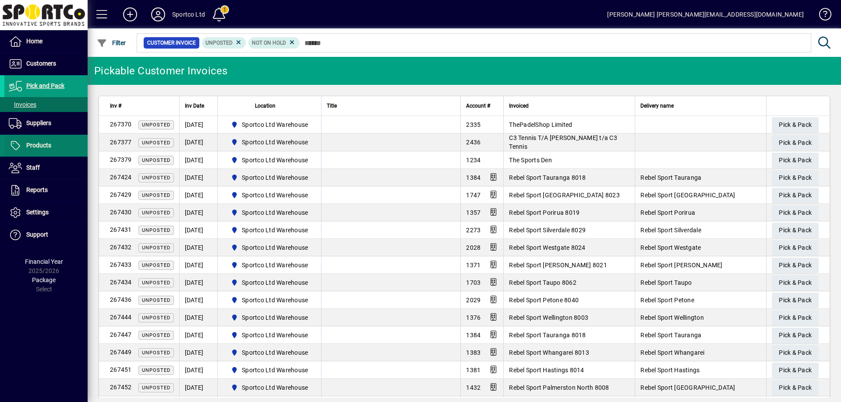
click at [37, 144] on span "Products" at bounding box center [38, 145] width 25 height 7
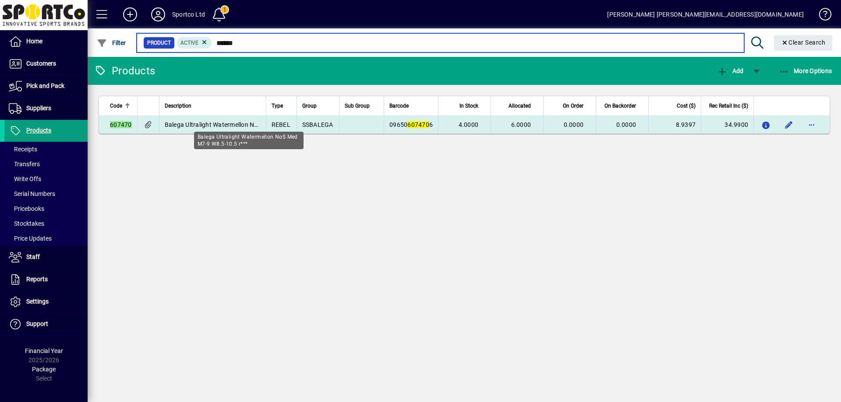
type input "******"
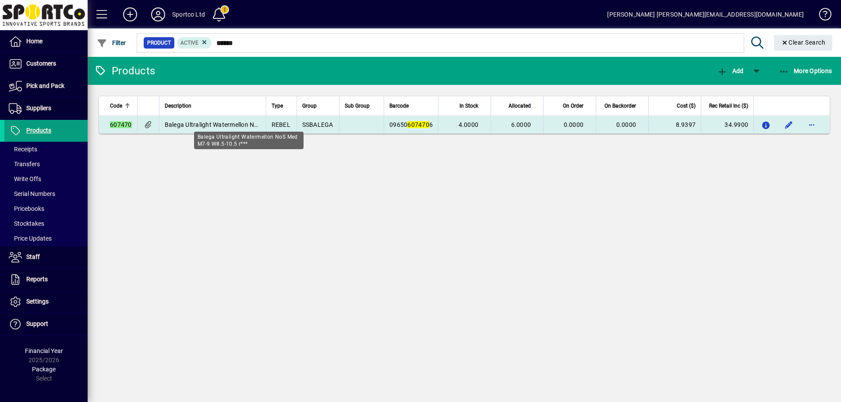
click at [192, 125] on span "Balega Ultralight Watermellon NoS Med M7-9 W8.5-10.5 r***" at bounding box center [249, 124] width 169 height 7
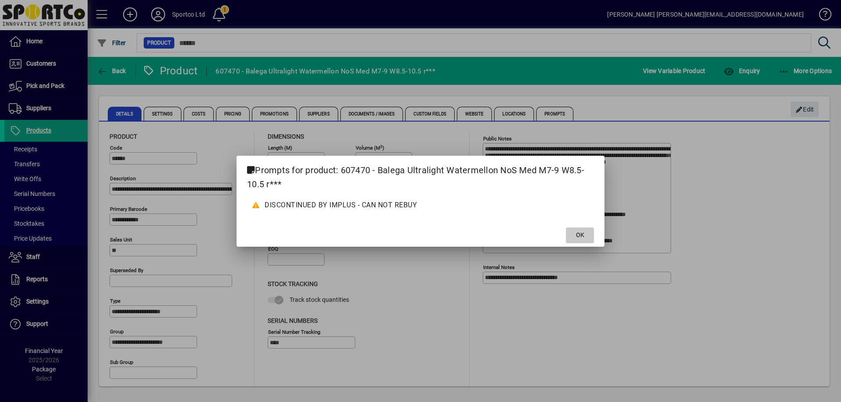
click at [573, 240] on span at bounding box center [580, 235] width 28 height 21
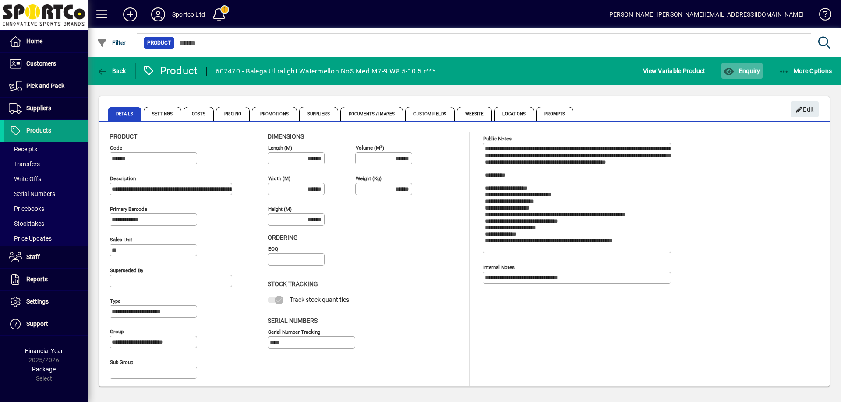
click at [747, 69] on span "Enquiry" at bounding box center [741, 70] width 36 height 7
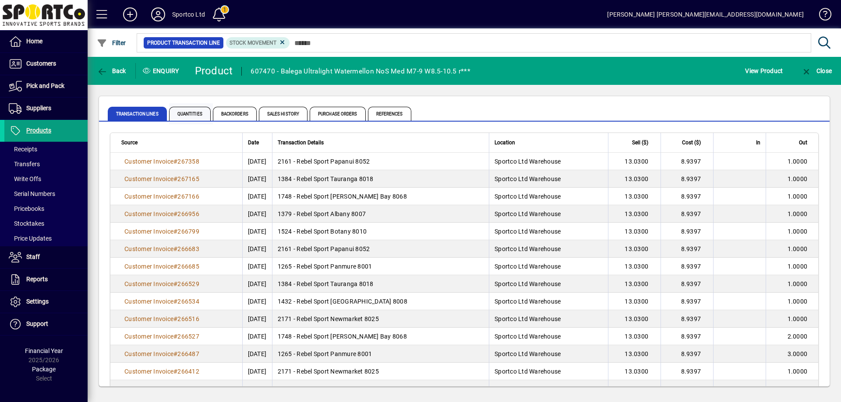
click at [187, 115] on span "Quantities" at bounding box center [190, 114] width 42 height 14
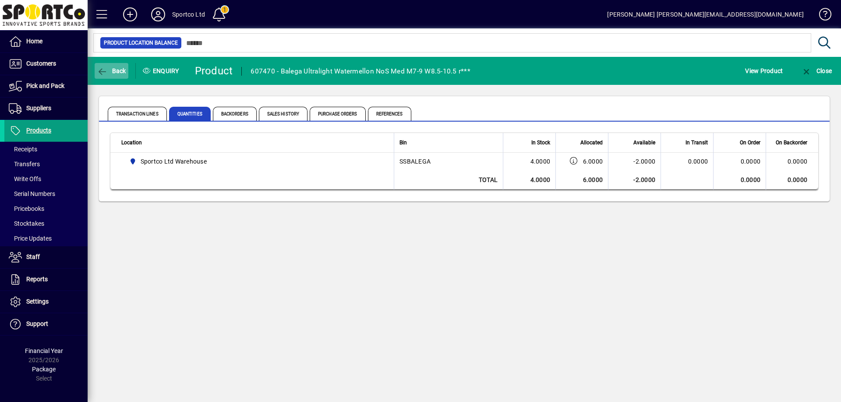
click at [112, 70] on span "Back" at bounding box center [111, 70] width 29 height 7
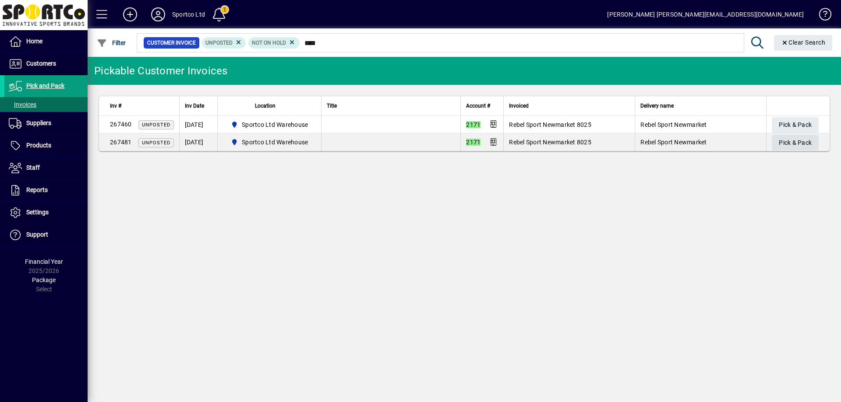
type input "****"
click at [801, 144] on span "Pick & Pack" at bounding box center [795, 143] width 33 height 14
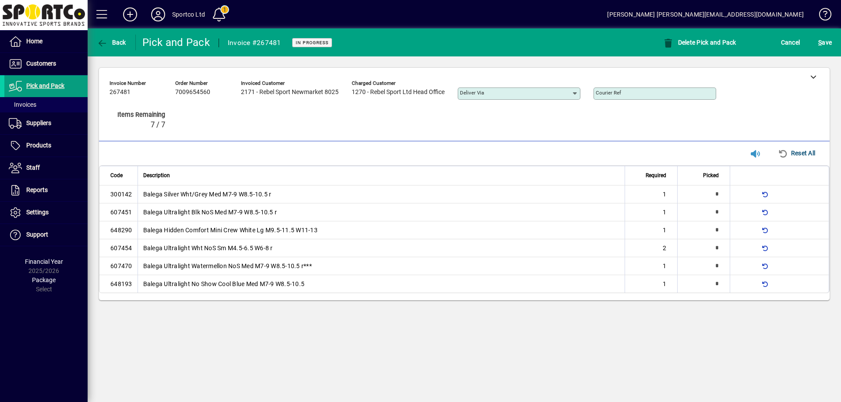
type input "*"
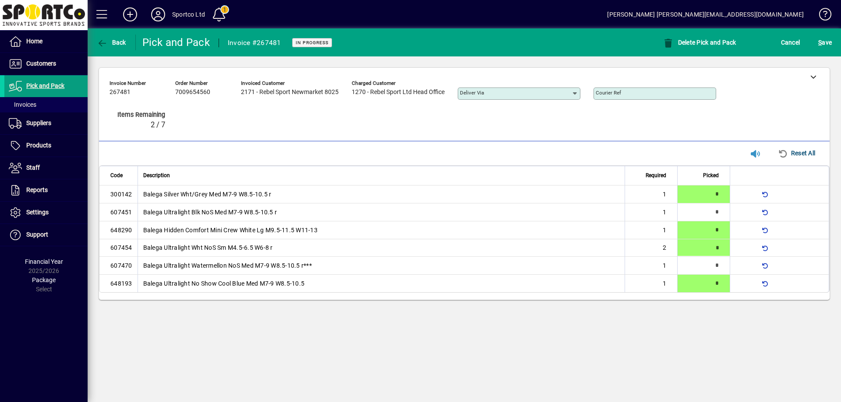
type input "*"
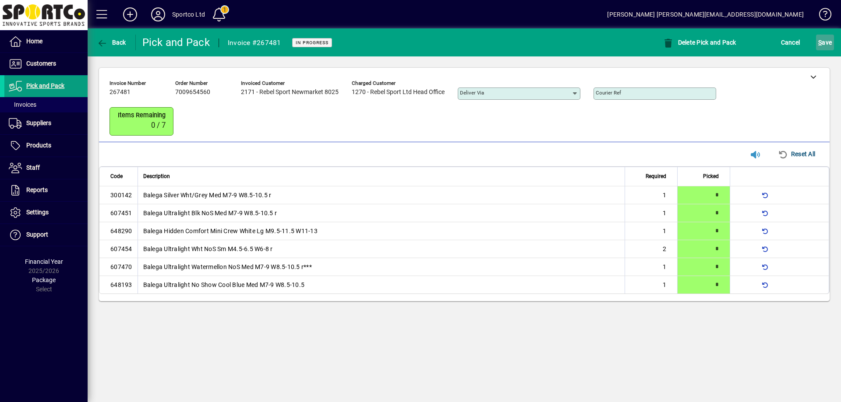
click at [827, 42] on span "S ave" at bounding box center [825, 42] width 14 height 14
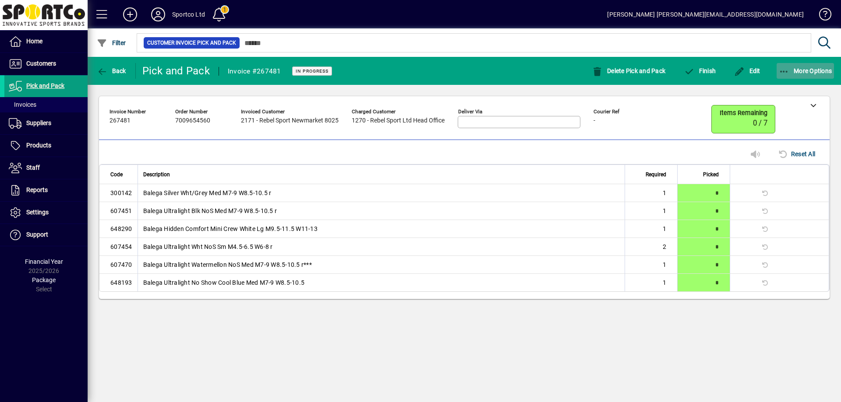
click at [783, 67] on icon "button" at bounding box center [784, 71] width 11 height 9
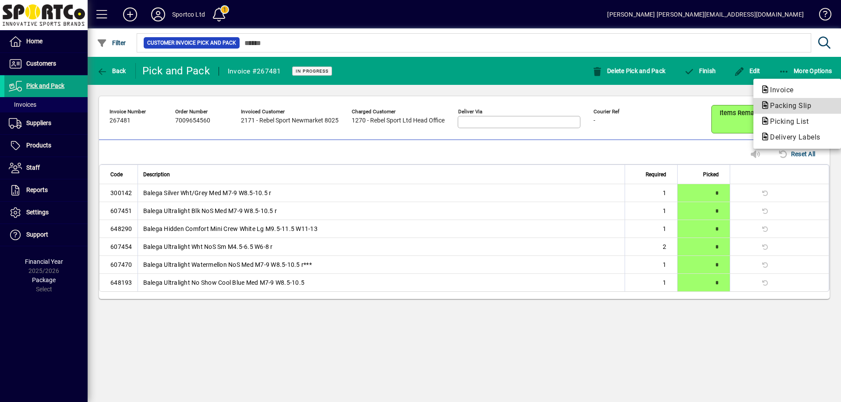
click at [783, 108] on span "Packing Slip" at bounding box center [787, 106] width 55 height 8
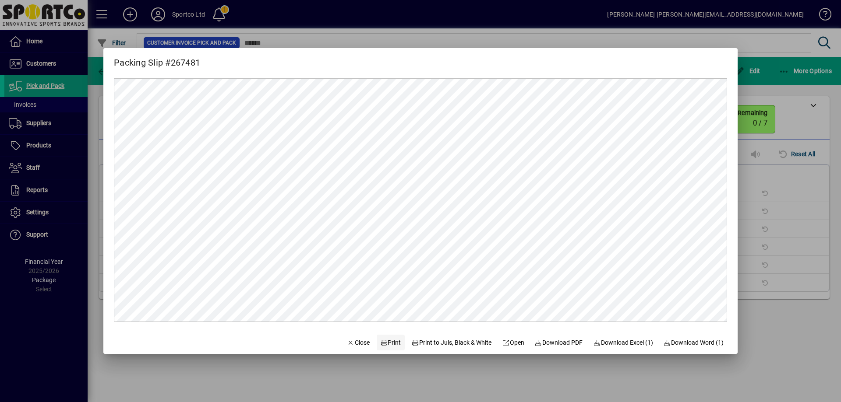
click at [384, 341] on span "Print" at bounding box center [390, 342] width 21 height 9
drag, startPoint x: 352, startPoint y: 342, endPoint x: 628, endPoint y: 232, distance: 297.8
click at [352, 342] on span "Close" at bounding box center [358, 342] width 23 height 9
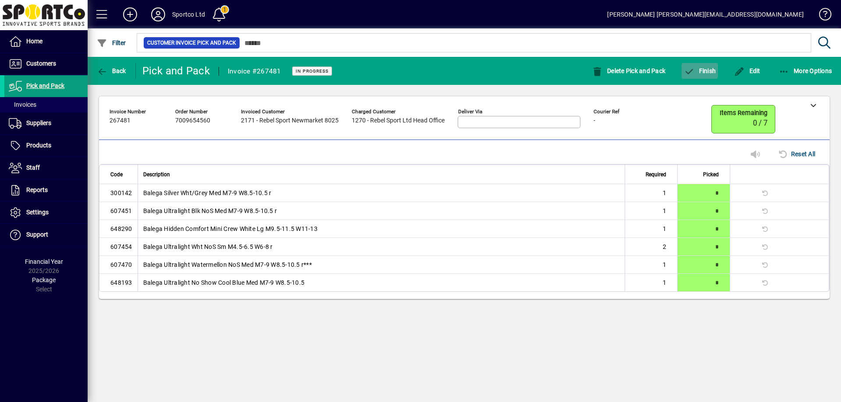
click at [709, 72] on span "Finish" at bounding box center [699, 70] width 32 height 7
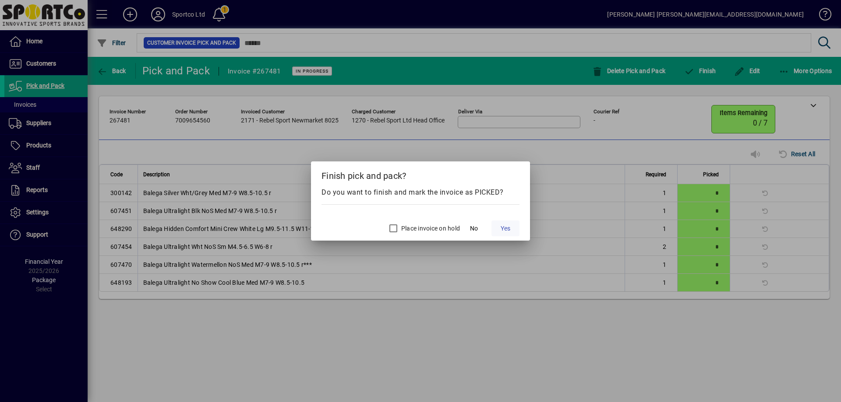
click at [505, 228] on span "Yes" at bounding box center [505, 228] width 10 height 9
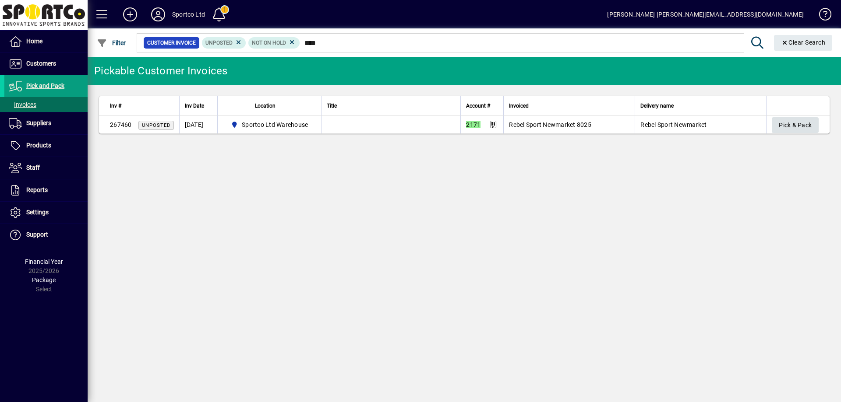
type input "****"
click at [806, 121] on span "Pick & Pack" at bounding box center [795, 125] width 33 height 14
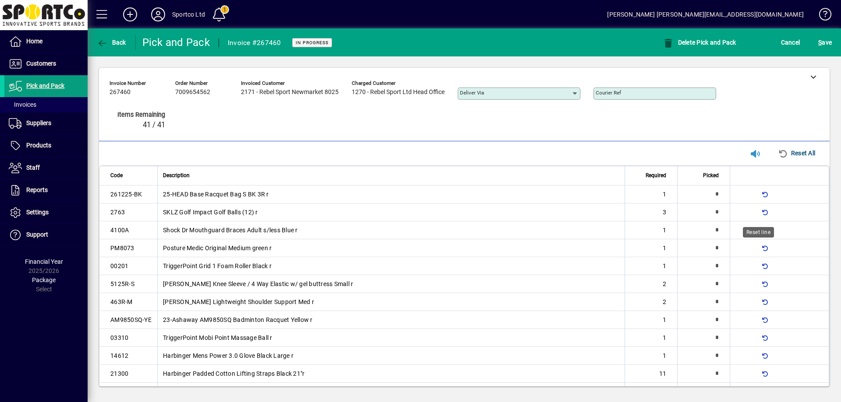
type input "*"
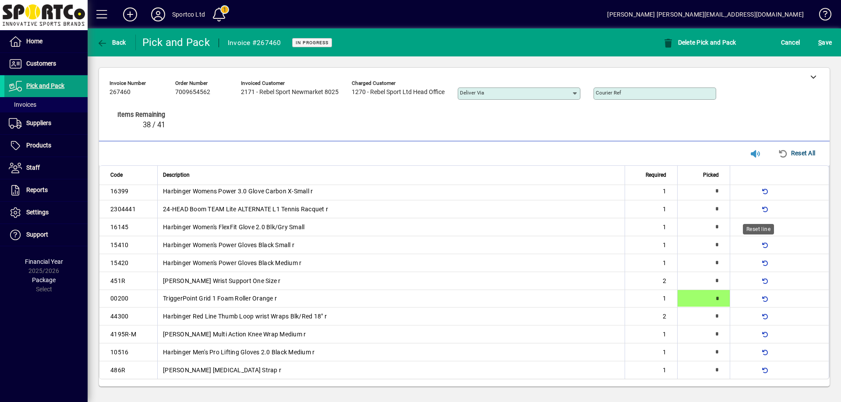
type input "*"
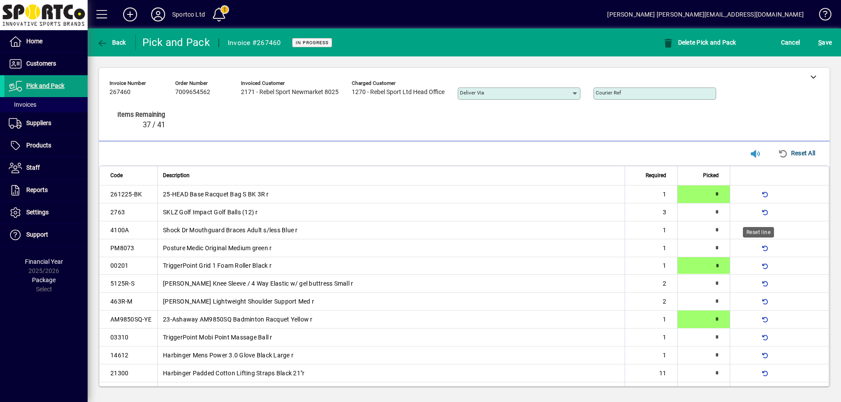
type input "*"
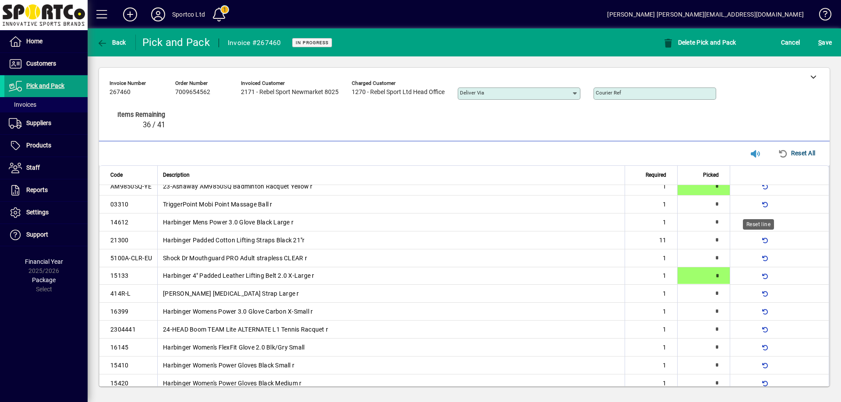
type input "*"
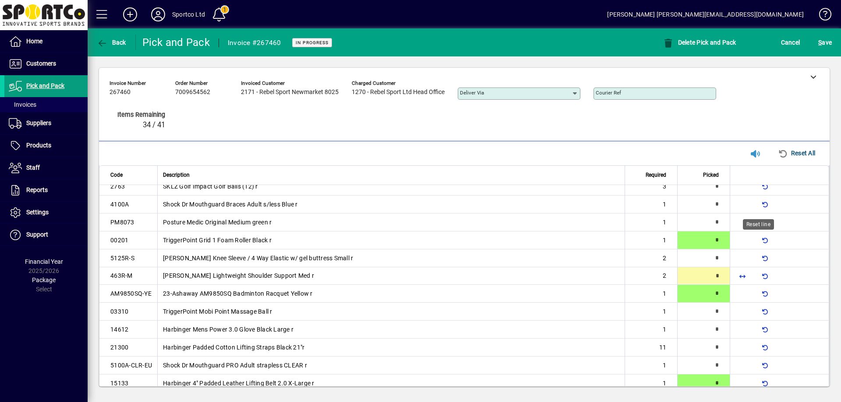
type input "*"
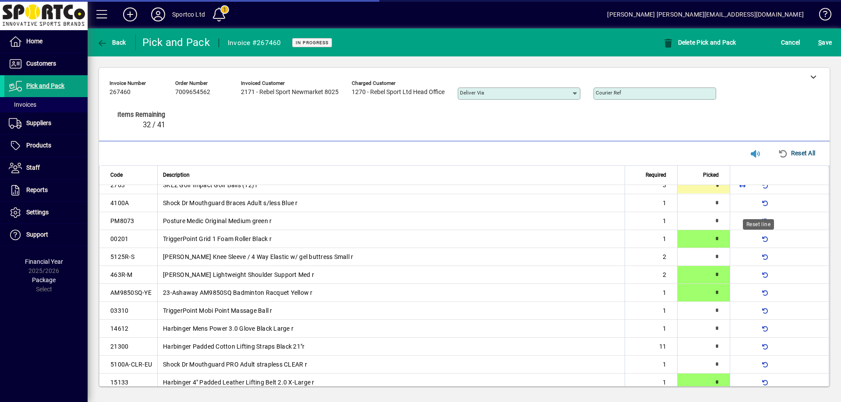
type input "*"
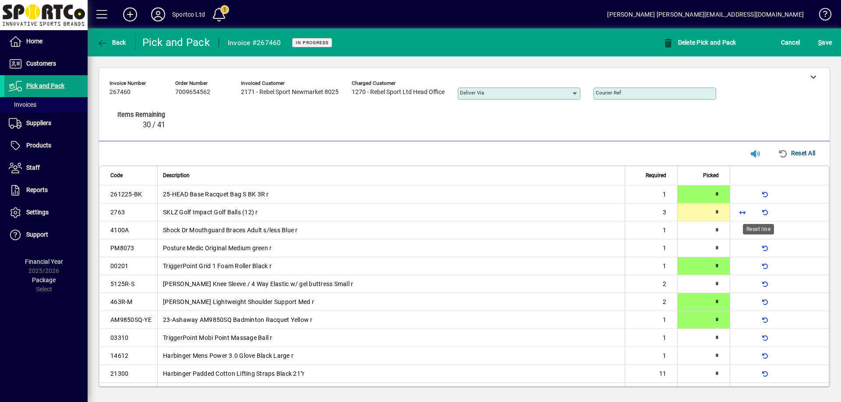
scroll to position [254, 0]
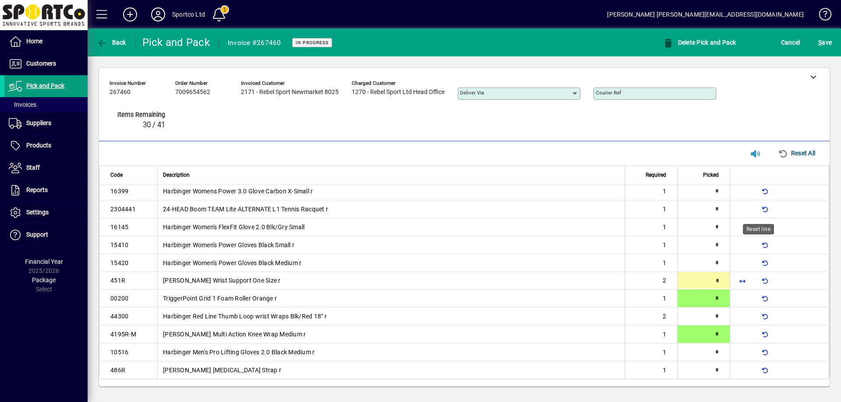
type input "*"
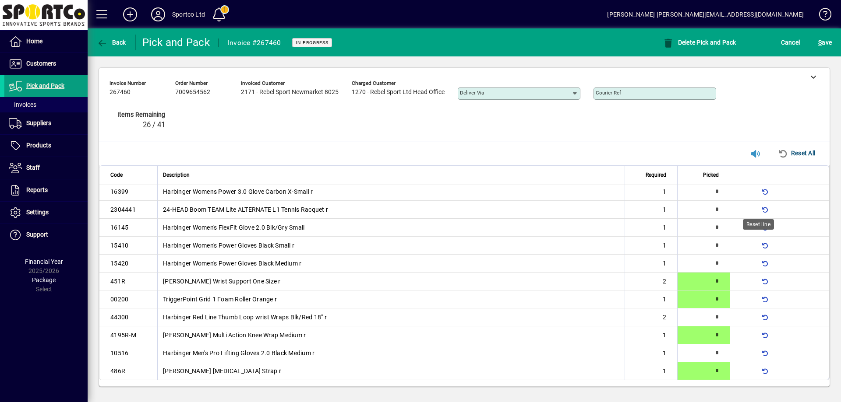
scroll to position [8, 0]
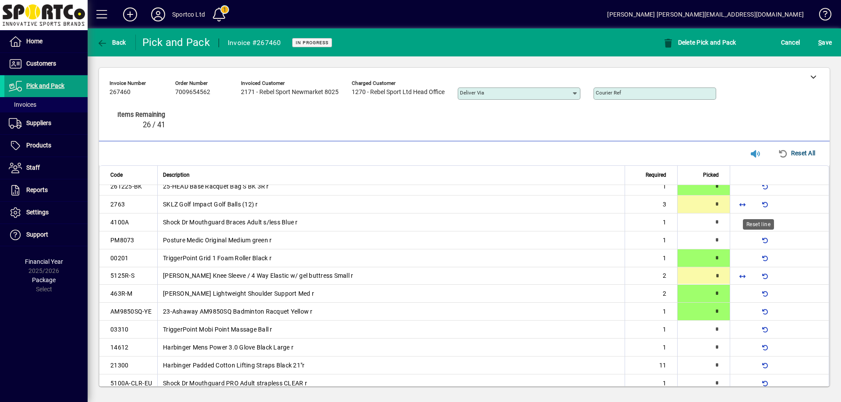
type input "*"
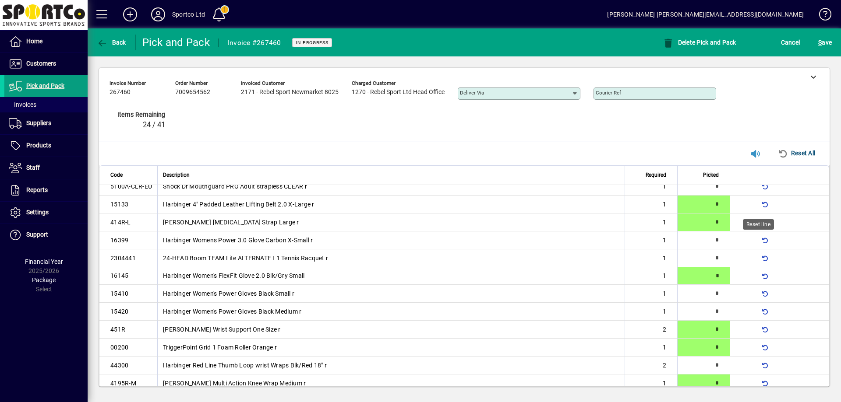
type input "*"
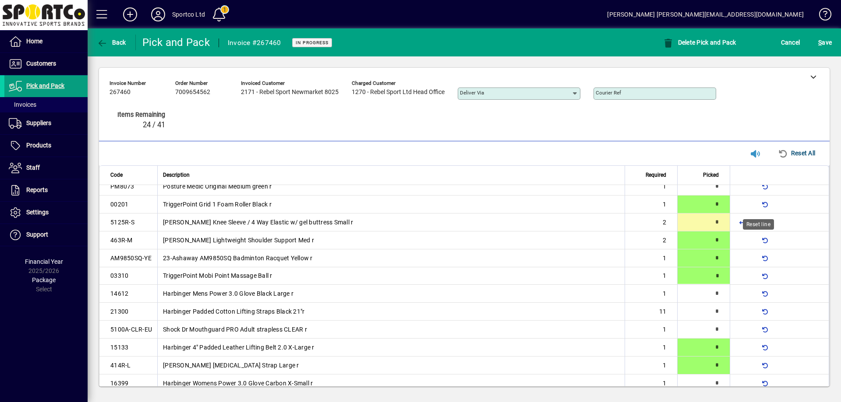
type input "*"
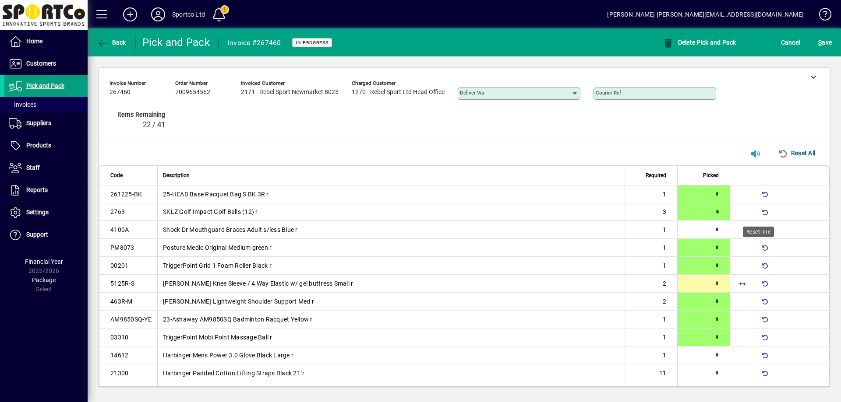
type input "*"
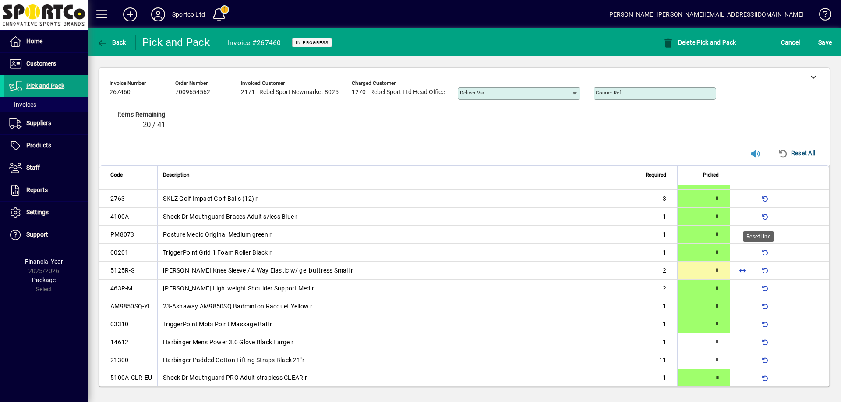
type input "*"
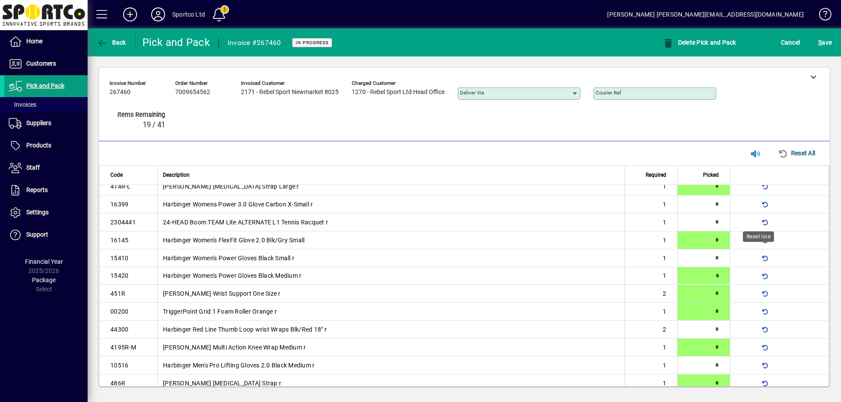
type input "*"
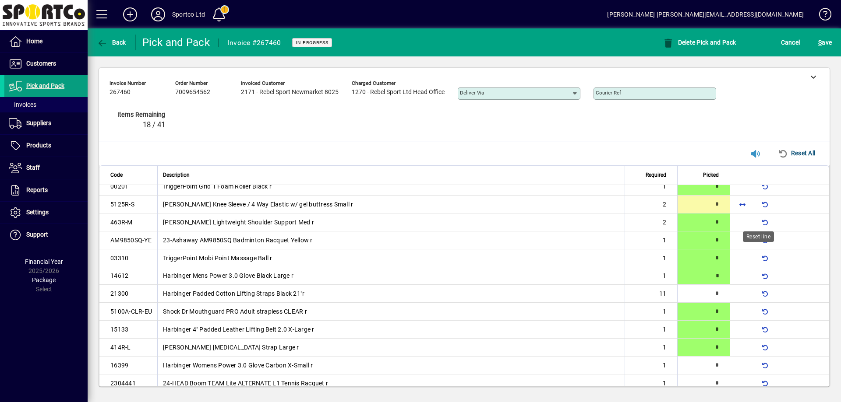
type input "*"
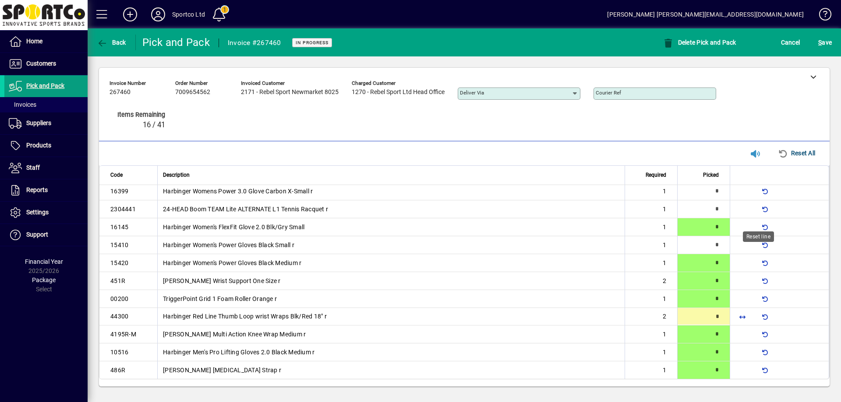
type input "*"
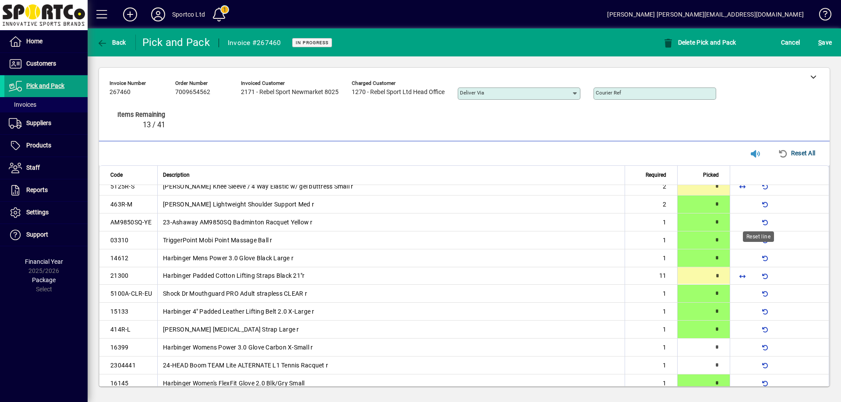
scroll to position [99, 0]
type input "**"
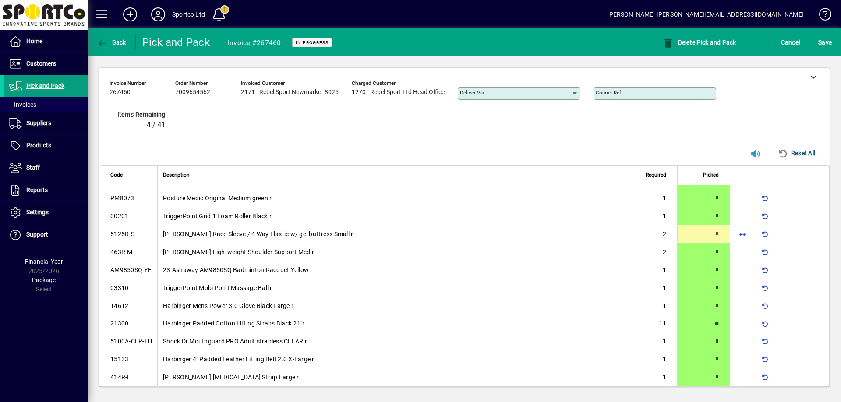
scroll to position [0, 0]
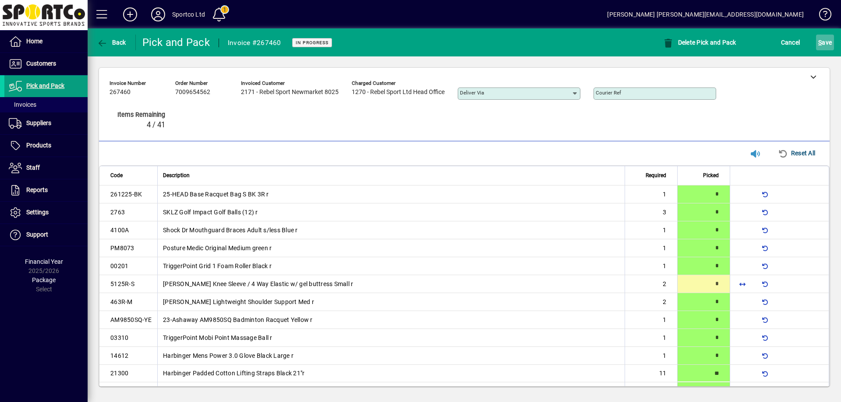
click at [821, 43] on span "S" at bounding box center [820, 42] width 4 height 7
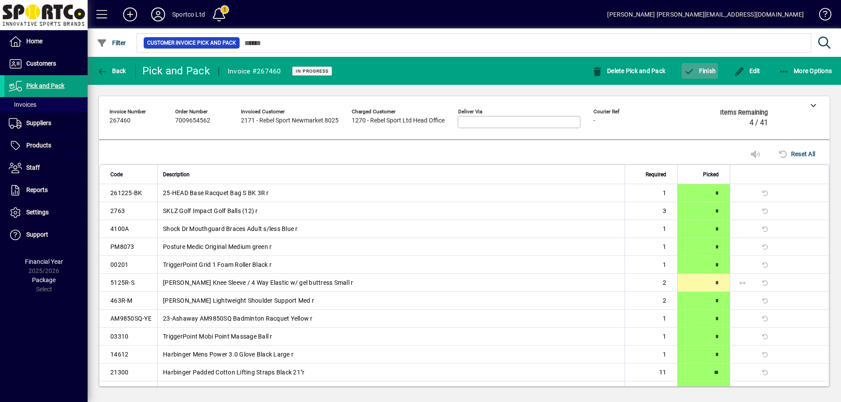
click at [701, 70] on span "Finish" at bounding box center [699, 70] width 32 height 7
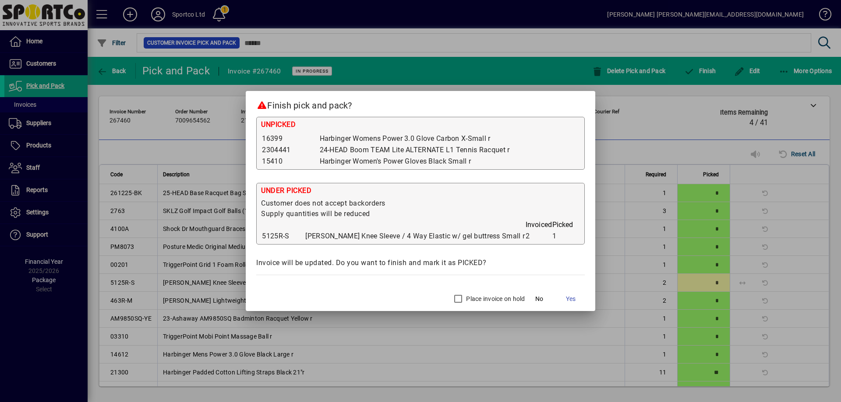
click at [464, 295] on label "Place invoice on hold" at bounding box center [494, 299] width 60 height 9
click at [566, 299] on span "Yes" at bounding box center [571, 299] width 10 height 9
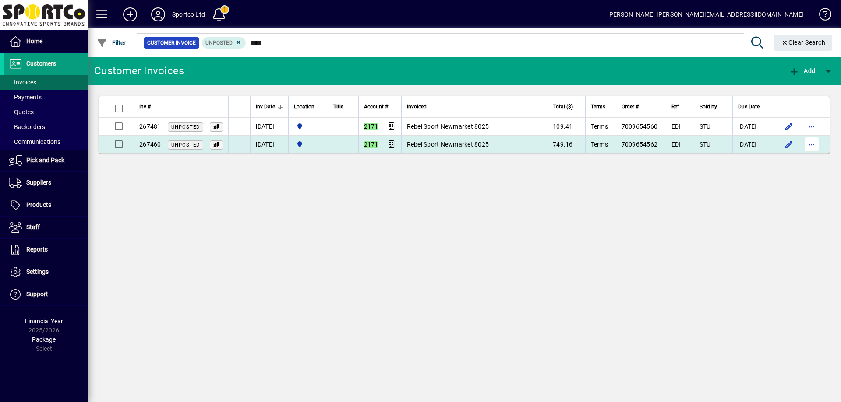
type input "****"
click at [813, 140] on span "button" at bounding box center [811, 144] width 21 height 21
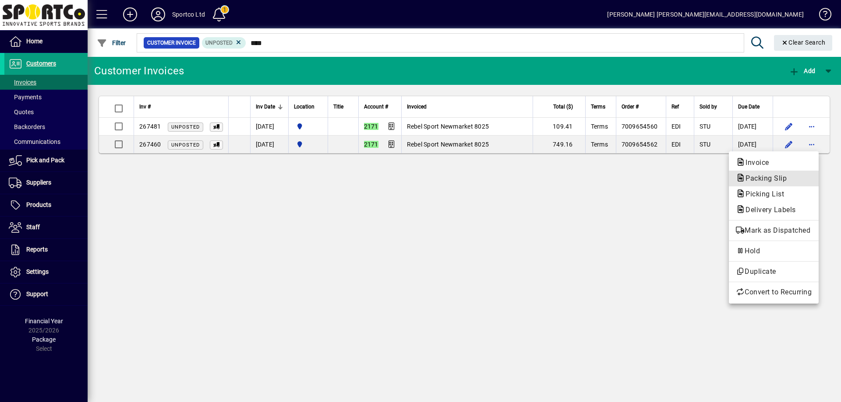
click at [795, 181] on span "Packing Slip" at bounding box center [774, 178] width 76 height 11
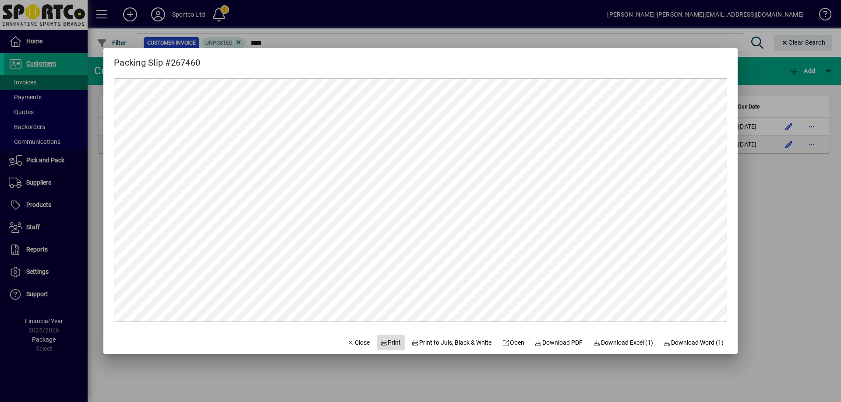
click at [389, 341] on span "Print" at bounding box center [390, 342] width 21 height 9
click at [350, 343] on span "Close" at bounding box center [358, 342] width 23 height 9
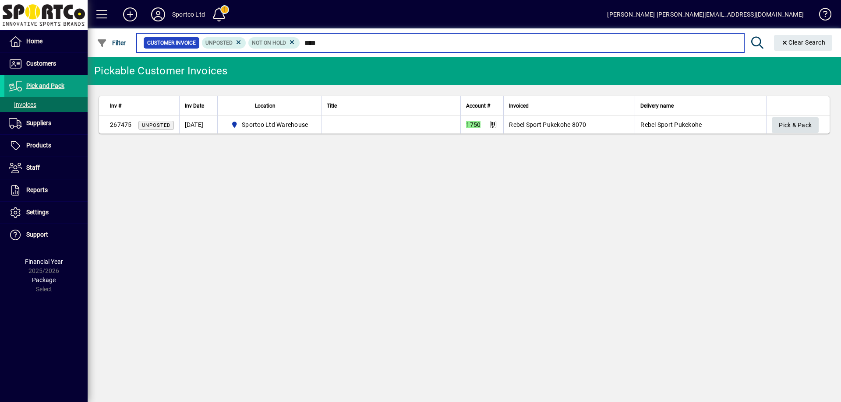
type input "****"
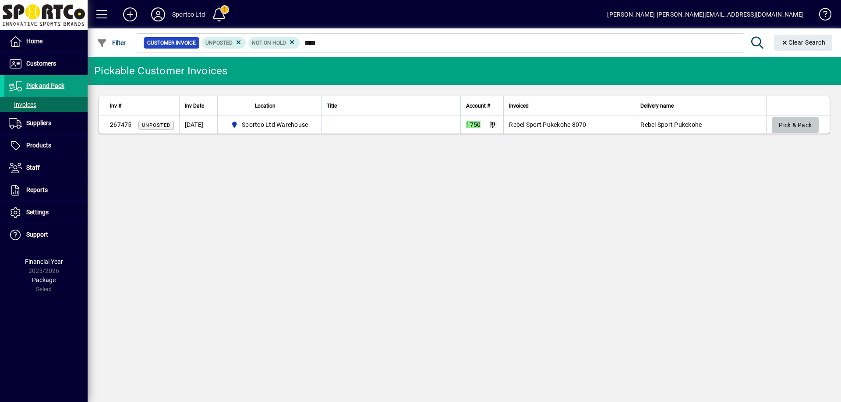
click at [810, 125] on span "Pick & Pack" at bounding box center [795, 125] width 33 height 14
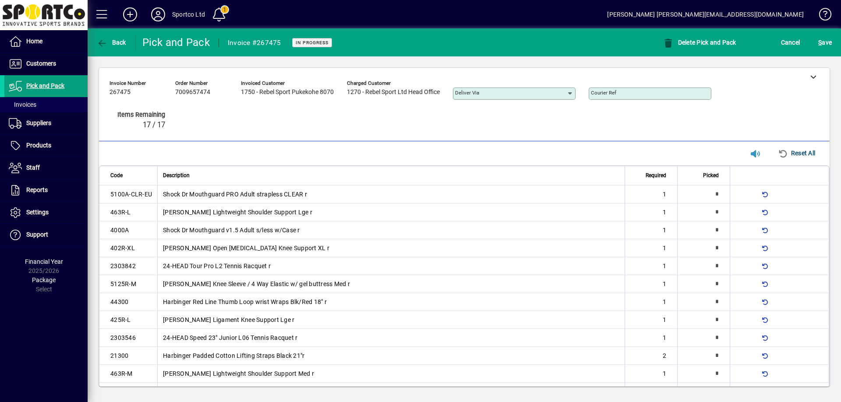
type input "*"
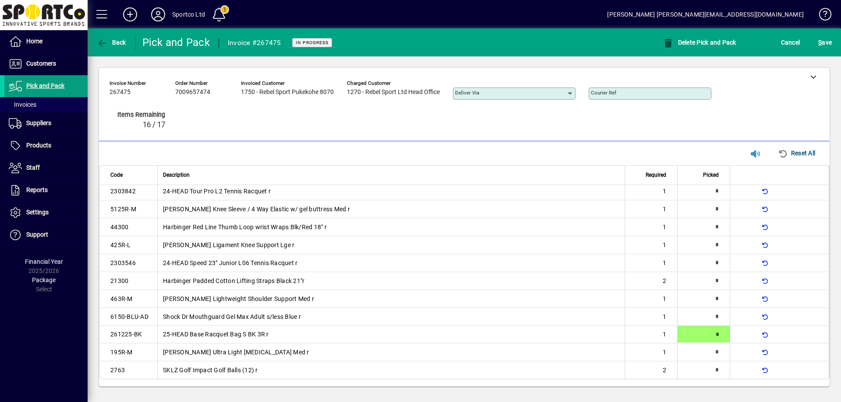
type input "*"
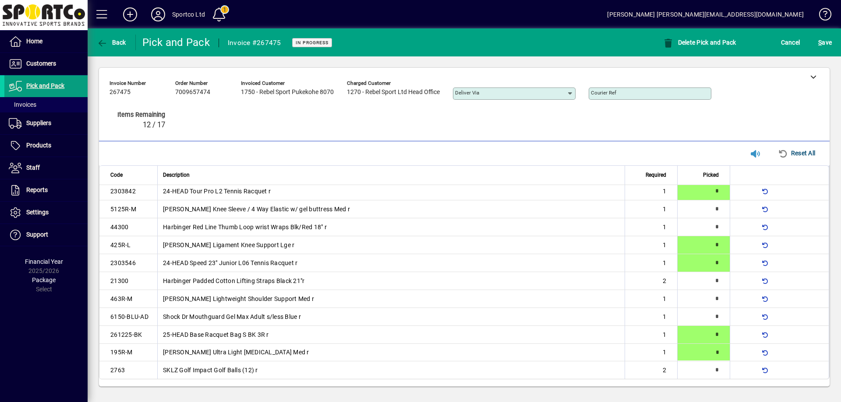
type input "*"
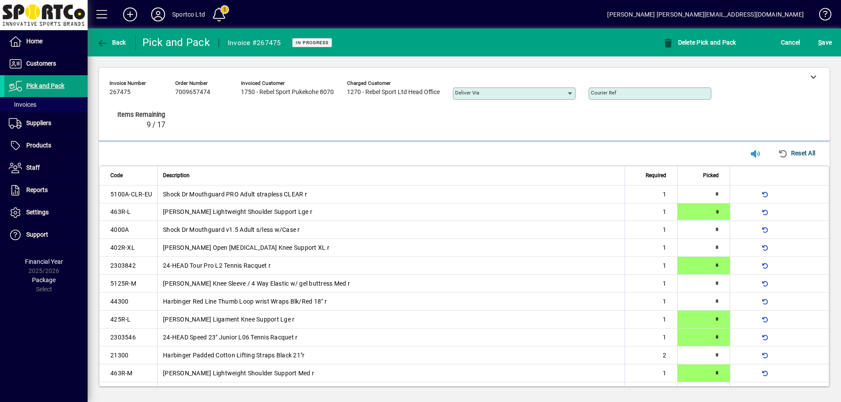
scroll to position [75, 0]
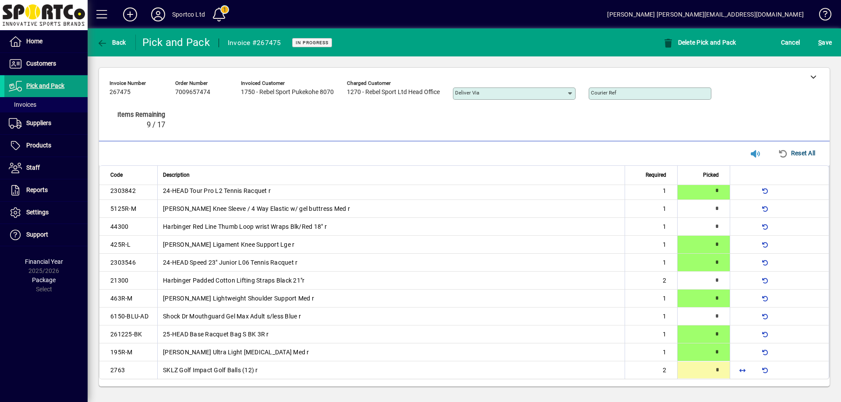
type input "*"
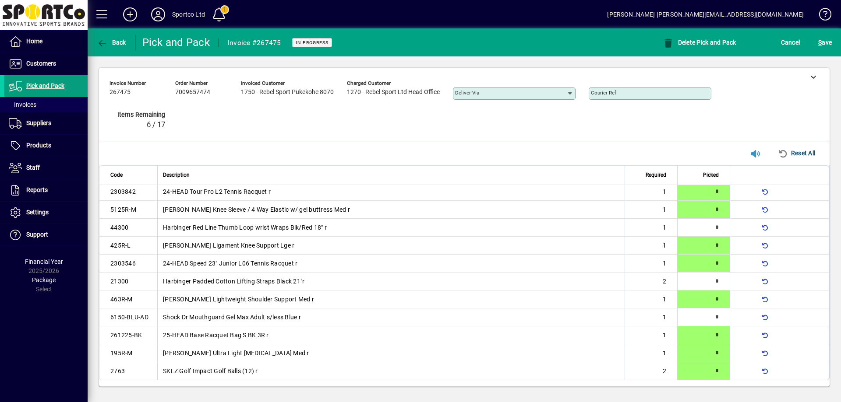
type input "*"
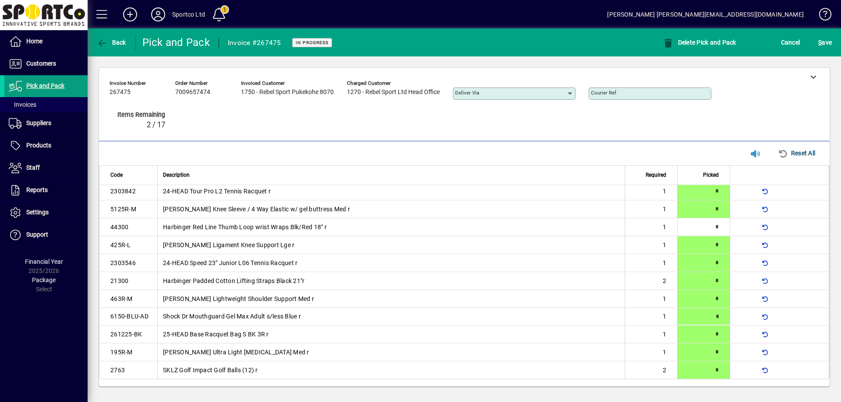
scroll to position [0, 0]
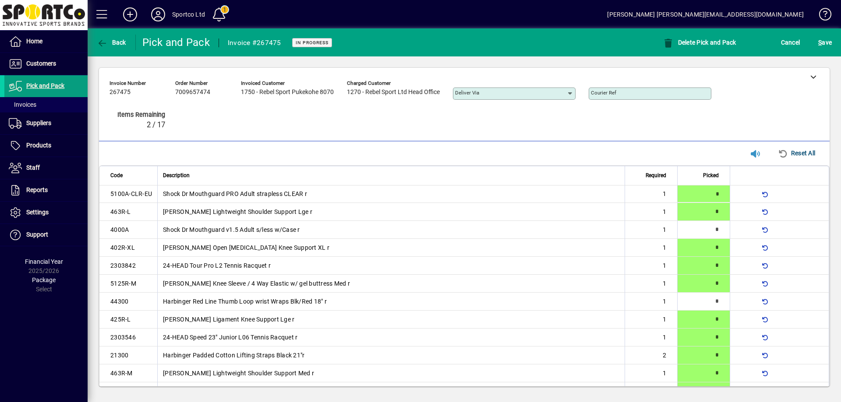
type input "*"
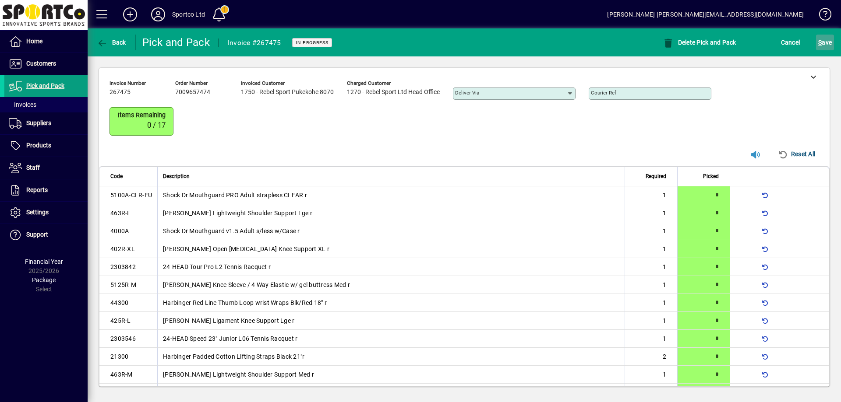
click at [826, 44] on span "S ave" at bounding box center [825, 42] width 14 height 14
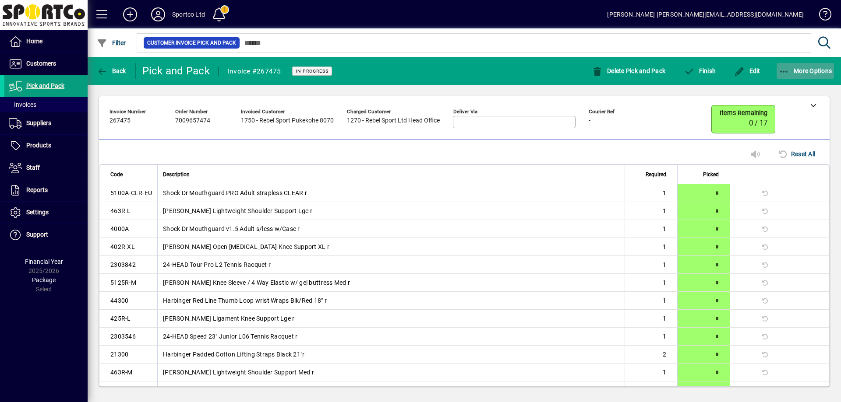
click at [785, 68] on icon "button" at bounding box center [784, 71] width 11 height 9
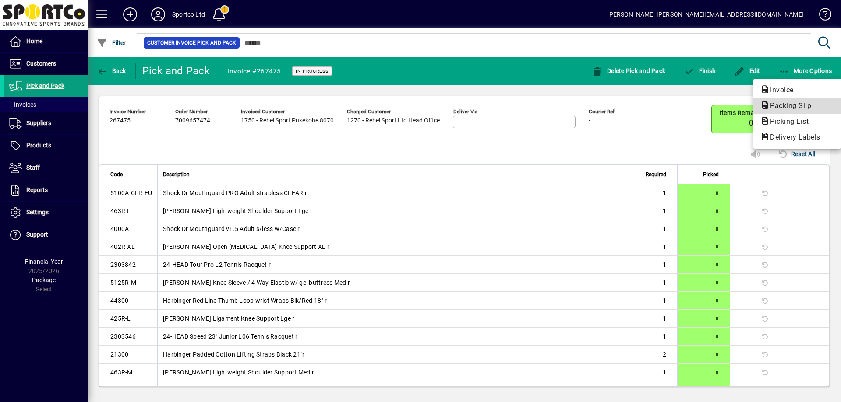
click at [785, 101] on span "Packing Slip" at bounding box center [797, 106] width 74 height 11
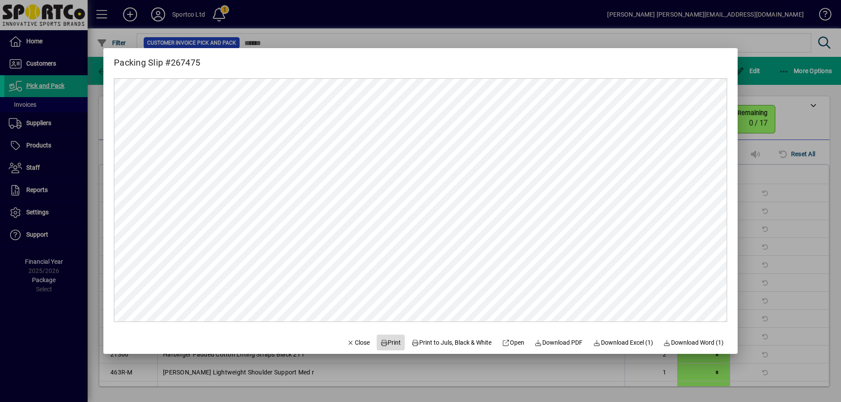
click at [386, 341] on span "Print" at bounding box center [390, 342] width 21 height 9
drag, startPoint x: 353, startPoint y: 336, endPoint x: 445, endPoint y: 285, distance: 104.8
click at [353, 336] on span "button" at bounding box center [358, 342] width 30 height 21
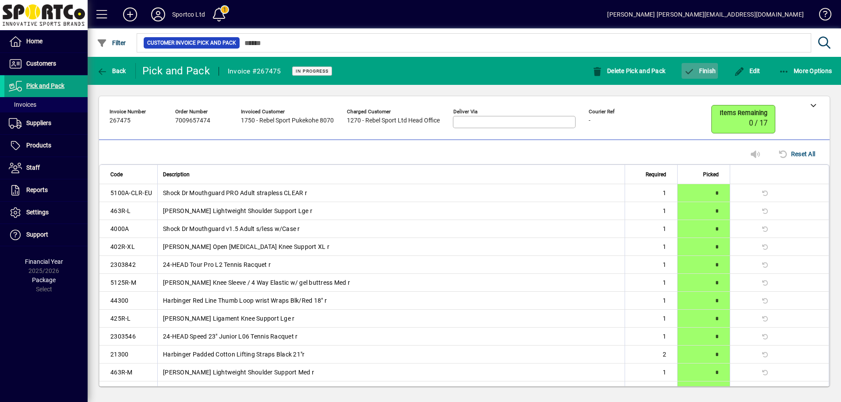
click at [704, 74] on span "button" at bounding box center [699, 70] width 36 height 21
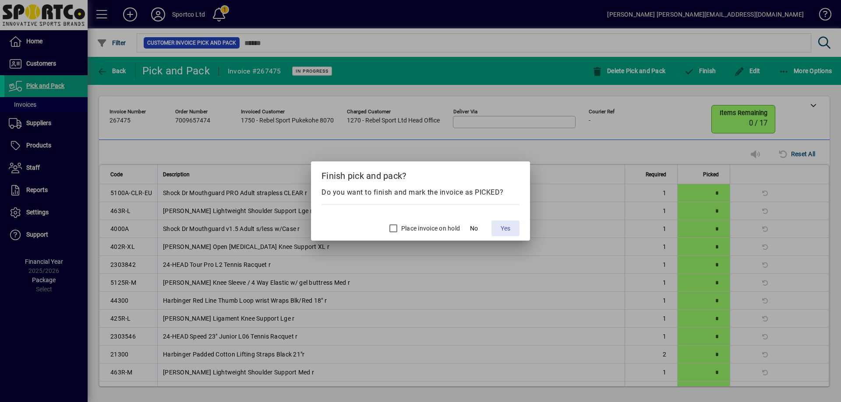
click at [508, 227] on span "Yes" at bounding box center [505, 228] width 10 height 9
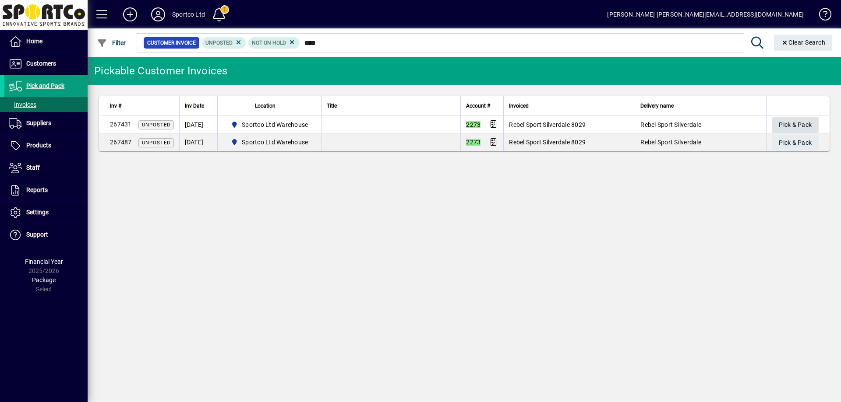
type input "****"
click at [797, 123] on span "Pick & Pack" at bounding box center [795, 125] width 33 height 14
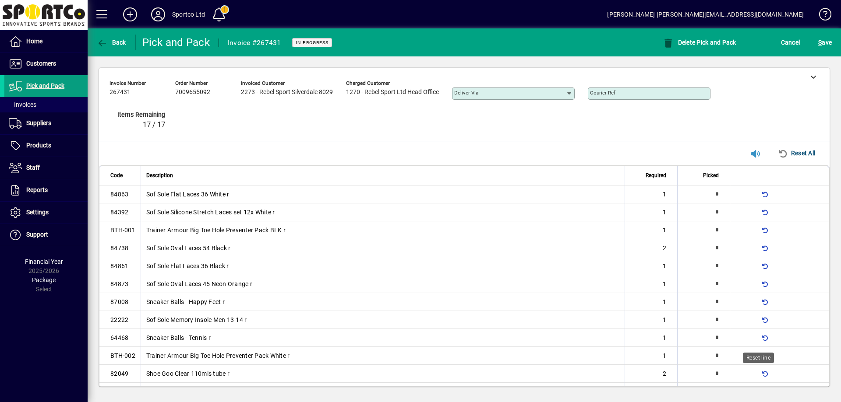
type input "*"
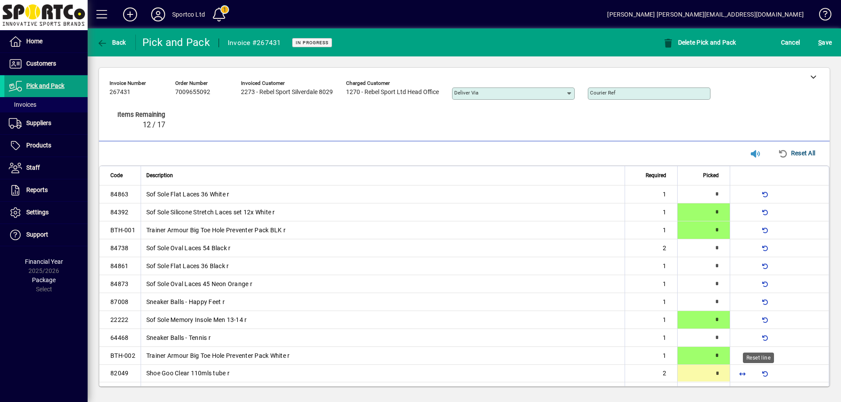
type input "*"
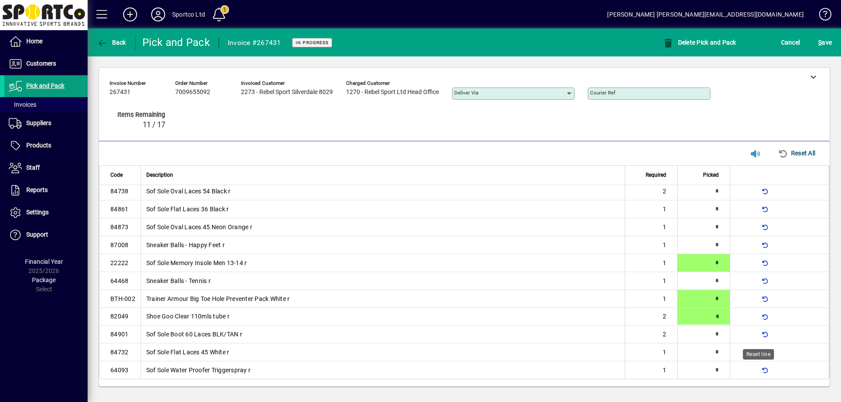
type input "*"
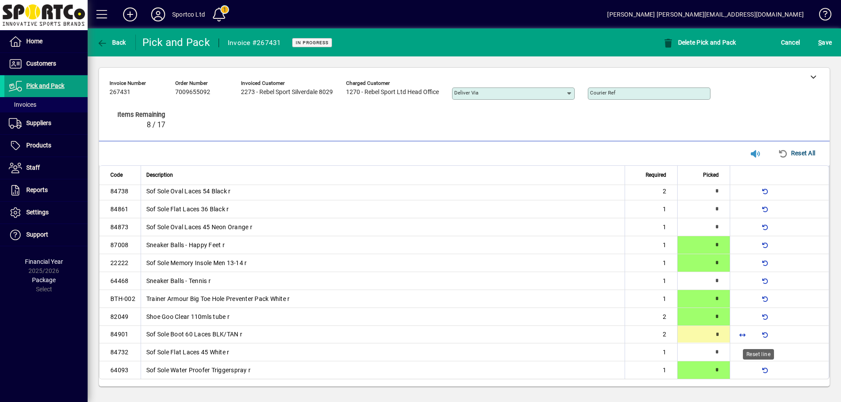
type input "*"
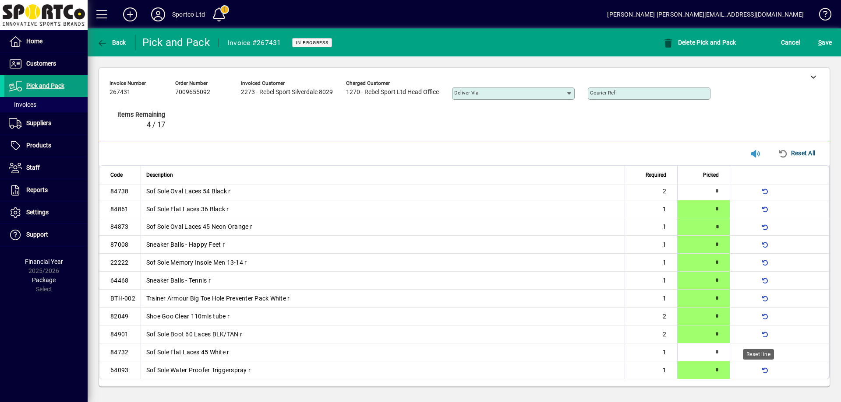
type input "*"
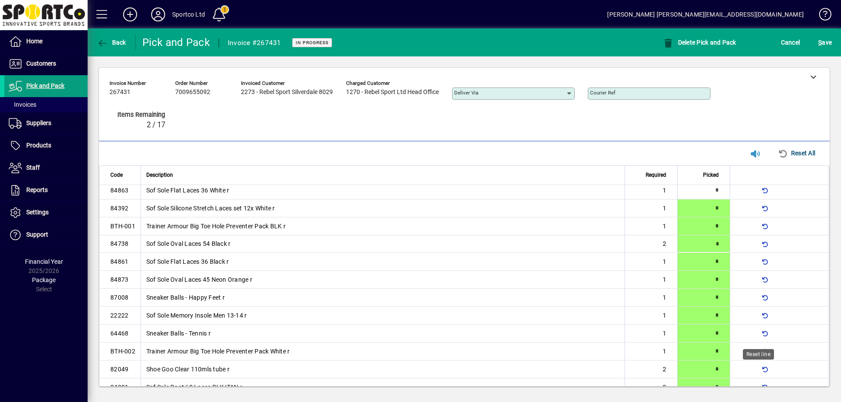
scroll to position [0, 0]
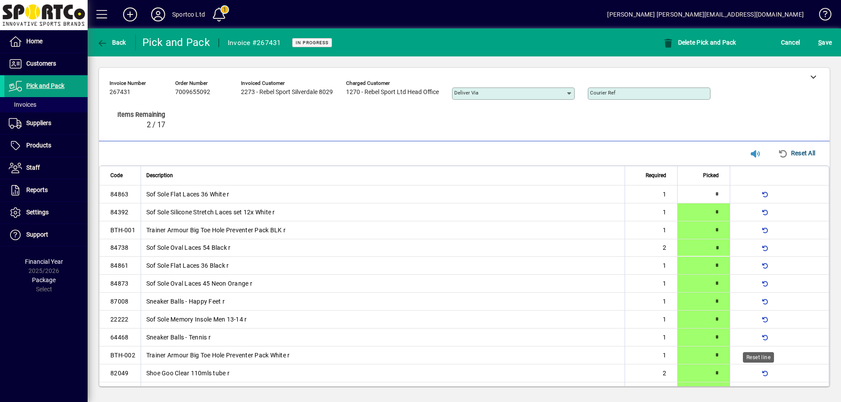
type input "*"
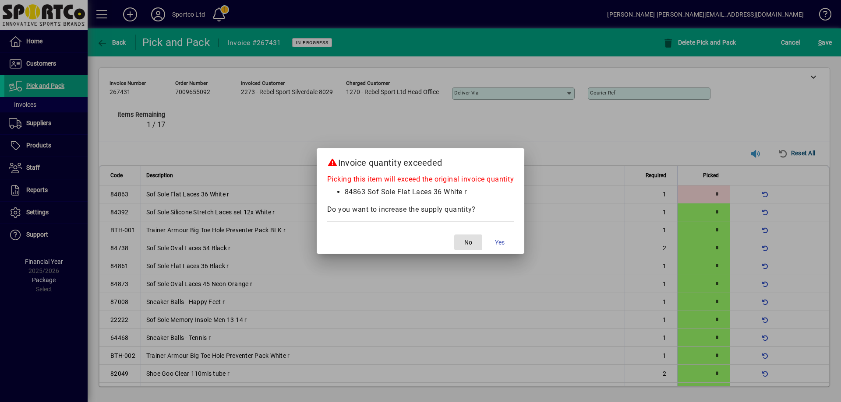
click at [468, 237] on span "button" at bounding box center [468, 242] width 28 height 21
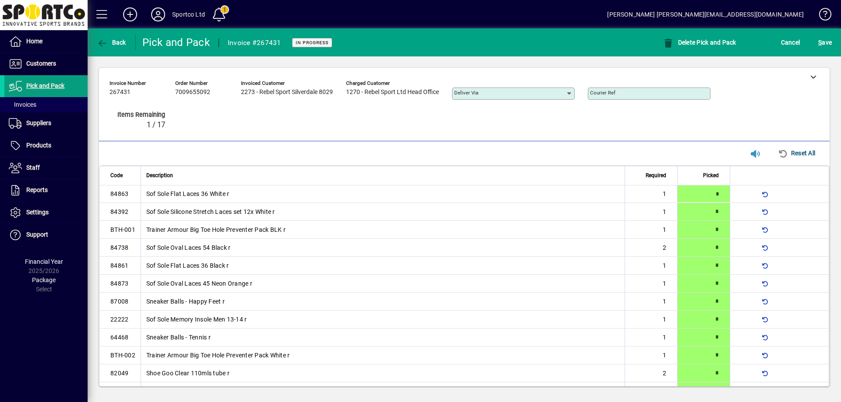
type input "*"
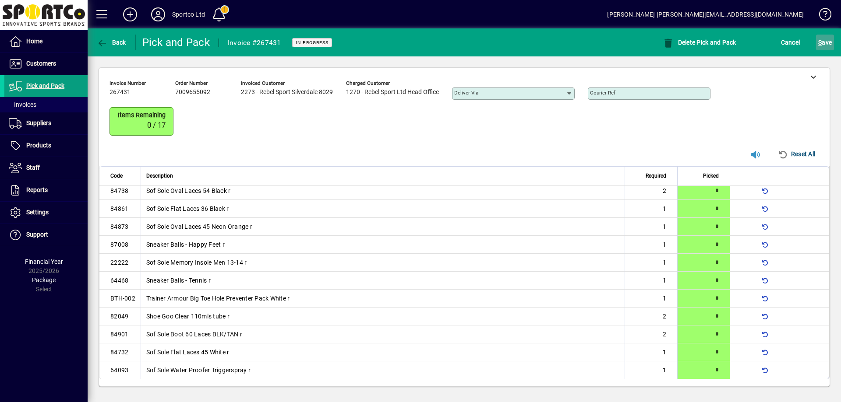
click at [824, 42] on span "S ave" at bounding box center [825, 42] width 14 height 14
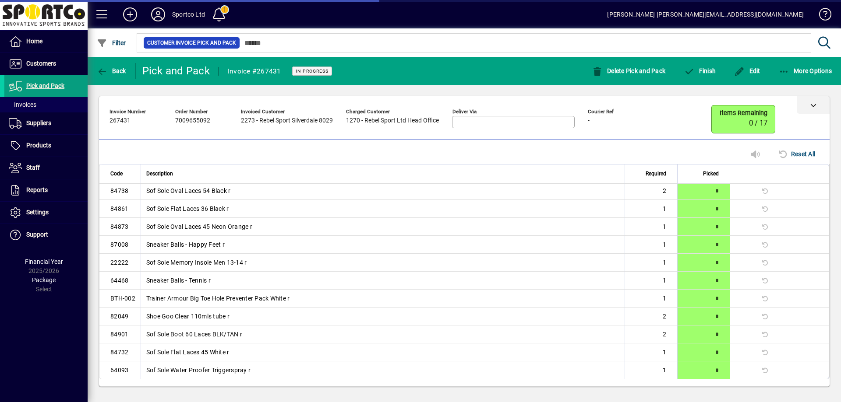
scroll to position [32, 0]
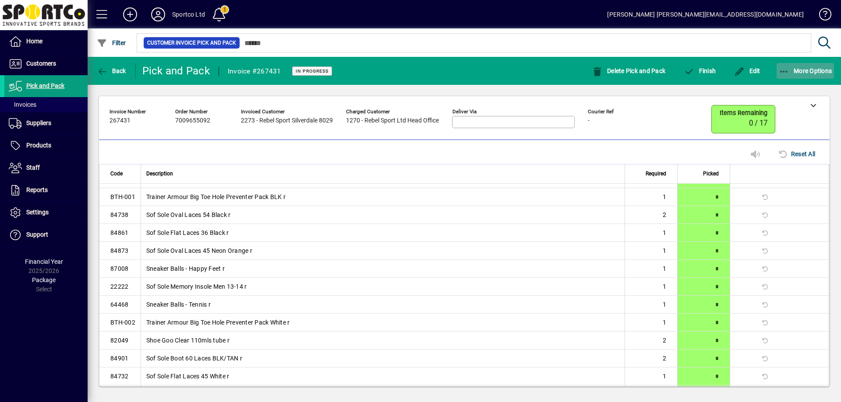
click at [779, 69] on icon "button" at bounding box center [784, 71] width 11 height 9
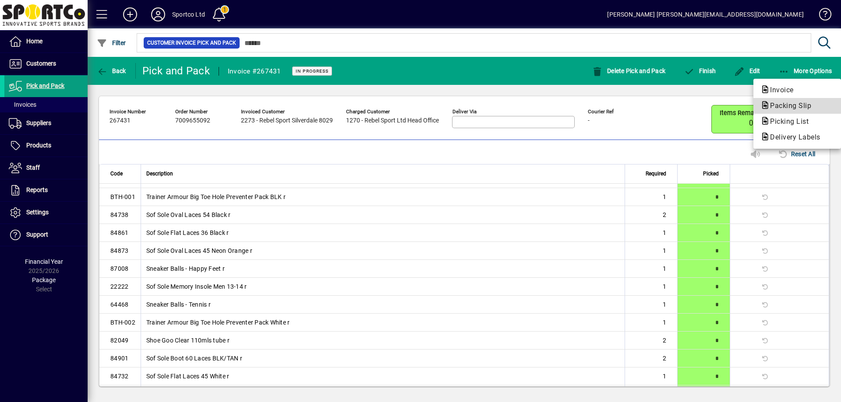
click at [789, 103] on span "Packing Slip" at bounding box center [787, 106] width 55 height 8
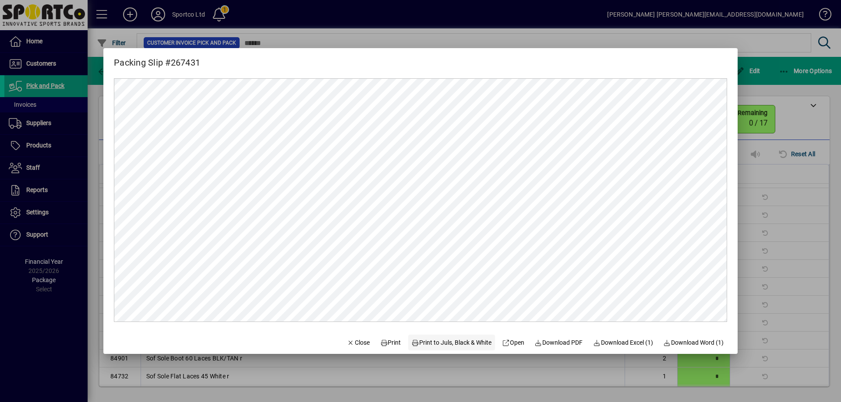
scroll to position [0, 0]
click at [387, 331] on mat-dialog-actions "Close Print Print to Juls, Black & White Open Download PDF Download Excel (1) D…" at bounding box center [535, 342] width 405 height 23
click at [384, 350] on span at bounding box center [391, 342] width 28 height 21
click at [351, 341] on span "Close" at bounding box center [358, 342] width 23 height 9
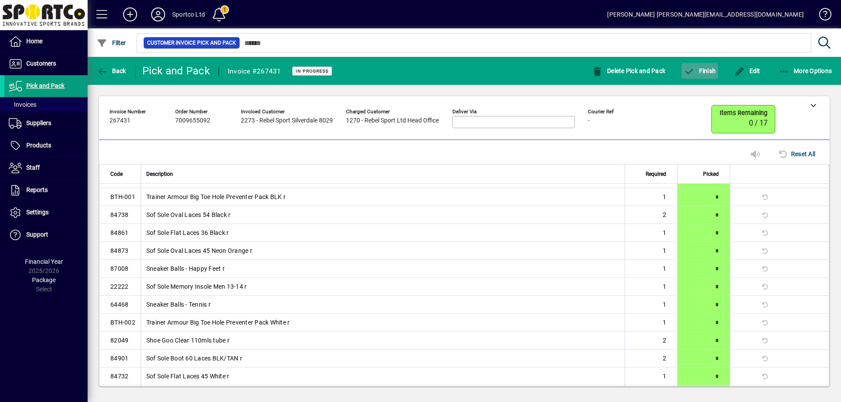
click at [702, 67] on span "Finish" at bounding box center [699, 70] width 32 height 7
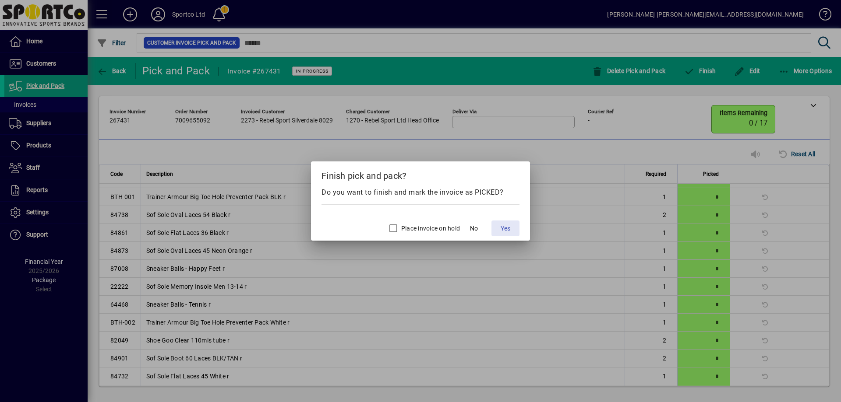
click at [500, 227] on span "Yes" at bounding box center [505, 228] width 10 height 9
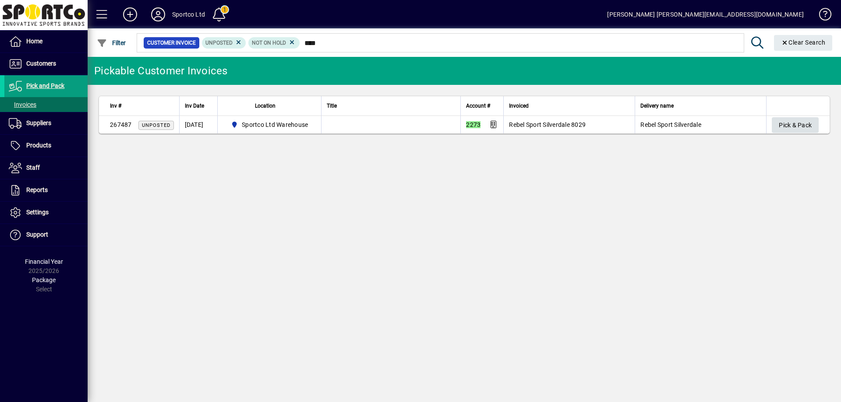
type input "****"
click at [800, 122] on span "Pick & Pack" at bounding box center [795, 125] width 33 height 14
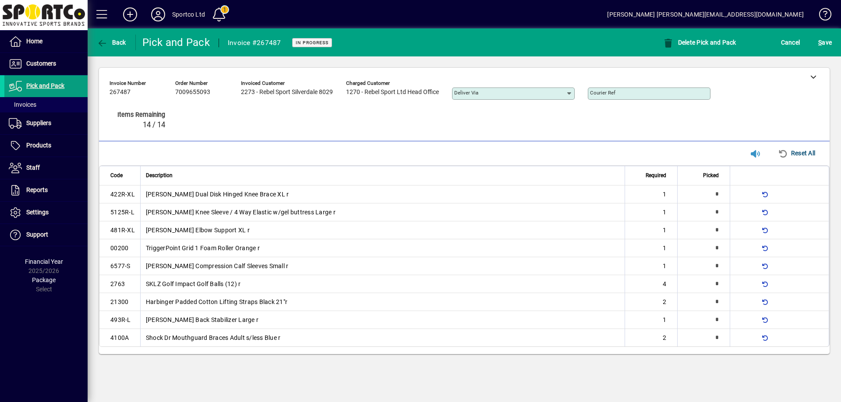
type input "*"
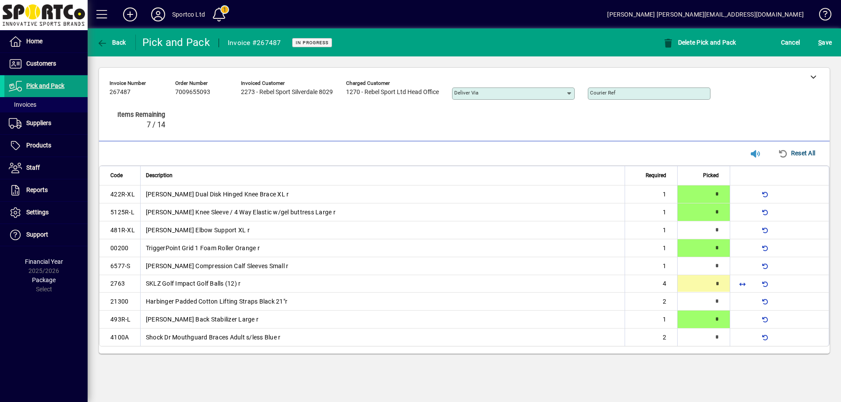
type input "*"
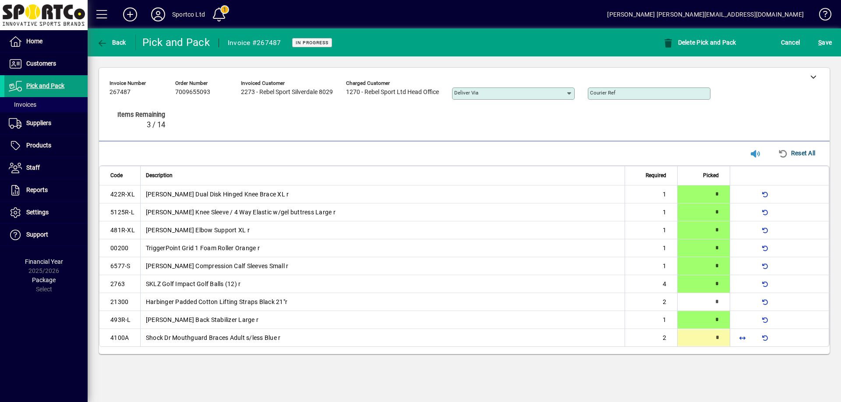
type input "*"
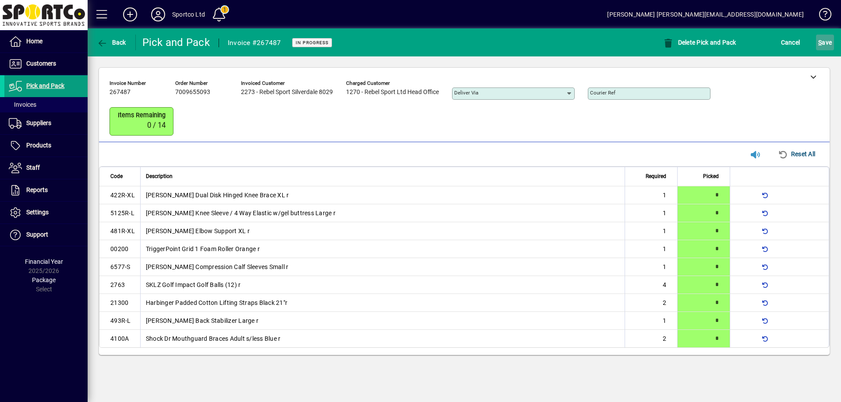
click at [820, 36] on span "S ave" at bounding box center [825, 42] width 14 height 14
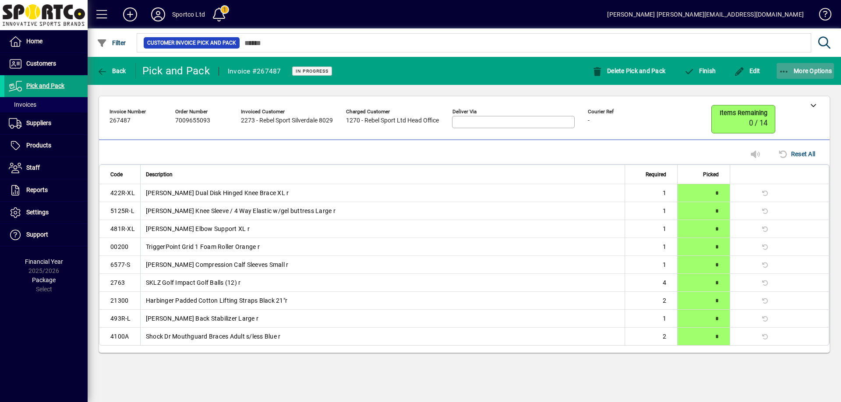
click at [785, 68] on icon "button" at bounding box center [784, 71] width 11 height 9
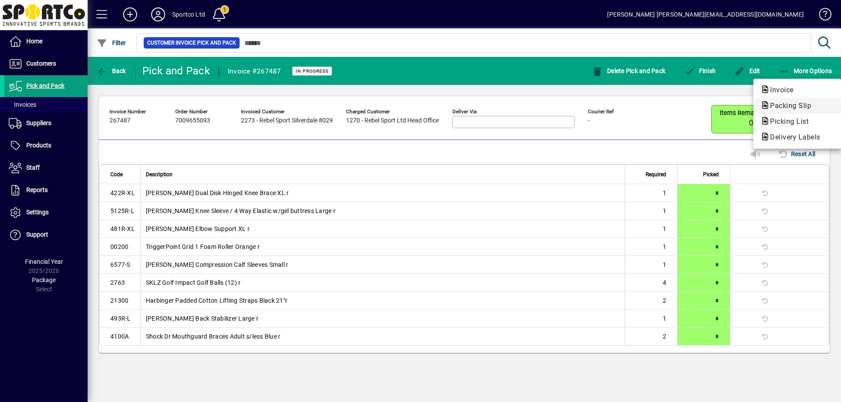
click at [781, 104] on span "Packing Slip" at bounding box center [787, 106] width 55 height 8
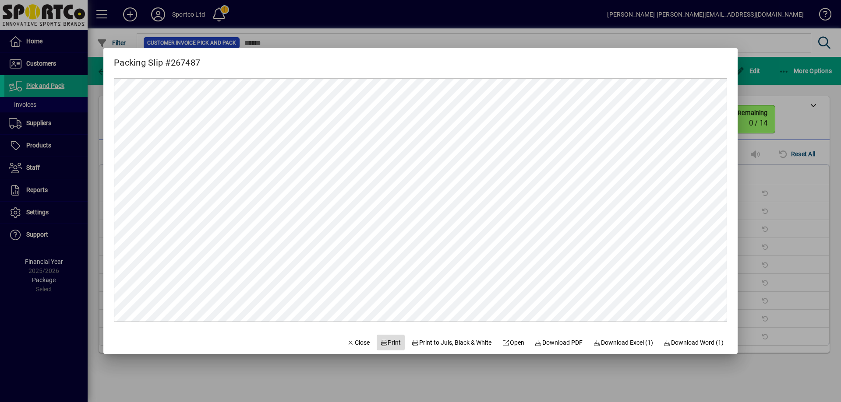
click at [383, 343] on span "Print" at bounding box center [390, 342] width 21 height 9
click at [360, 339] on span "Close" at bounding box center [358, 342] width 23 height 9
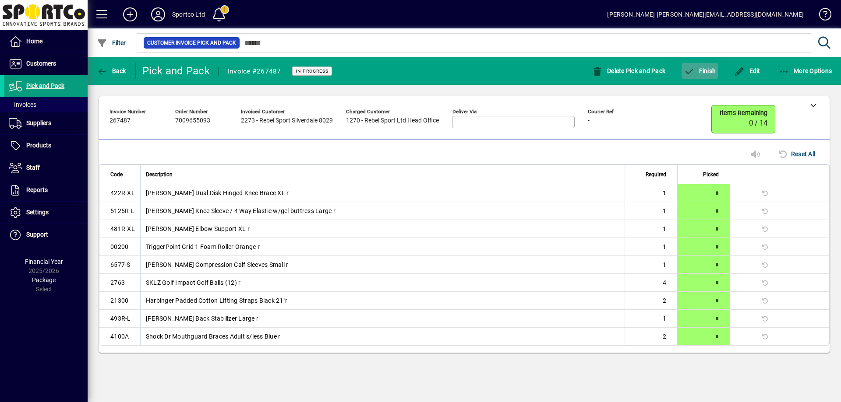
click at [713, 71] on span "Finish" at bounding box center [699, 70] width 32 height 7
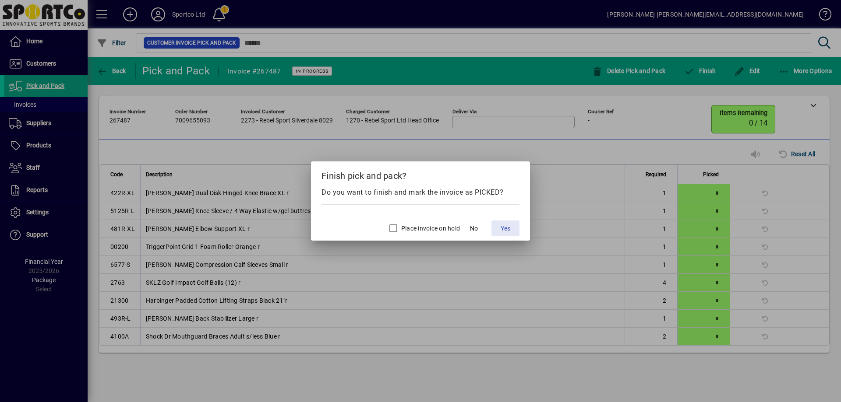
click at [507, 226] on span "Yes" at bounding box center [505, 228] width 10 height 9
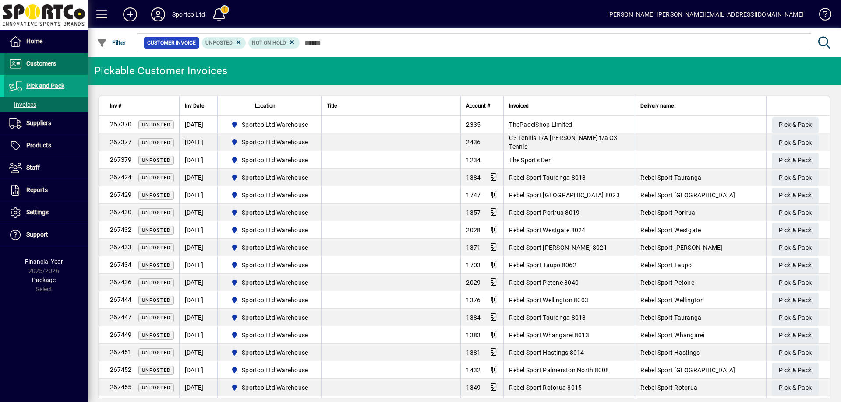
click at [36, 63] on span "Customers" at bounding box center [41, 63] width 30 height 7
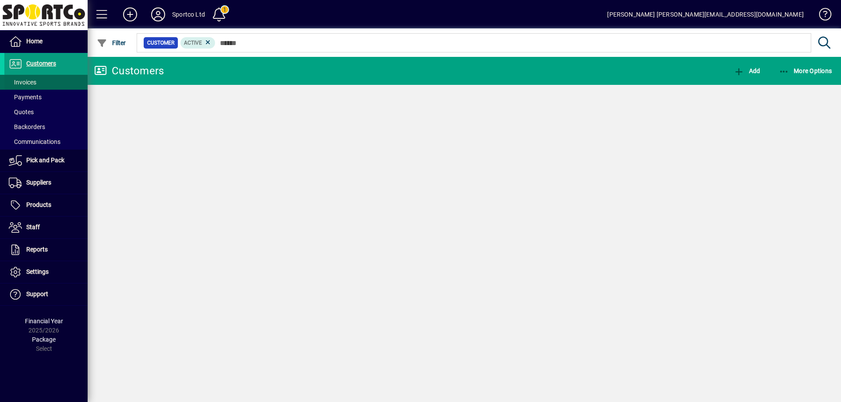
click at [29, 84] on span "Invoices" at bounding box center [23, 82] width 28 height 7
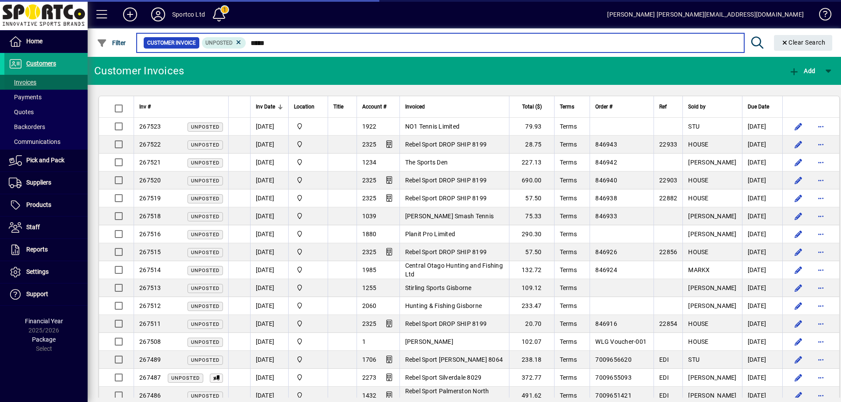
type input "******"
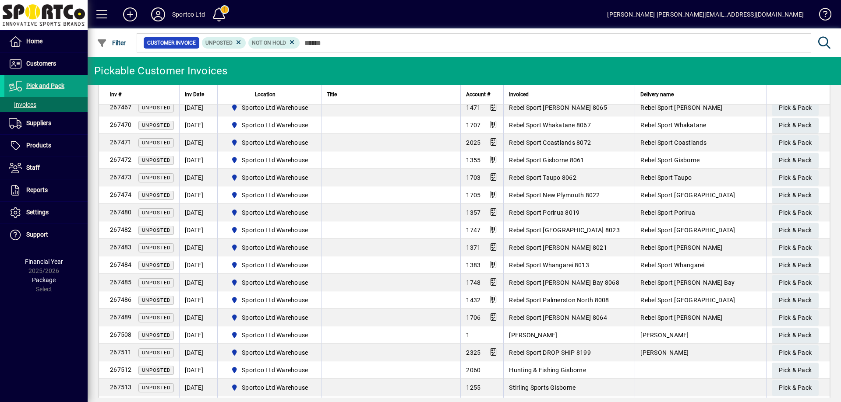
scroll to position [518, 0]
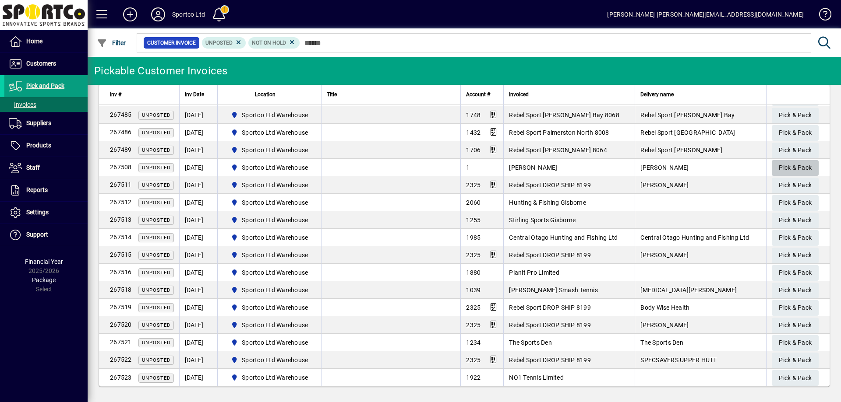
click at [788, 166] on span "Pick & Pack" at bounding box center [795, 168] width 33 height 14
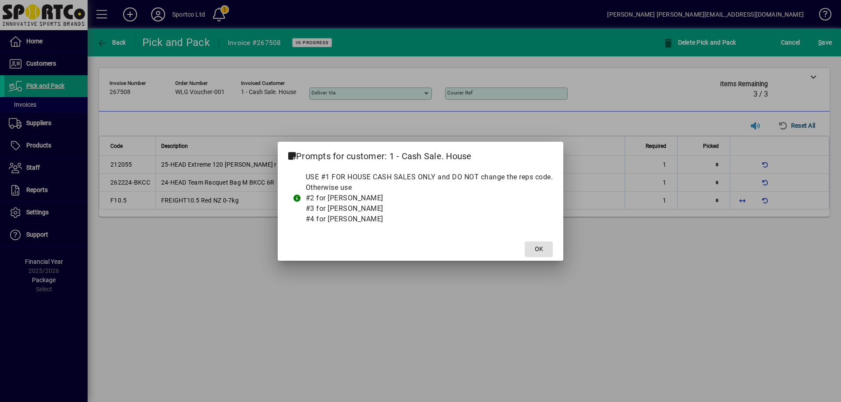
click at [543, 251] on span at bounding box center [539, 249] width 28 height 21
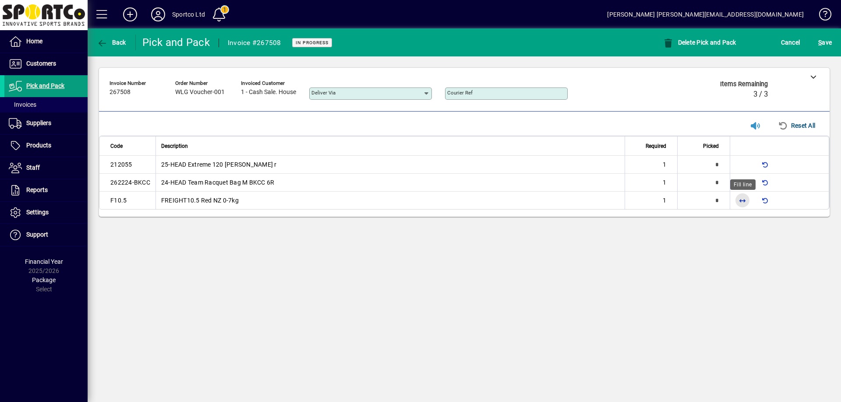
click at [740, 201] on span "button" at bounding box center [742, 200] width 21 height 21
type input "*"
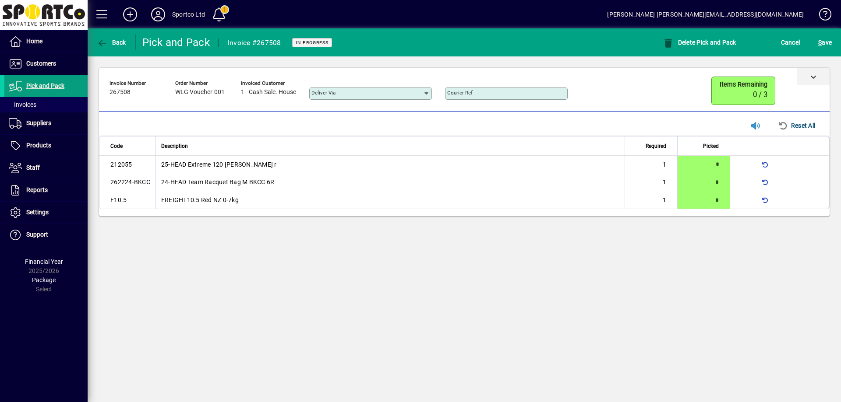
click at [809, 74] on div at bounding box center [812, 77] width 33 height 18
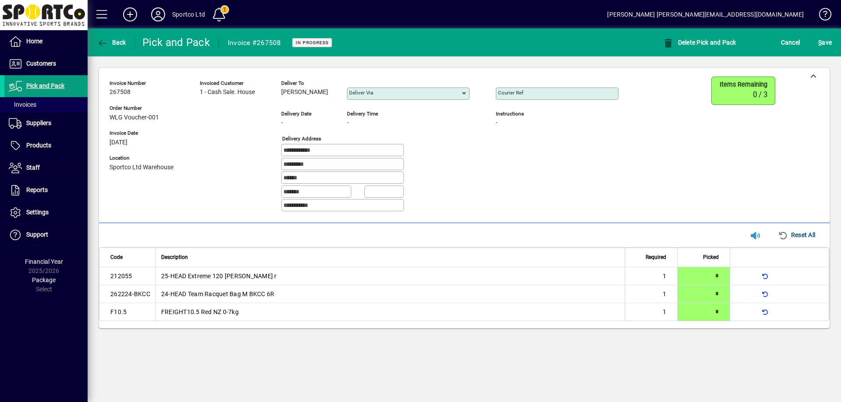
copy span "Cindy Lowther"
drag, startPoint x: 331, startPoint y: 87, endPoint x: 281, endPoint y: 96, distance: 51.1
click at [281, 96] on div "**********" at bounding box center [370, 148] width 522 height 142
drag, startPoint x: 346, startPoint y: 150, endPoint x: 256, endPoint y: 157, distance: 90.5
click at [256, 157] on div "**********" at bounding box center [370, 148] width 522 height 142
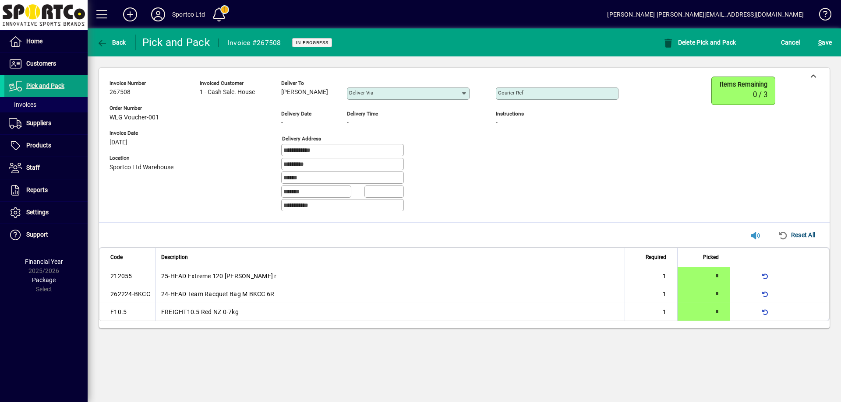
drag, startPoint x: 321, startPoint y: 164, endPoint x: 280, endPoint y: 169, distance: 40.6
click at [280, 169] on div "**********" at bounding box center [370, 148] width 522 height 142
click at [374, 277] on td "25-HEAD Extreme 120 Squash Racquet r" at bounding box center [389, 277] width 469 height 18
click at [518, 95] on mat-label "Courier Ref" at bounding box center [510, 93] width 25 height 6
click at [518, 95] on input "Courier Ref" at bounding box center [558, 93] width 120 height 7
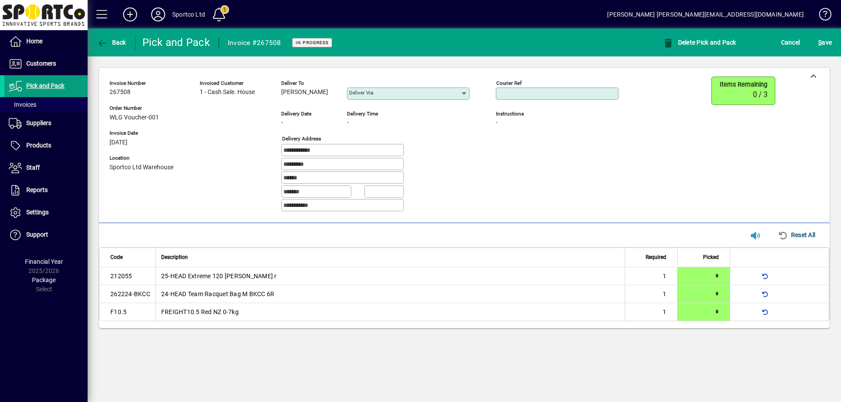
click at [541, 92] on input "Courier Ref" at bounding box center [558, 93] width 120 height 7
paste input "**********"
type input "**********"
click at [822, 43] on span "S ave" at bounding box center [825, 42] width 14 height 14
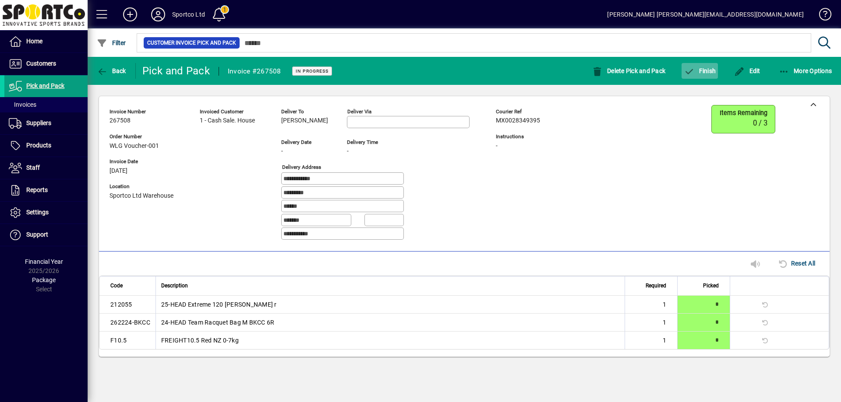
click at [707, 69] on span "Finish" at bounding box center [699, 70] width 32 height 7
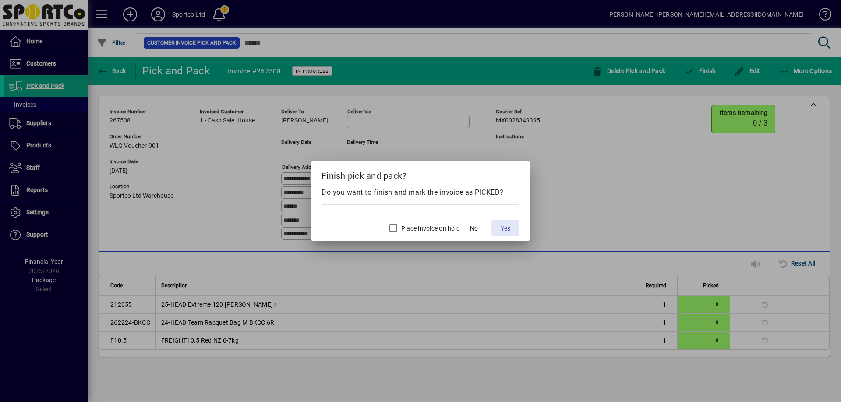
drag, startPoint x: 506, startPoint y: 227, endPoint x: 507, endPoint y: 222, distance: 4.9
click at [507, 222] on button "Yes" at bounding box center [505, 229] width 28 height 16
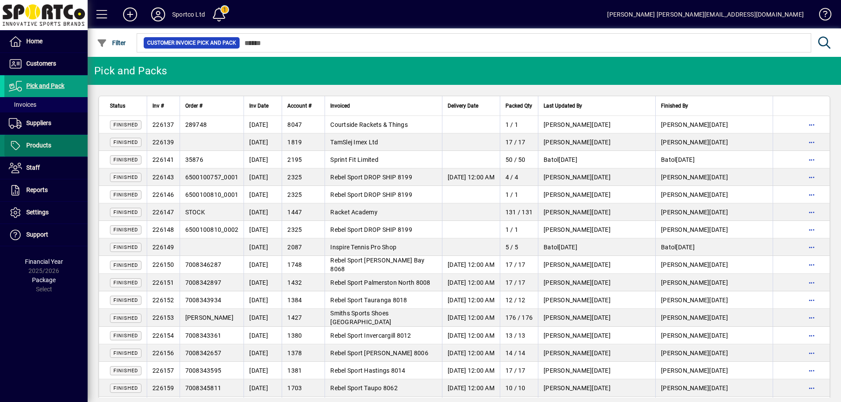
click at [43, 151] on span at bounding box center [45, 145] width 83 height 21
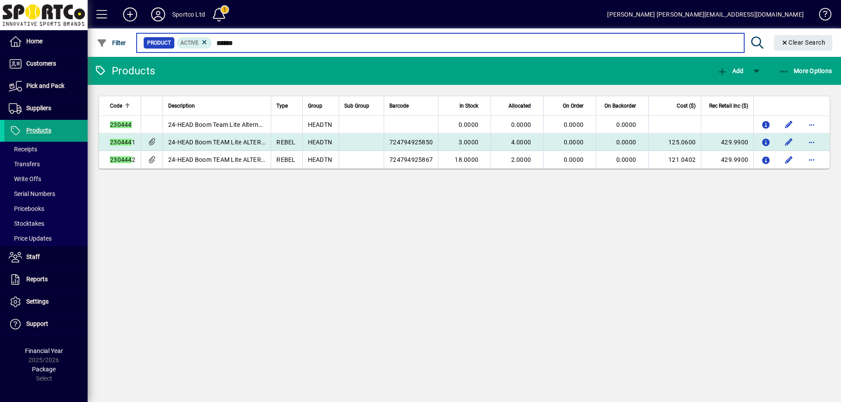
type input "******"
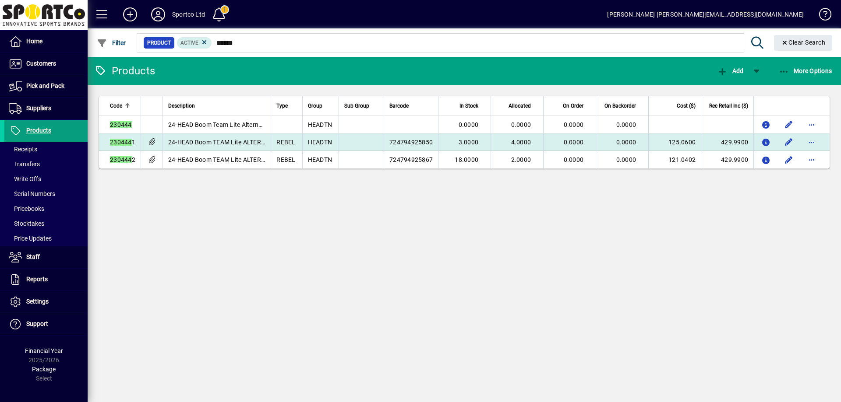
click at [413, 143] on span "724794925850" at bounding box center [410, 142] width 43 height 7
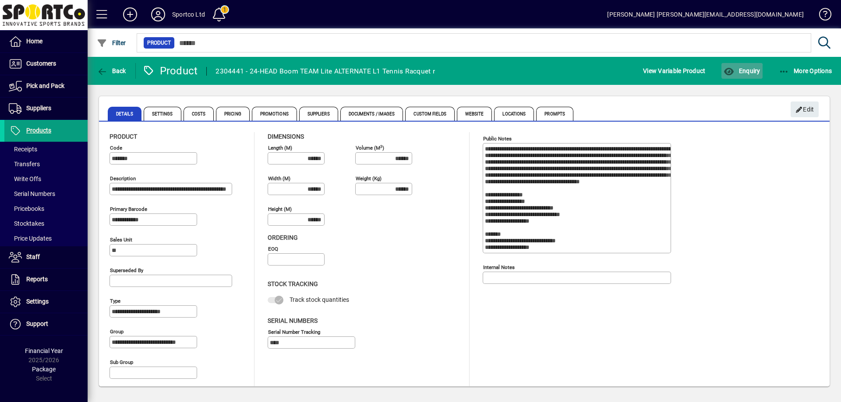
click at [729, 73] on icon "button" at bounding box center [728, 71] width 11 height 9
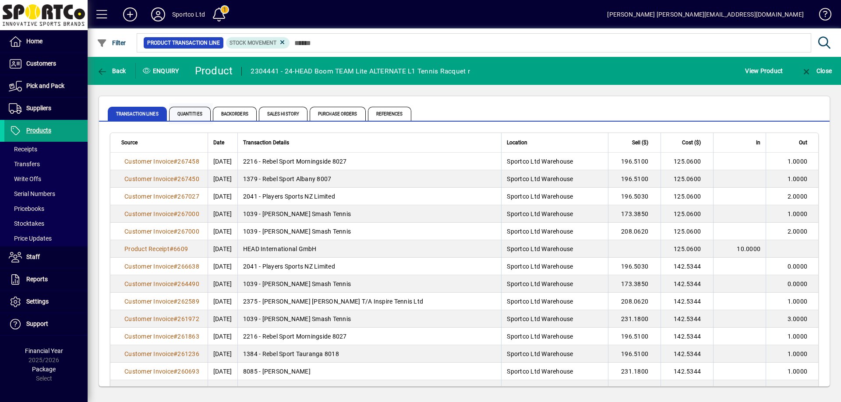
click at [189, 110] on span "Quantities" at bounding box center [190, 114] width 42 height 14
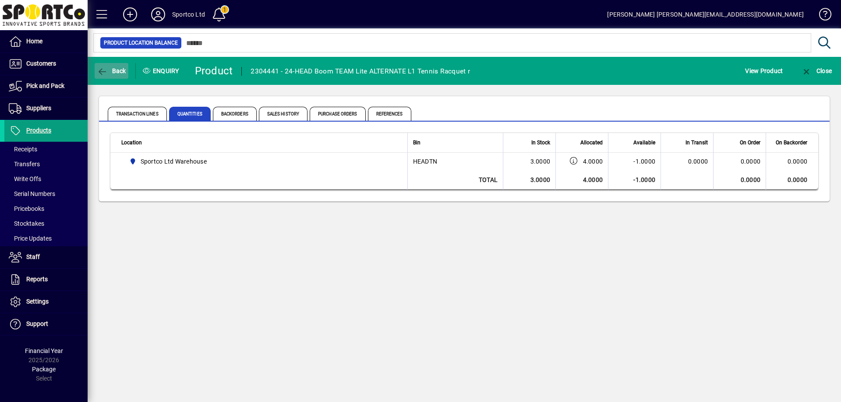
click at [113, 69] on span "Back" at bounding box center [111, 70] width 29 height 7
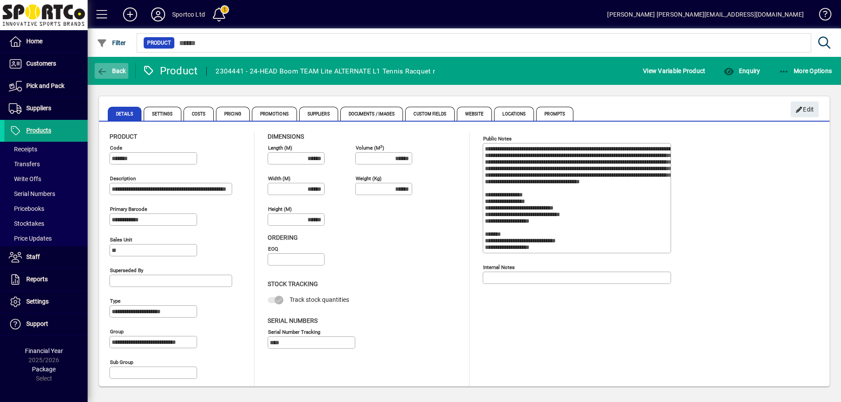
click at [105, 71] on icon "button" at bounding box center [102, 71] width 11 height 9
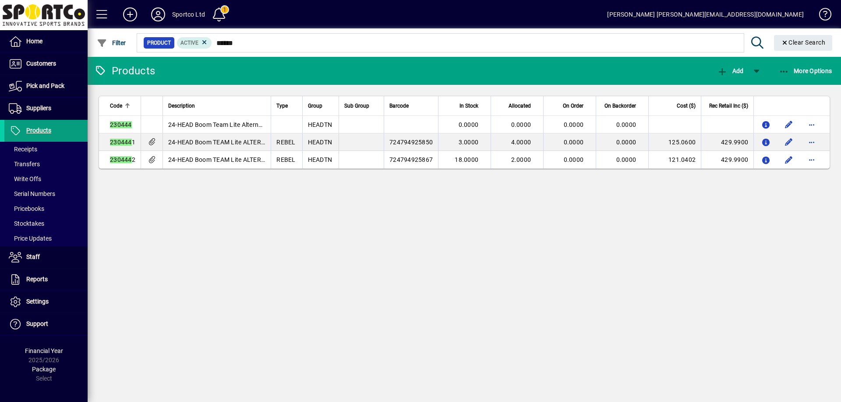
drag, startPoint x: 352, startPoint y: 250, endPoint x: 362, endPoint y: 245, distance: 10.4
click at [362, 245] on div "Products Add More Options Code Description Type Group Sub Group Barcode In Stoc…" at bounding box center [464, 229] width 753 height 345
click at [362, 244] on div "Products Add More Options Code Description Type Group Sub Group Barcode In Stoc…" at bounding box center [464, 229] width 753 height 345
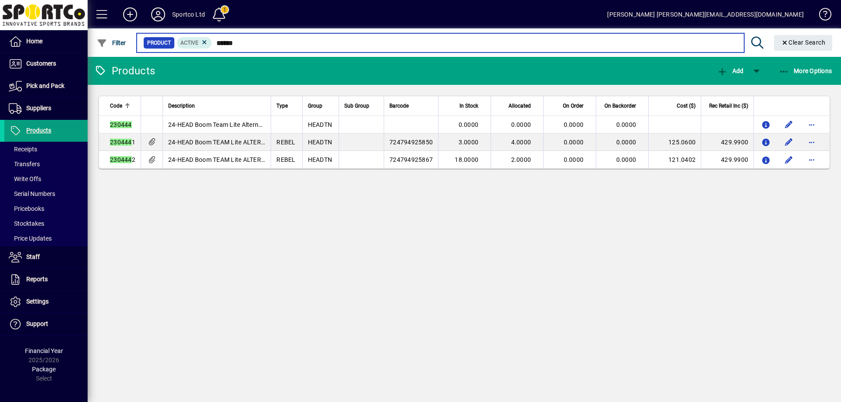
click at [298, 45] on input "******" at bounding box center [474, 43] width 525 height 12
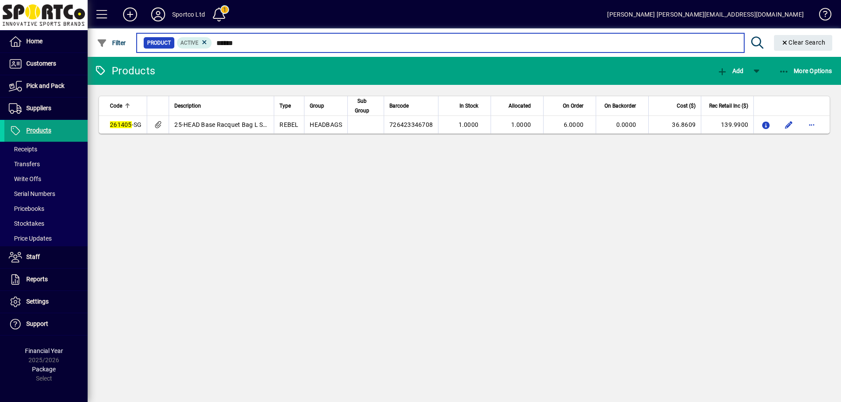
type input "******"
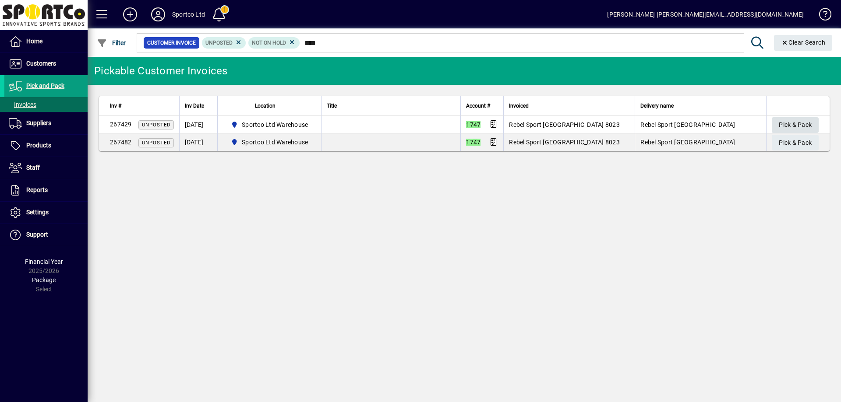
type input "****"
click at [785, 122] on span "Pick & Pack" at bounding box center [795, 125] width 33 height 14
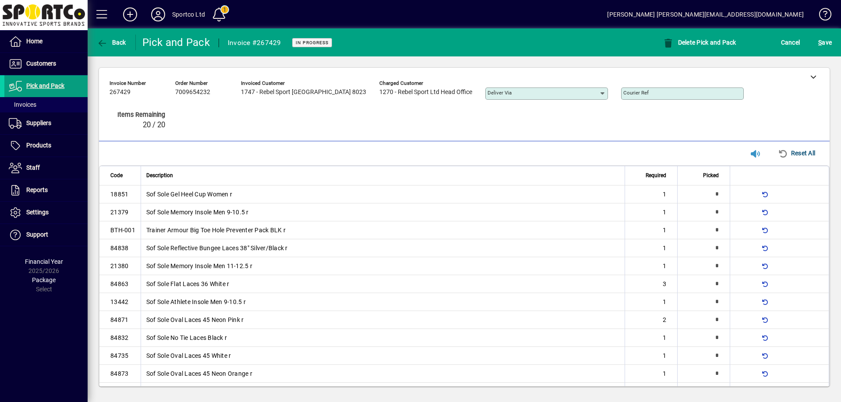
type input "*"
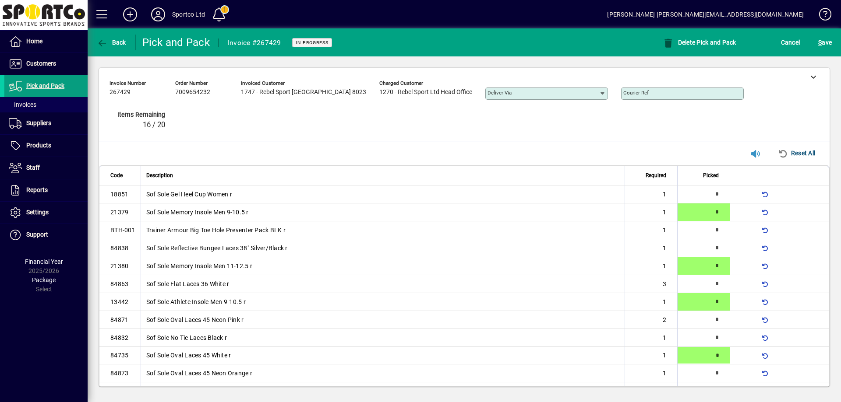
type input "*"
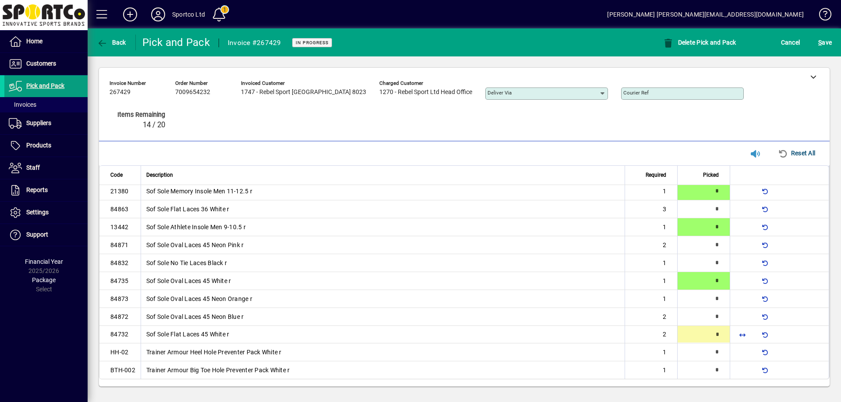
type input "*"
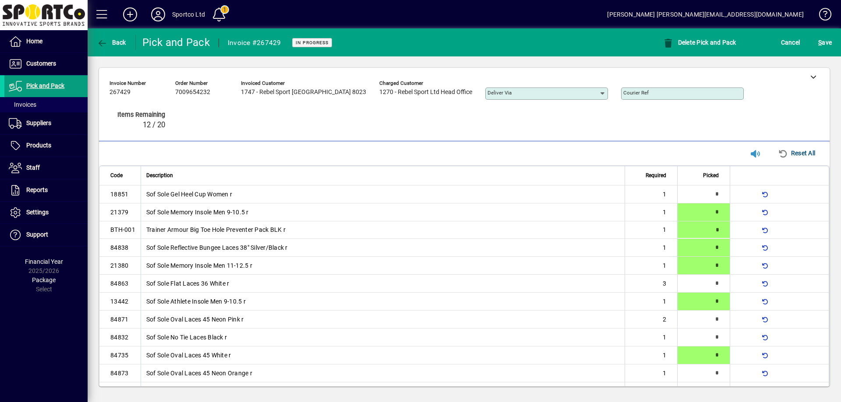
type input "*"
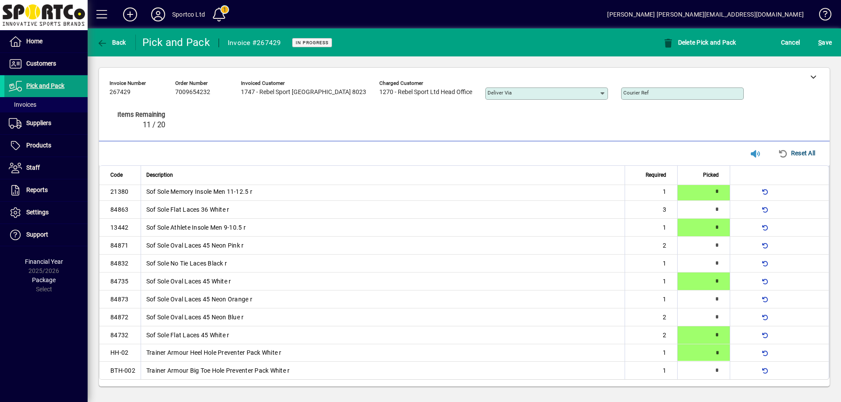
type input "*"
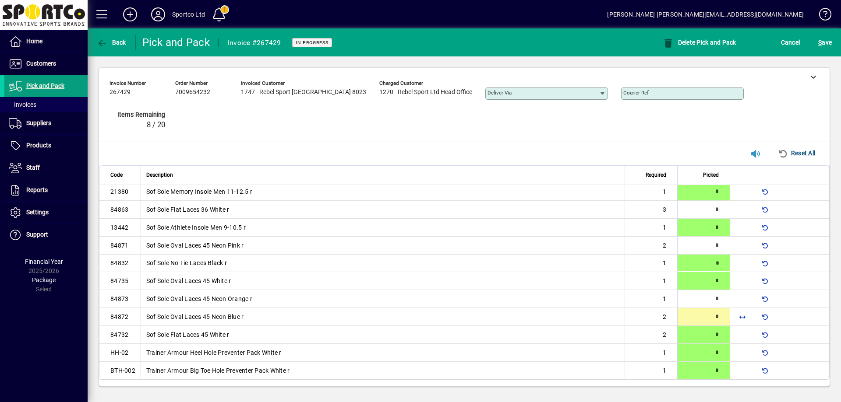
type input "*"
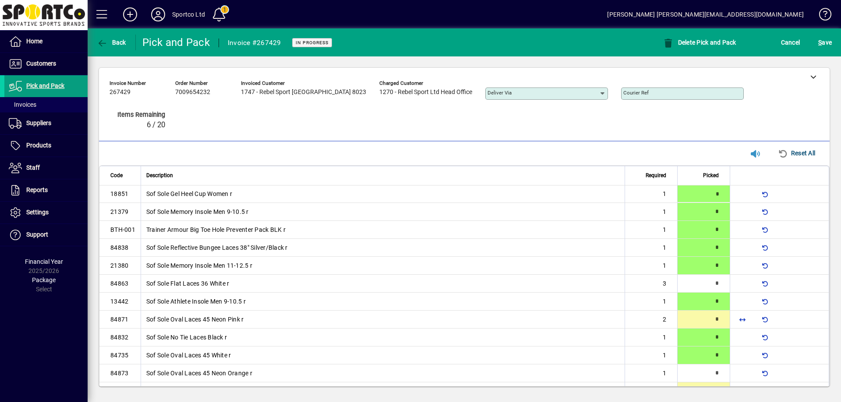
type input "*"
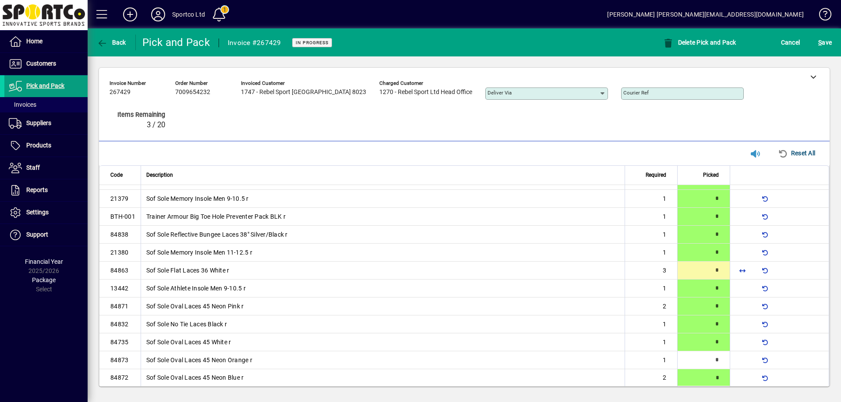
type input "*"
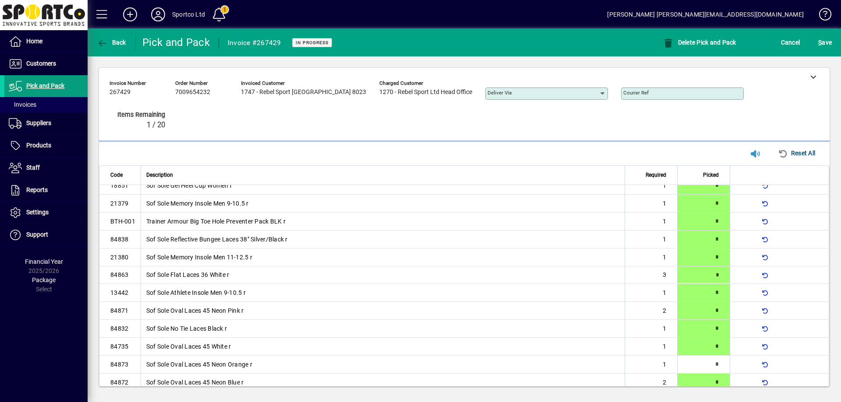
type input "*"
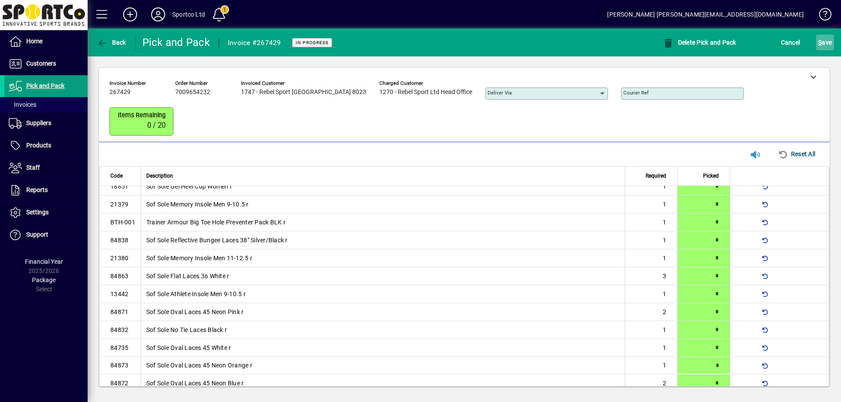
click at [818, 40] on span "S" at bounding box center [820, 42] width 4 height 7
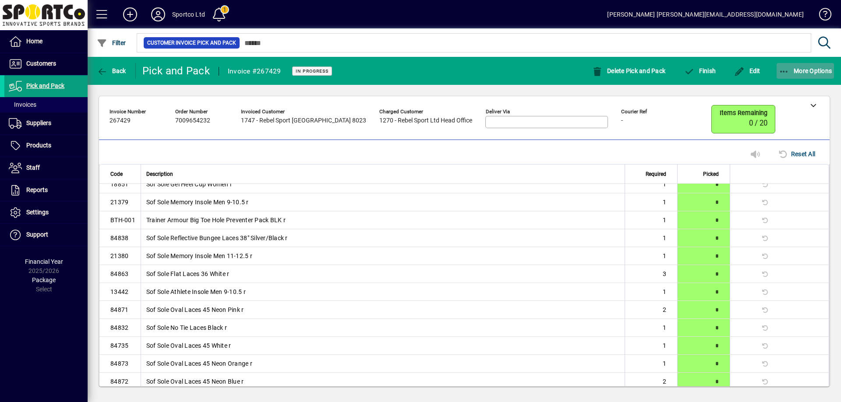
click at [779, 66] on span "button" at bounding box center [805, 70] width 58 height 21
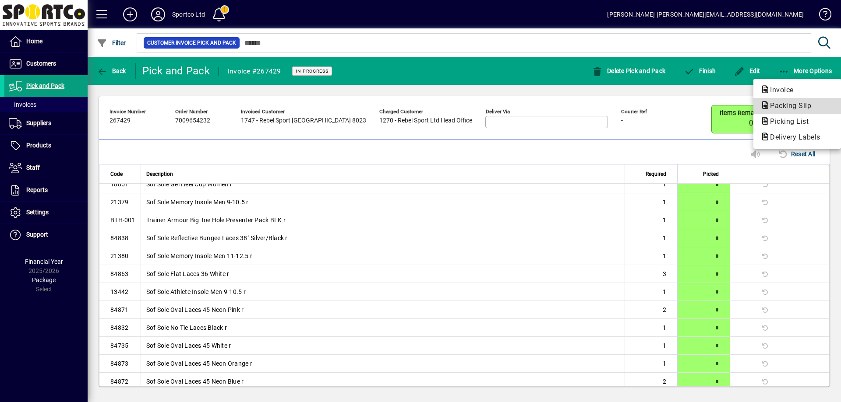
click at [783, 105] on span "Packing Slip" at bounding box center [787, 106] width 55 height 8
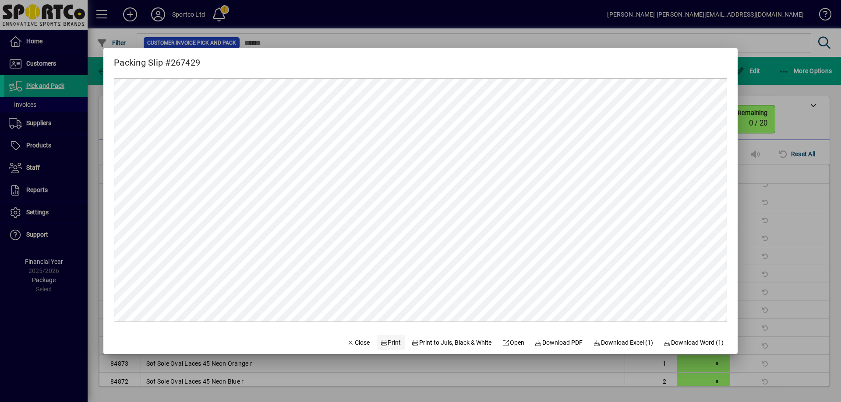
scroll to position [0, 0]
click at [390, 344] on span "Print" at bounding box center [390, 342] width 21 height 9
click at [347, 345] on span "Close" at bounding box center [358, 342] width 23 height 9
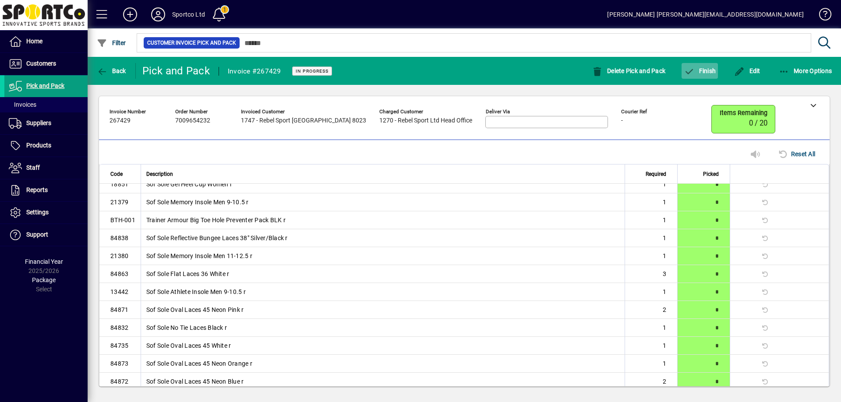
click at [705, 73] on span "Finish" at bounding box center [699, 70] width 32 height 7
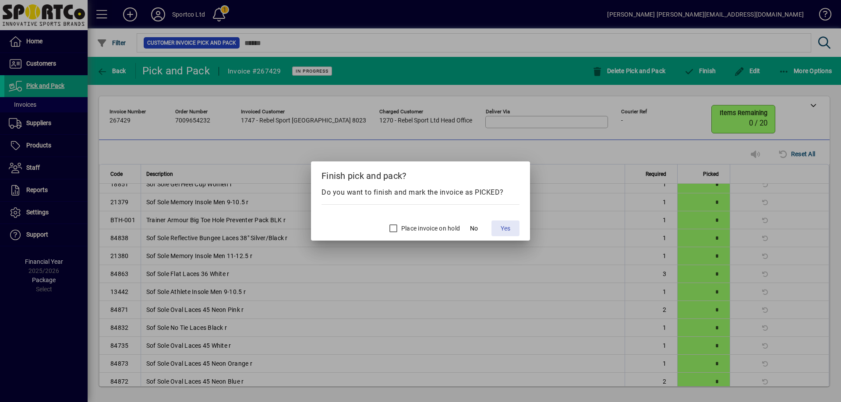
click at [510, 232] on span "Yes" at bounding box center [505, 228] width 10 height 9
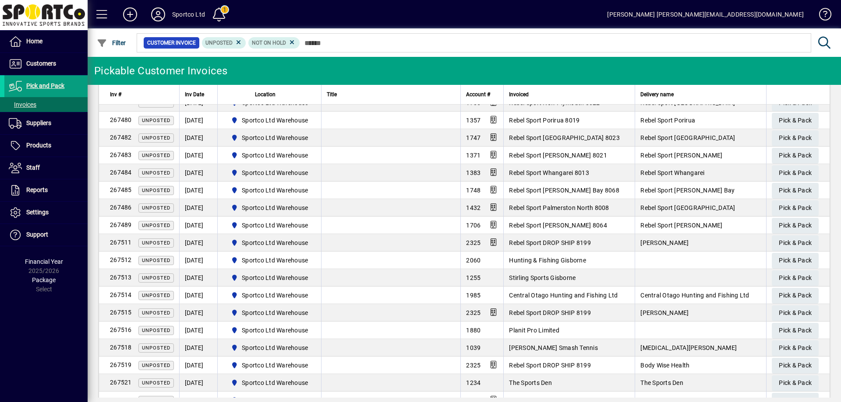
scroll to position [465, 0]
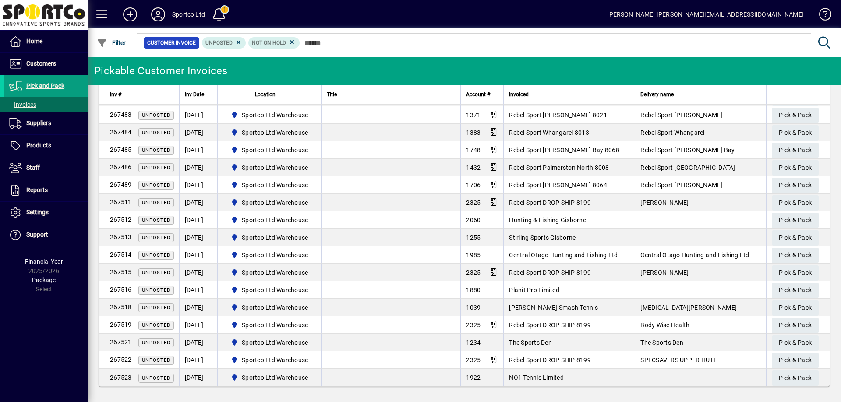
click at [356, 45] on input "text" at bounding box center [552, 43] width 504 height 12
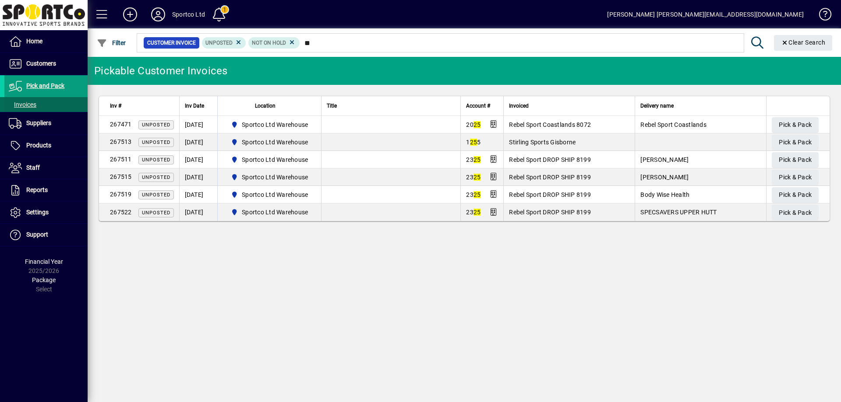
type input "**"
click at [23, 101] on span "Invoices" at bounding box center [23, 104] width 28 height 7
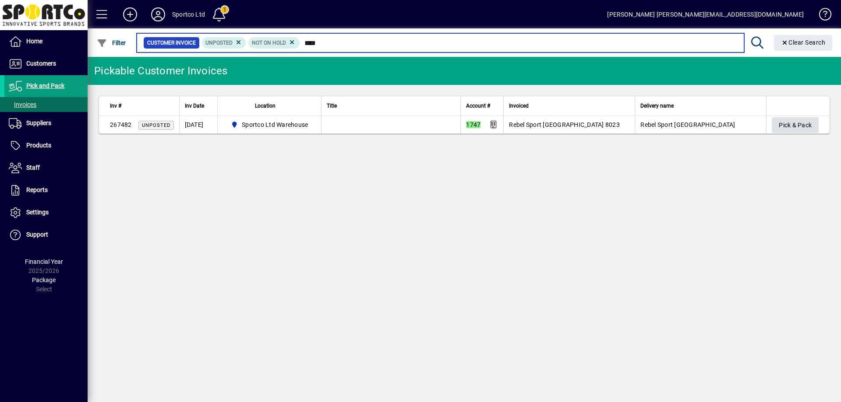
type input "****"
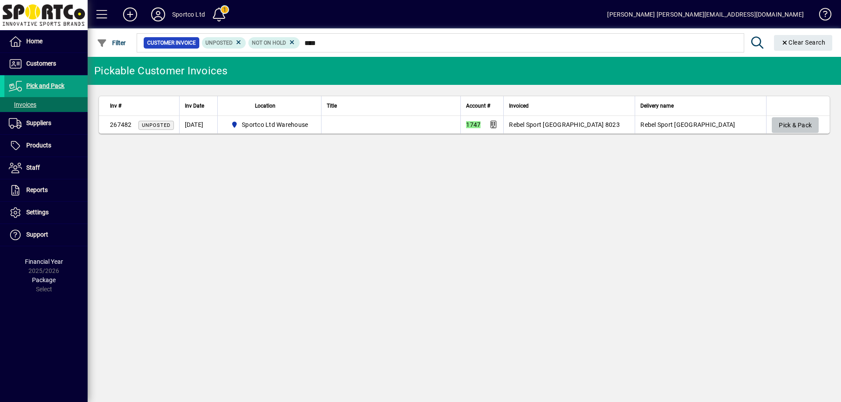
click at [791, 120] on span "Pick & Pack" at bounding box center [795, 125] width 33 height 14
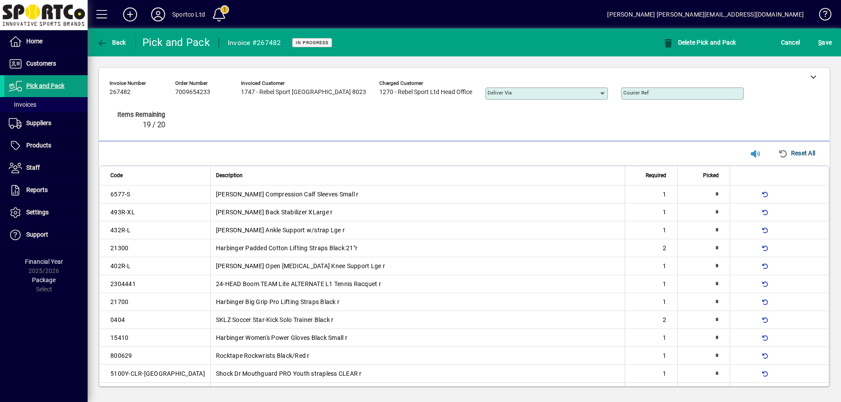
scroll to position [93, 0]
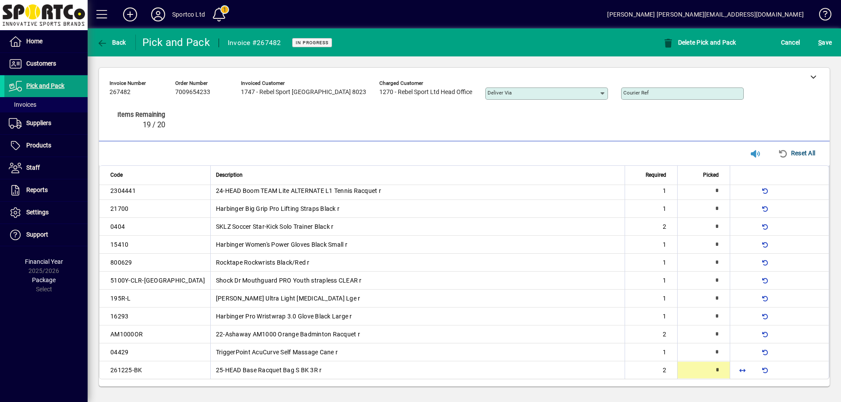
type input "*"
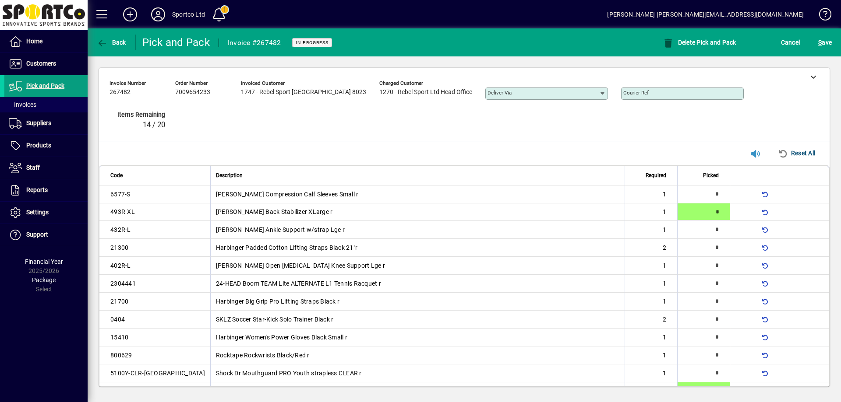
type input "*"
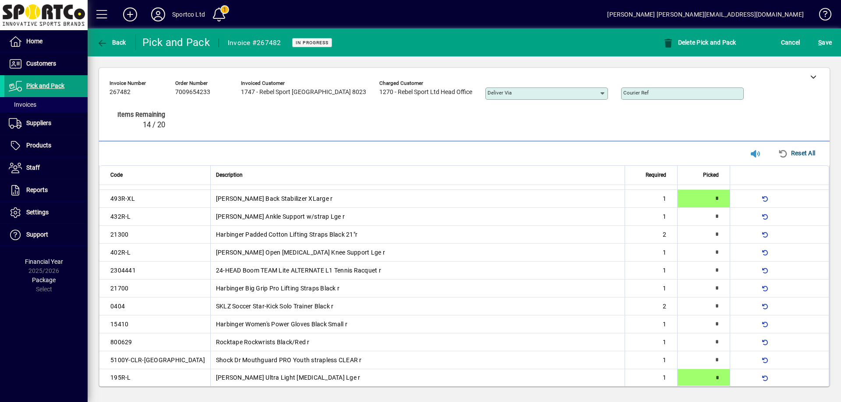
type input "*"
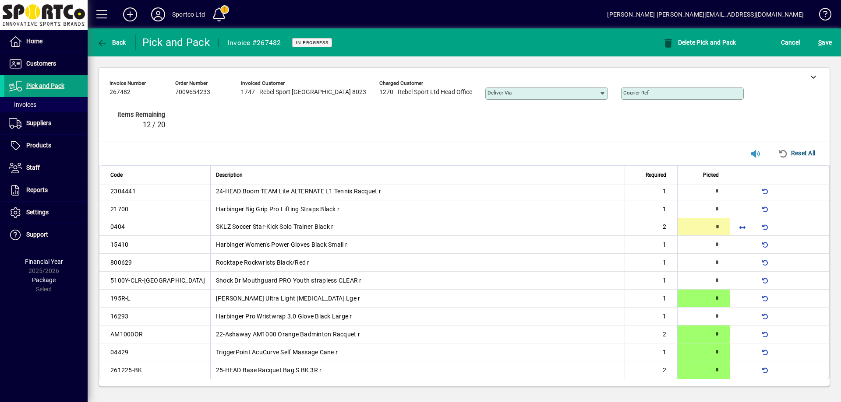
type input "*"
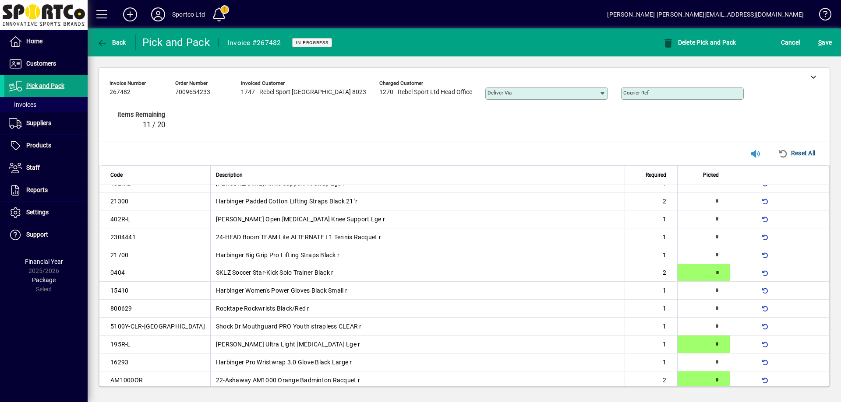
scroll to position [45, 0]
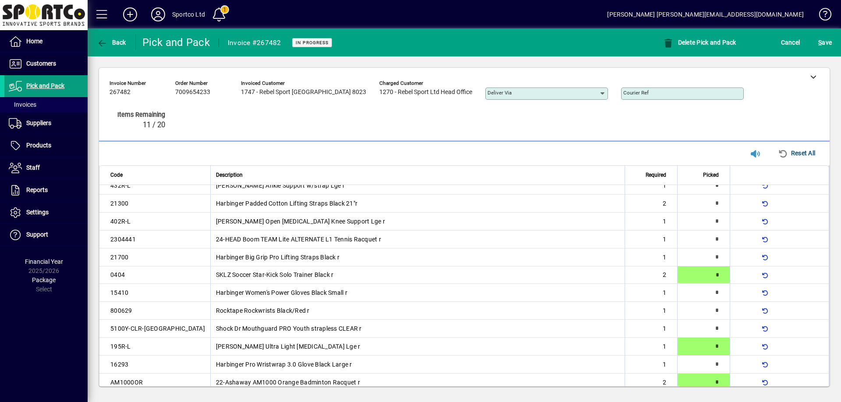
type input "*"
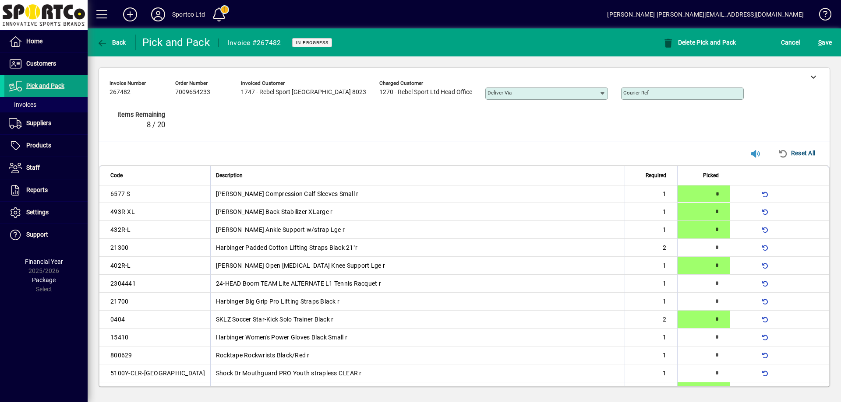
type input "*"
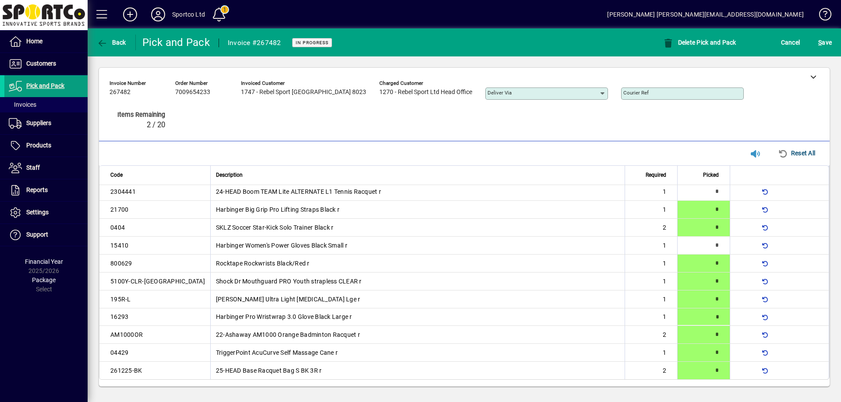
type input "*"
click at [826, 40] on span "S ave" at bounding box center [825, 42] width 14 height 14
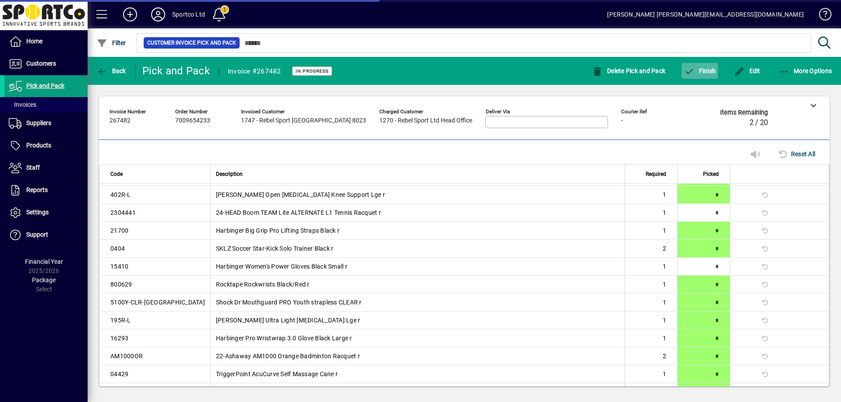
scroll to position [78, 0]
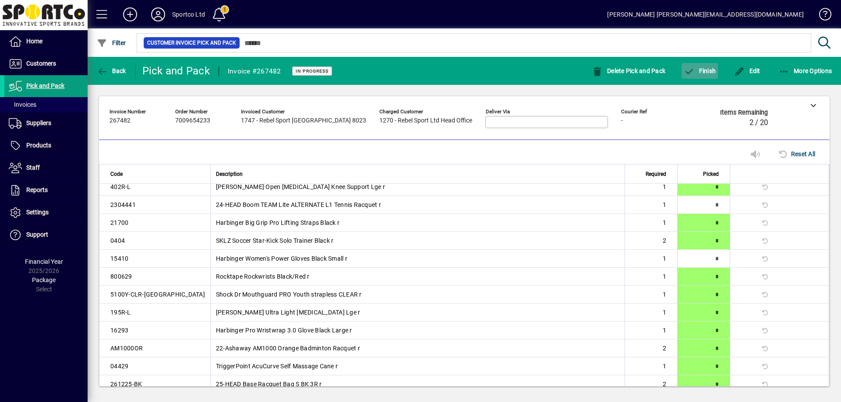
click at [706, 70] on span "Finish" at bounding box center [699, 70] width 32 height 7
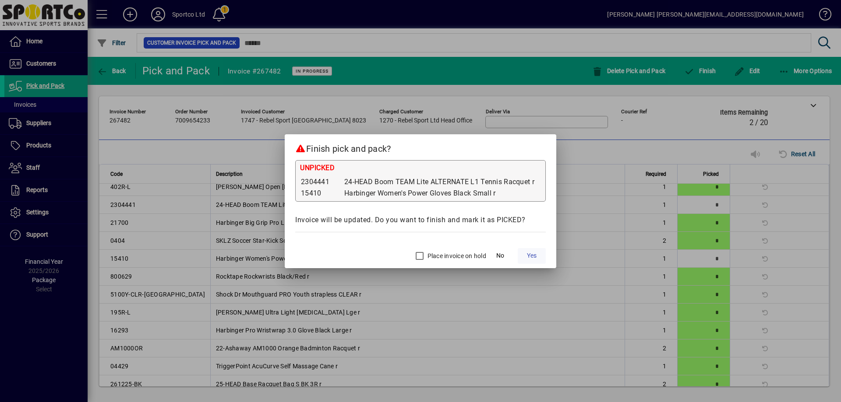
click at [533, 261] on span at bounding box center [532, 256] width 28 height 21
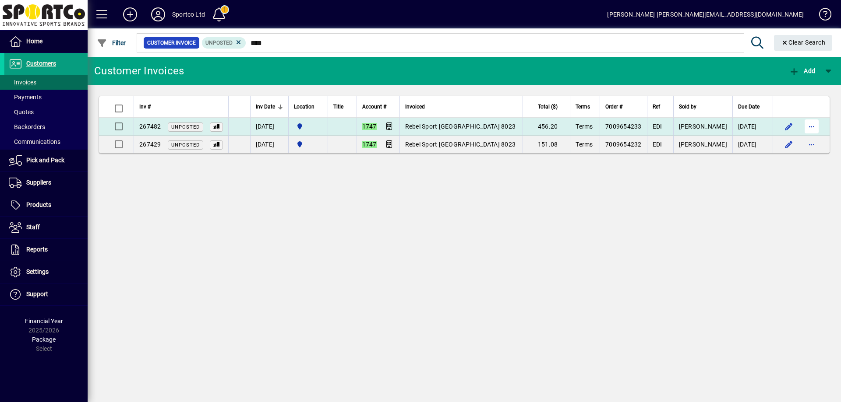
type input "****"
click at [817, 125] on span "button" at bounding box center [811, 126] width 21 height 21
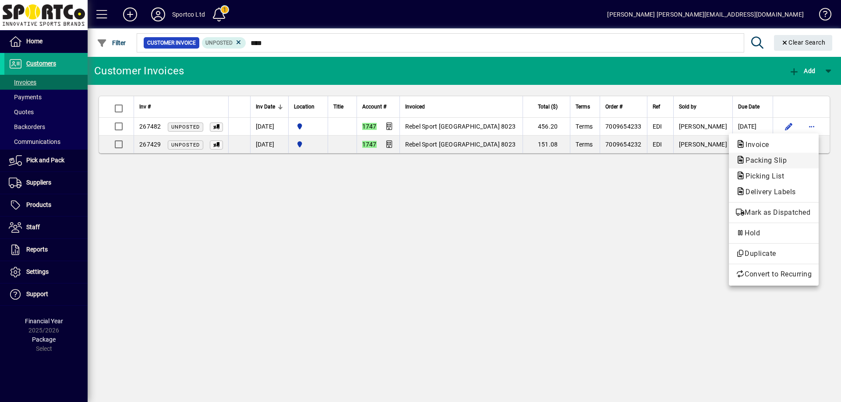
click at [768, 161] on span "Packing Slip" at bounding box center [763, 160] width 55 height 8
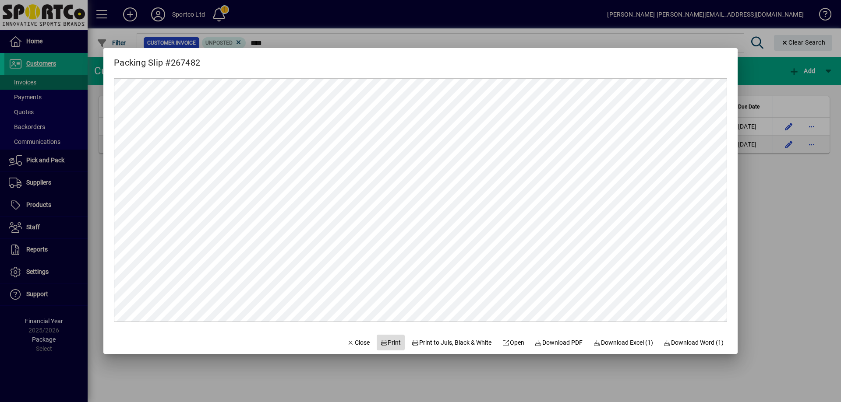
click at [386, 347] on span "Print" at bounding box center [390, 342] width 21 height 9
click at [345, 338] on button "Close" at bounding box center [358, 343] width 30 height 16
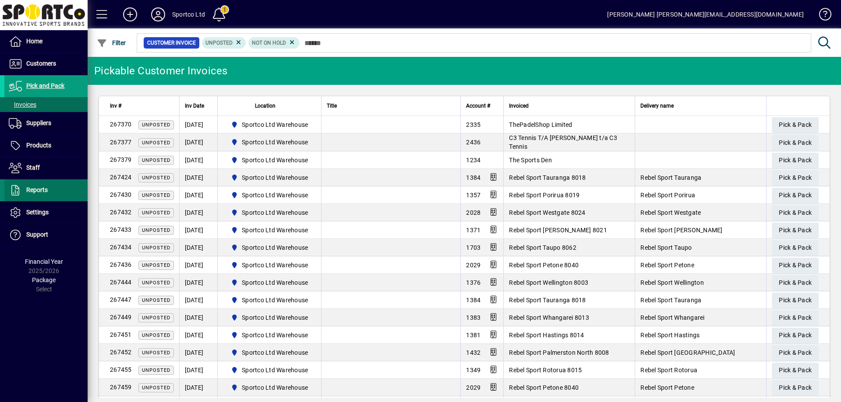
click at [34, 193] on span "Reports" at bounding box center [36, 190] width 21 height 7
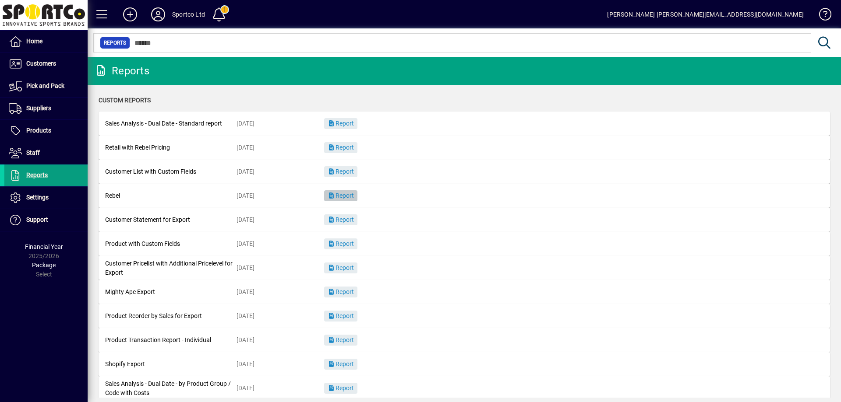
click at [343, 198] on span "Report" at bounding box center [341, 195] width 26 height 7
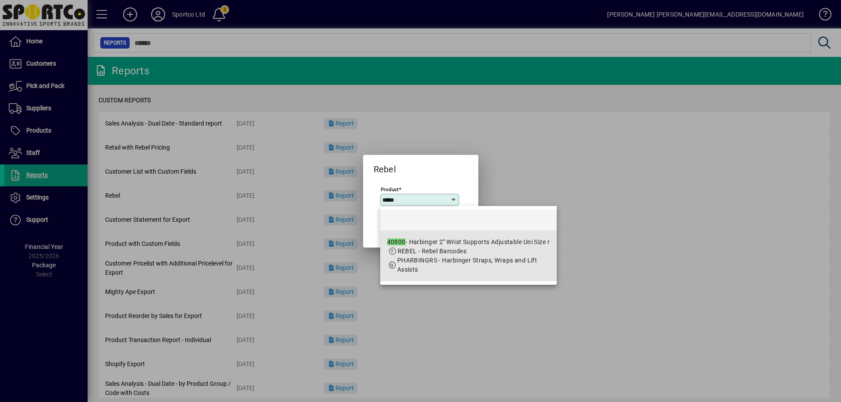
drag, startPoint x: 507, startPoint y: 257, endPoint x: 497, endPoint y: 256, distance: 9.7
click at [507, 258] on span "PHARBINGRS - Harbinger Straps, Wraps and Lift Assists" at bounding box center [467, 265] width 140 height 16
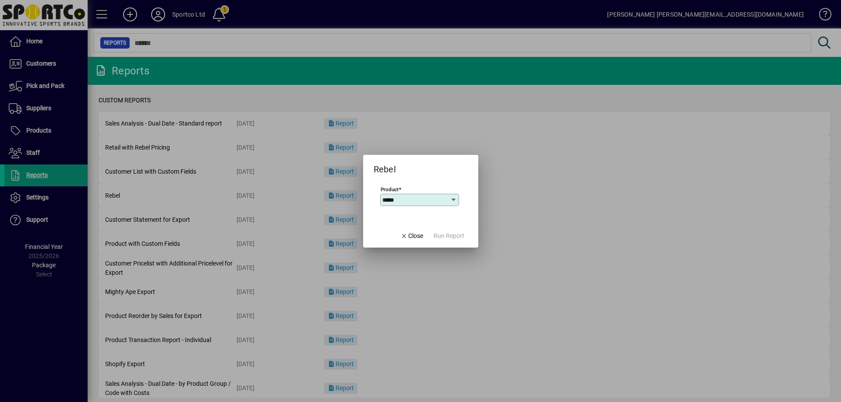
type input "**********"
click at [458, 233] on span "Run Report" at bounding box center [448, 236] width 31 height 9
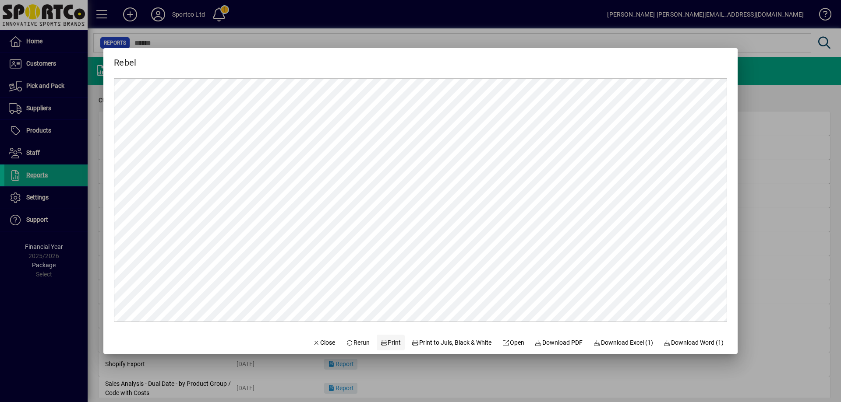
click at [384, 339] on span "Print" at bounding box center [390, 342] width 21 height 9
click at [389, 338] on span "Print" at bounding box center [390, 342] width 21 height 9
click at [317, 341] on span "Close" at bounding box center [324, 342] width 23 height 9
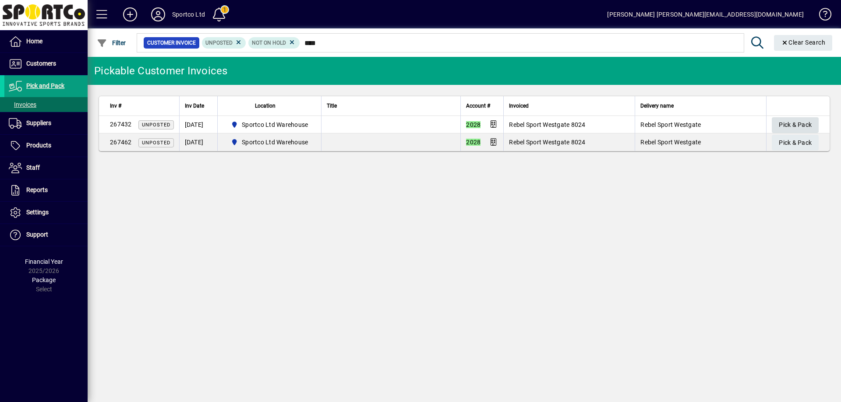
type input "****"
click at [797, 127] on span "Pick & Pack" at bounding box center [795, 125] width 33 height 14
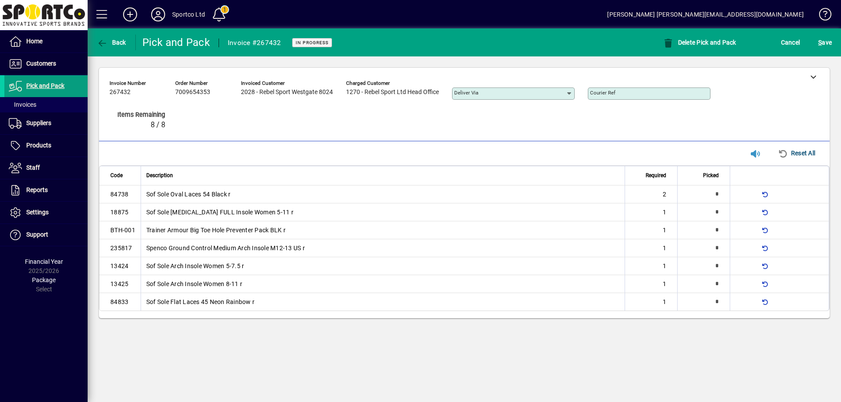
type input "*"
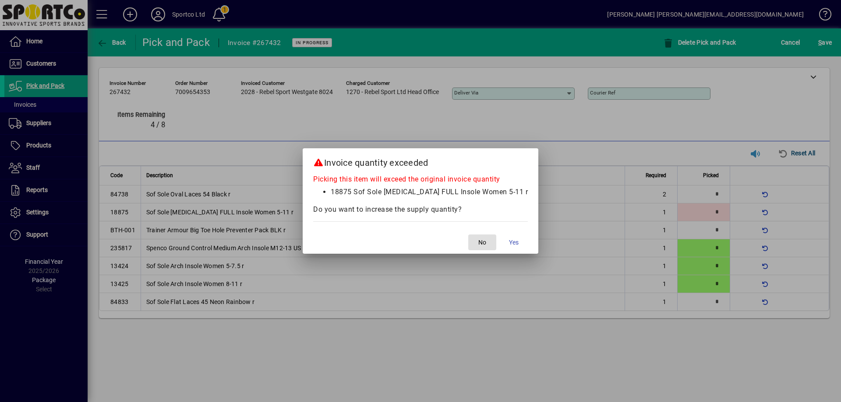
click at [484, 240] on span "button" at bounding box center [482, 242] width 28 height 21
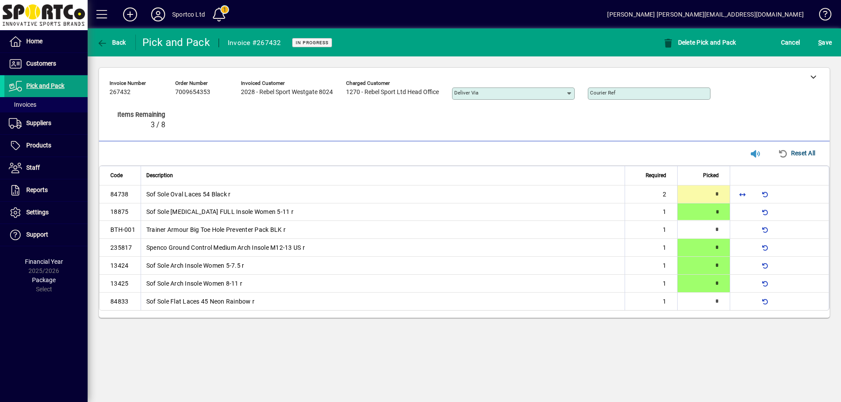
type input "*"
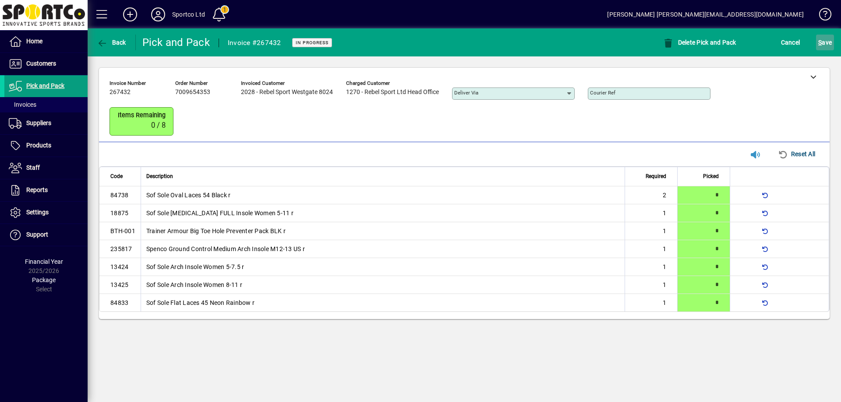
click at [824, 43] on span "S ave" at bounding box center [825, 42] width 14 height 14
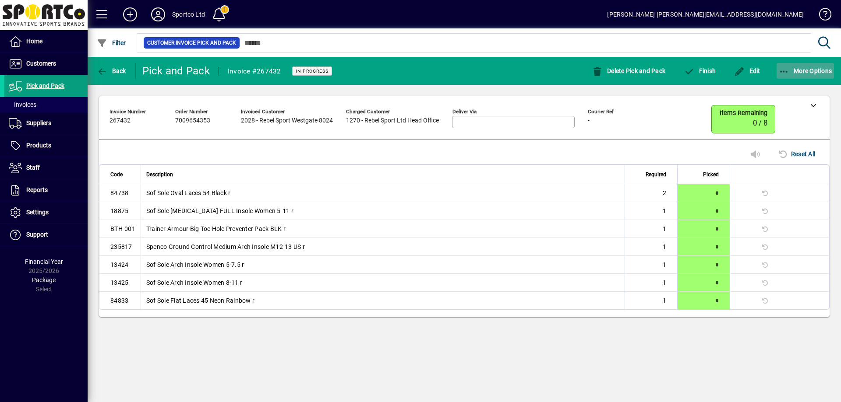
click at [782, 70] on icon "button" at bounding box center [784, 71] width 11 height 9
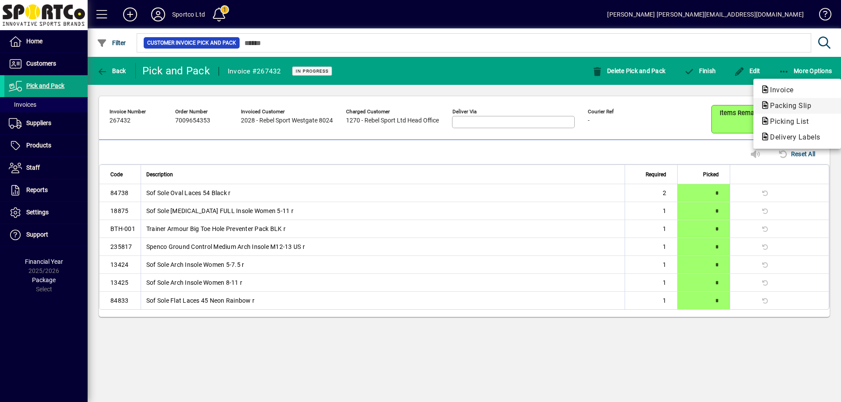
click at [793, 105] on span "Packing Slip" at bounding box center [787, 106] width 55 height 8
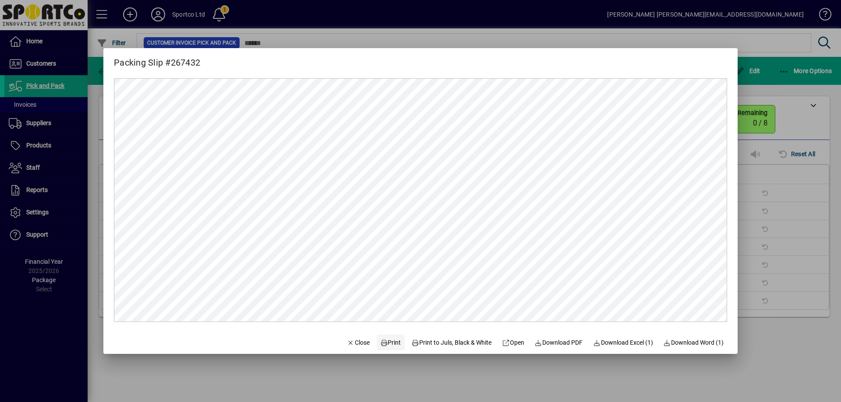
click at [385, 343] on span "Print" at bounding box center [390, 342] width 21 height 9
click at [348, 344] on span "Close" at bounding box center [358, 342] width 23 height 9
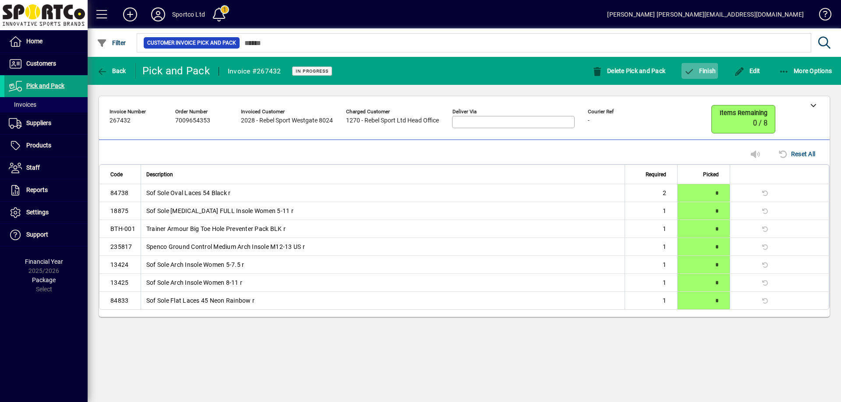
click at [705, 65] on span "button" at bounding box center [699, 70] width 36 height 21
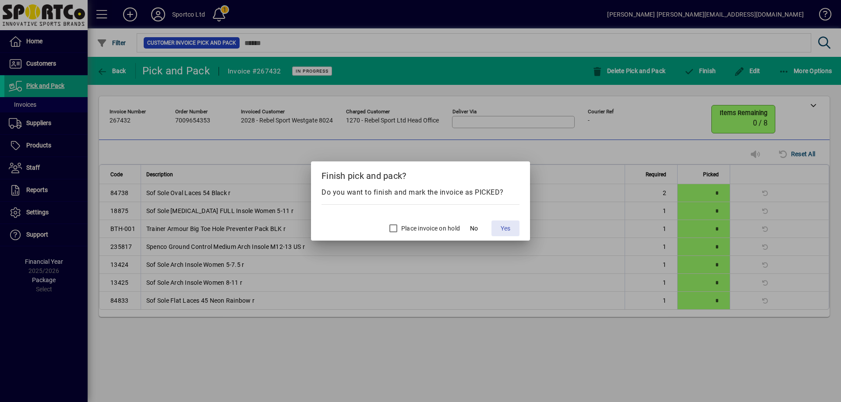
click at [502, 229] on span "Yes" at bounding box center [505, 228] width 10 height 9
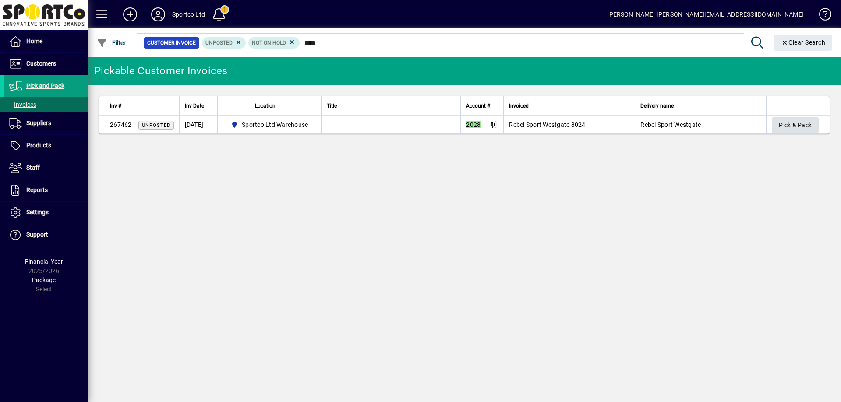
type input "****"
click at [784, 124] on span "Pick & Pack" at bounding box center [795, 125] width 33 height 14
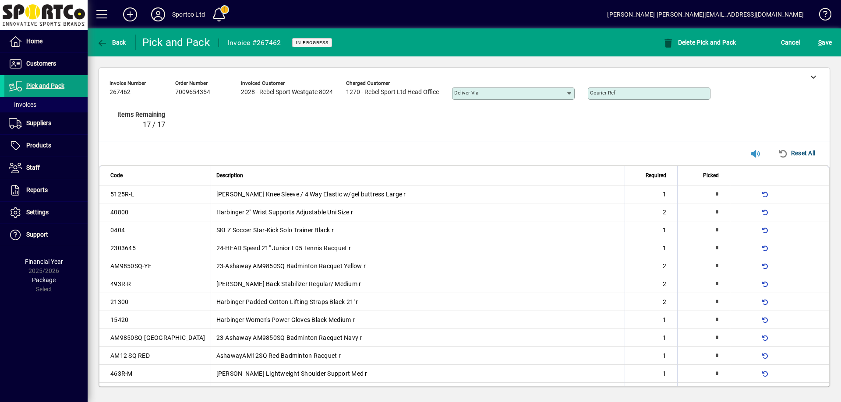
type input "*"
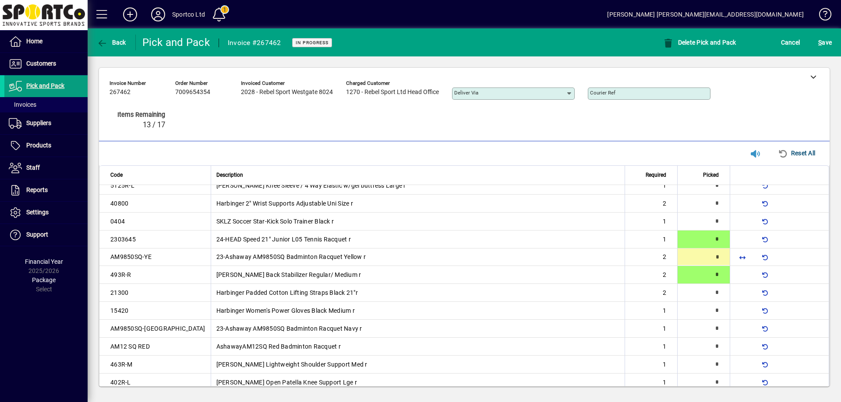
type input "*"
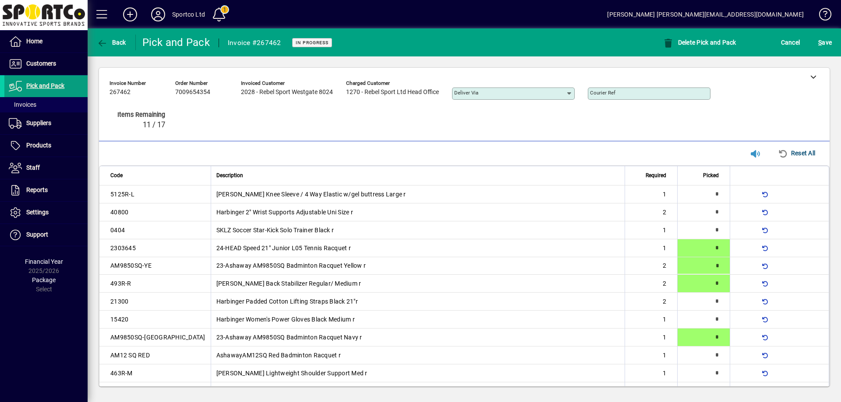
type input "*"
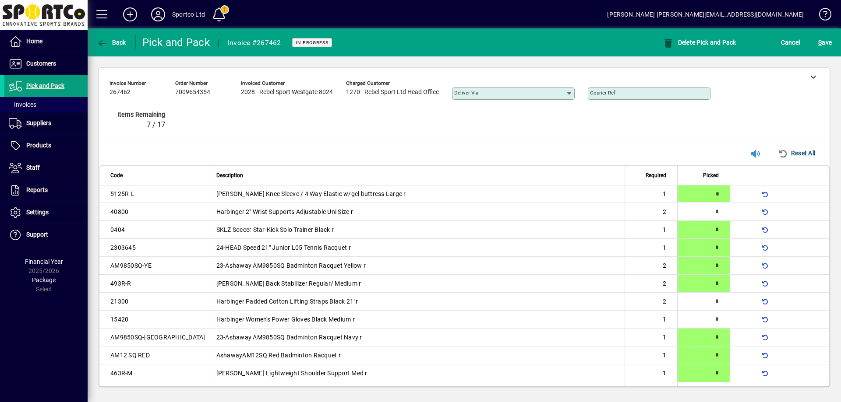
type input "*"
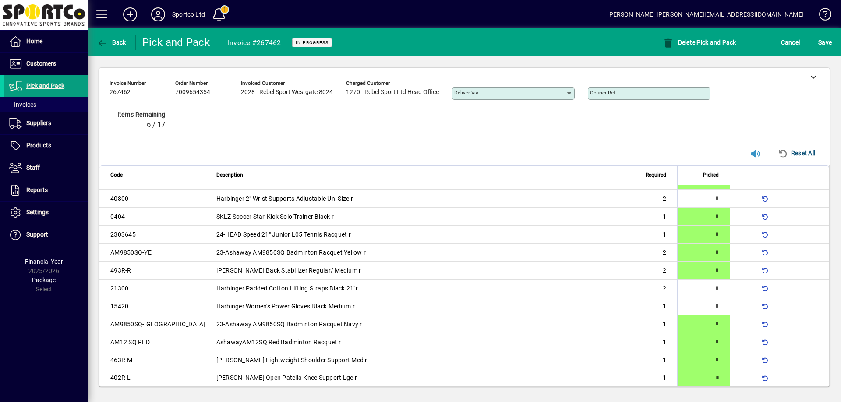
type input "*"
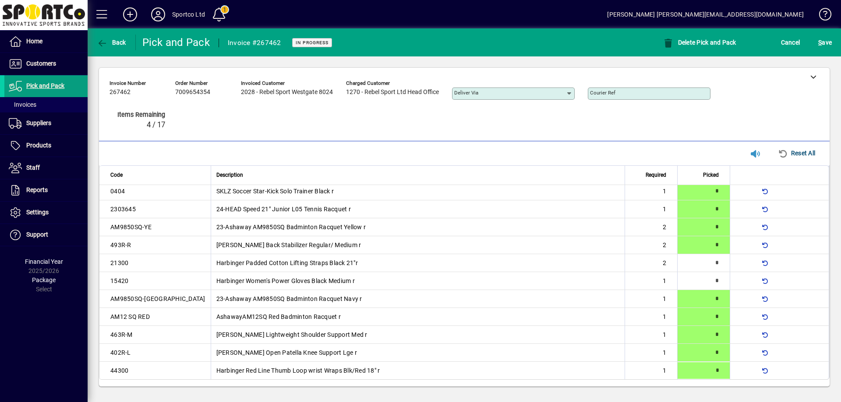
scroll to position [38, 0]
type input "*"
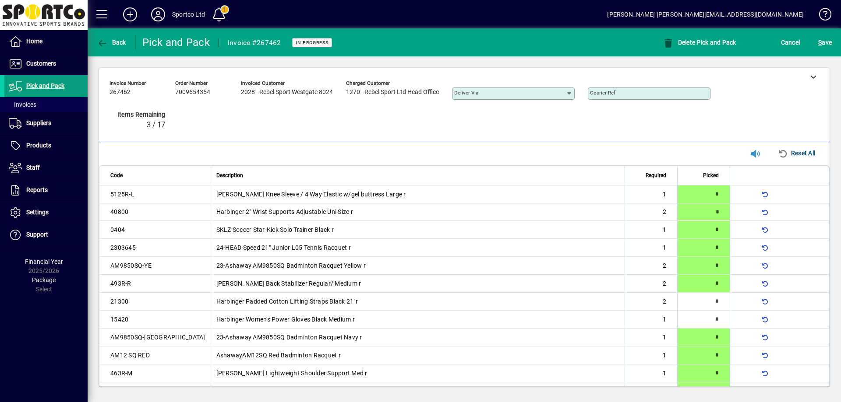
type input "*"
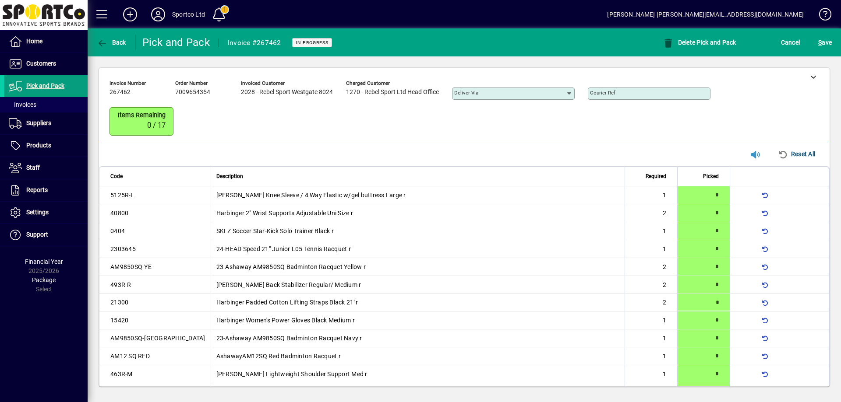
scroll to position [27, 0]
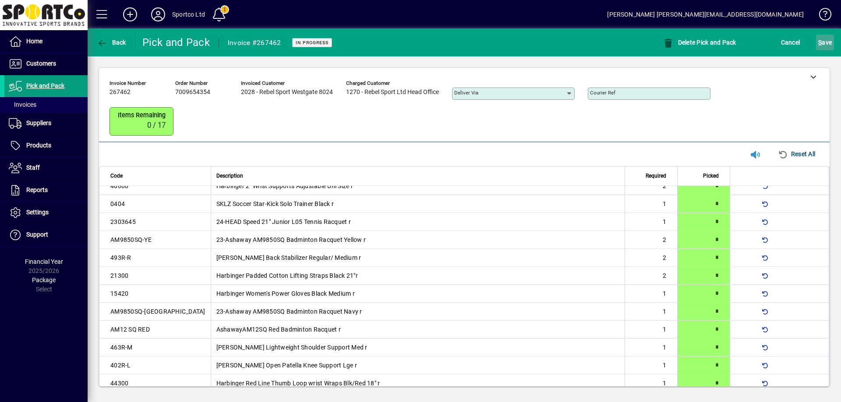
click at [823, 46] on span "S ave" at bounding box center [825, 42] width 14 height 14
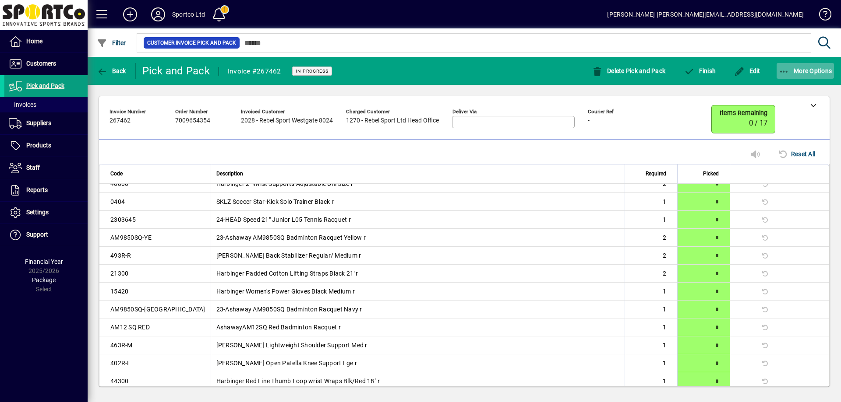
click at [786, 66] on span "button" at bounding box center [805, 70] width 58 height 21
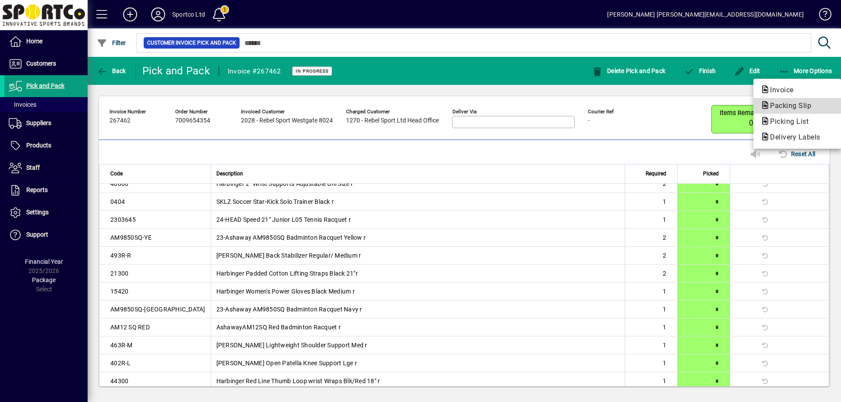
click at [780, 105] on span "Packing Slip" at bounding box center [787, 106] width 55 height 8
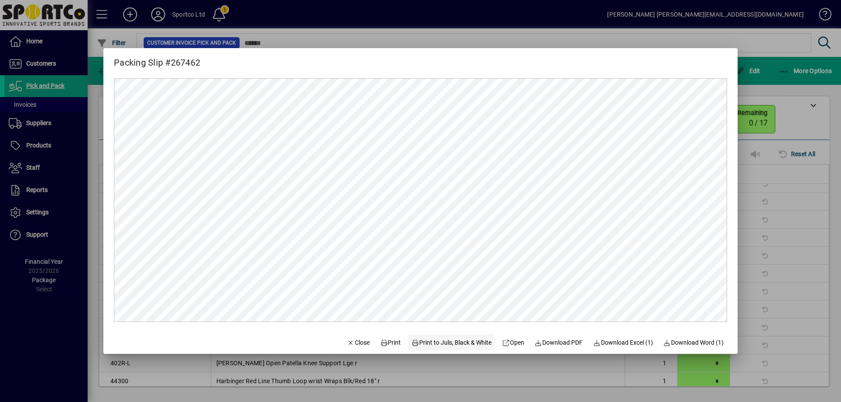
scroll to position [0, 0]
click at [387, 343] on span "Print" at bounding box center [390, 342] width 21 height 9
click at [643, 341] on span "Download Excel (1)" at bounding box center [623, 342] width 60 height 9
click at [353, 348] on span "button" at bounding box center [358, 342] width 30 height 21
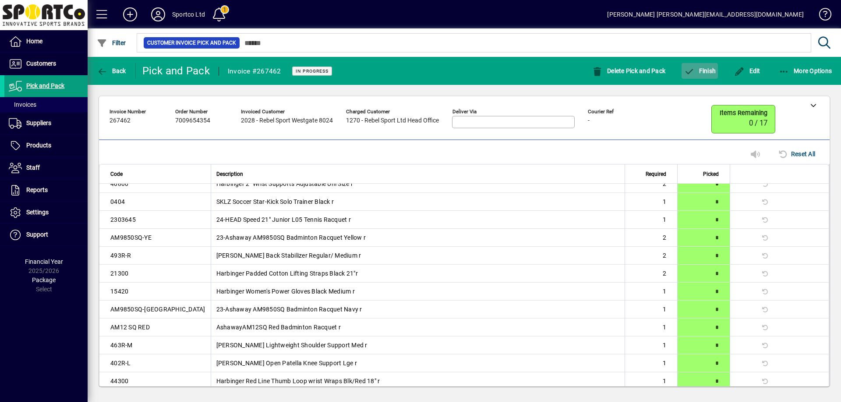
click at [694, 73] on icon "button" at bounding box center [688, 71] width 11 height 9
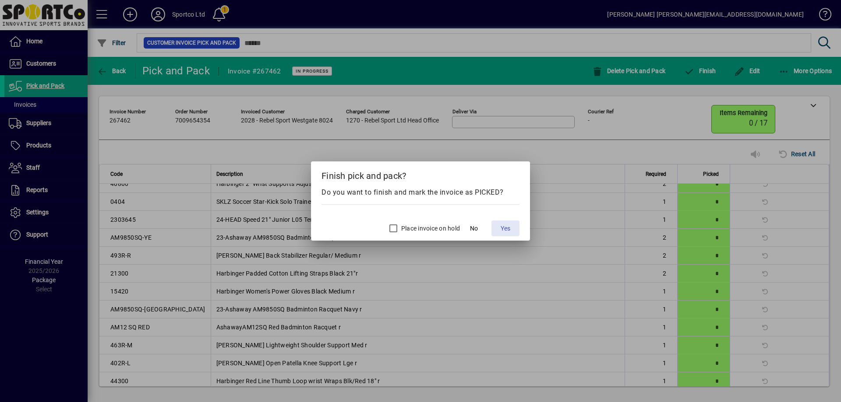
click at [508, 230] on span "Yes" at bounding box center [505, 228] width 10 height 9
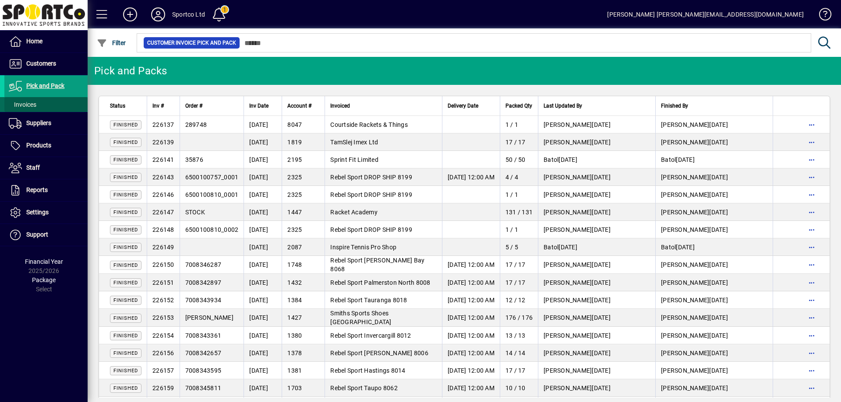
click at [31, 105] on span "Invoices" at bounding box center [23, 104] width 28 height 7
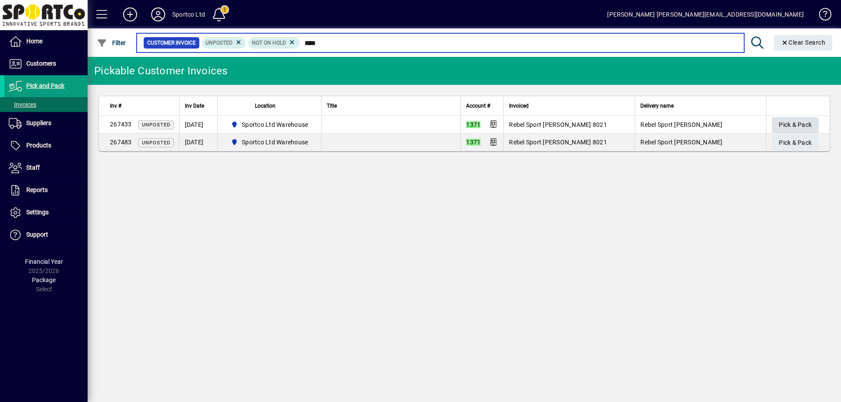
type input "****"
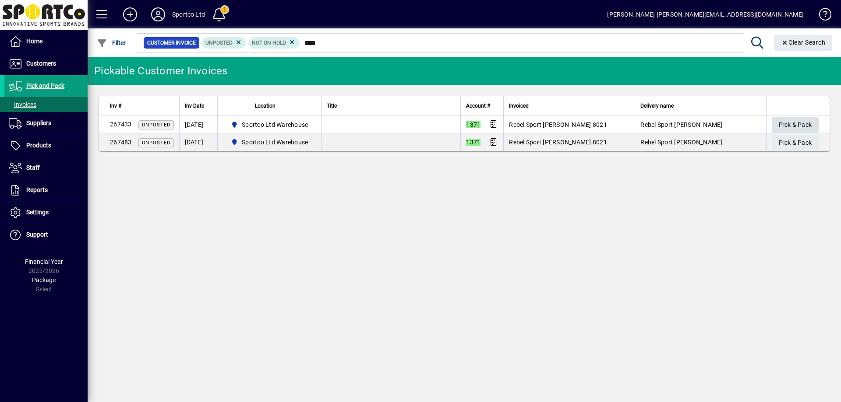
click at [784, 123] on span "Pick & Pack" at bounding box center [795, 125] width 33 height 14
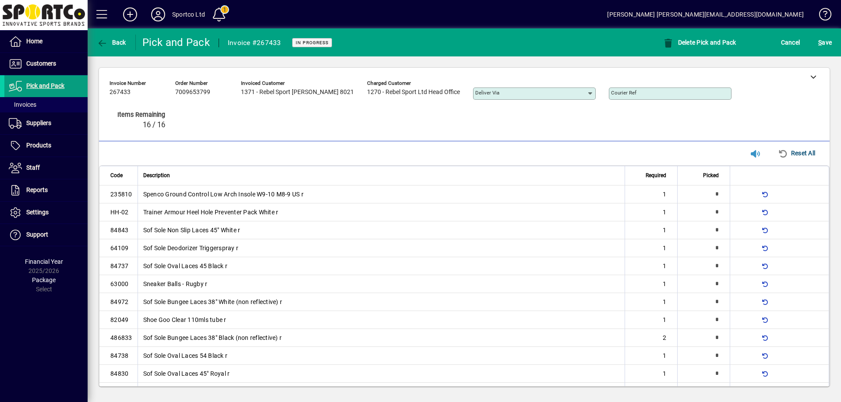
type input "*"
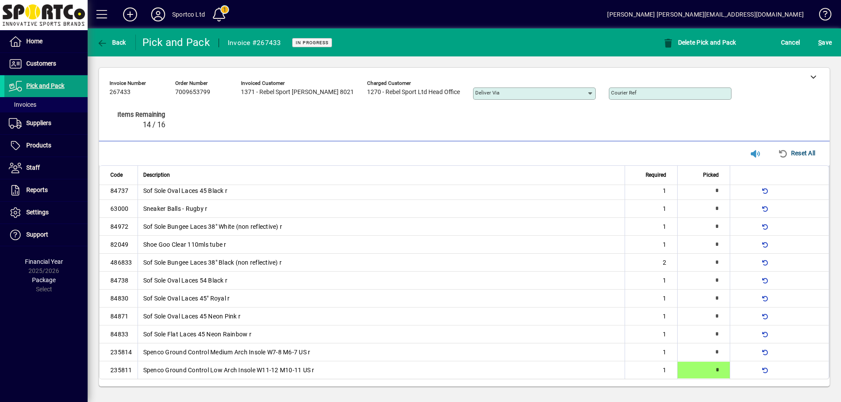
type input "*"
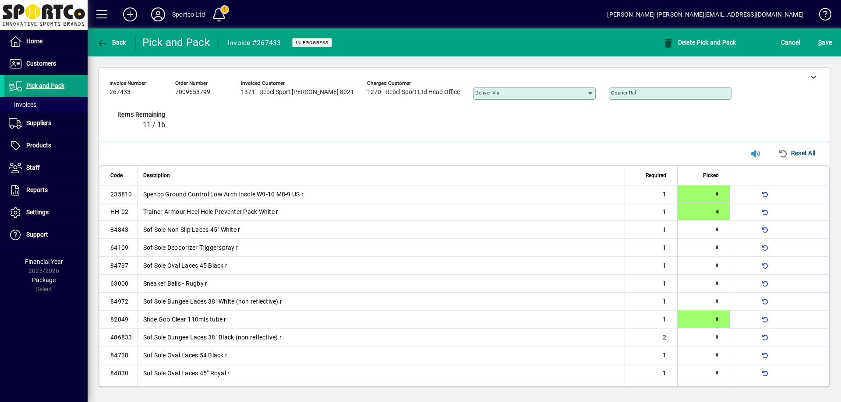
type input "*"
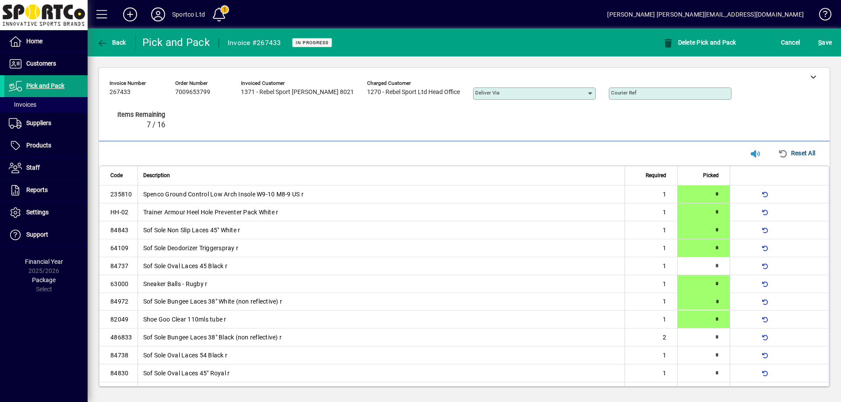
type input "*"
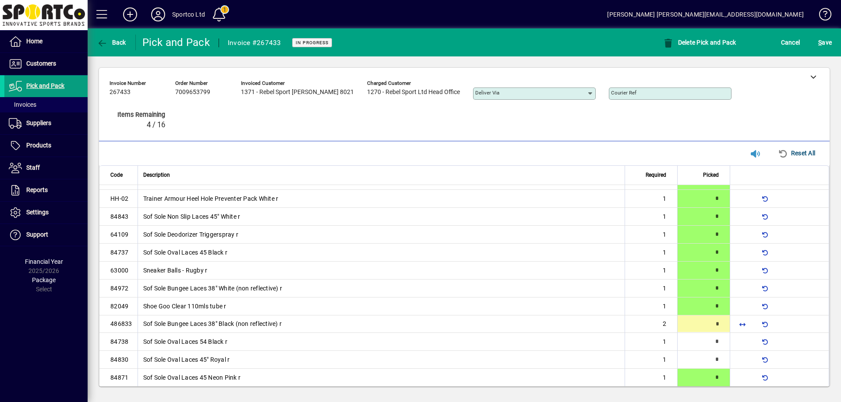
type input "*"
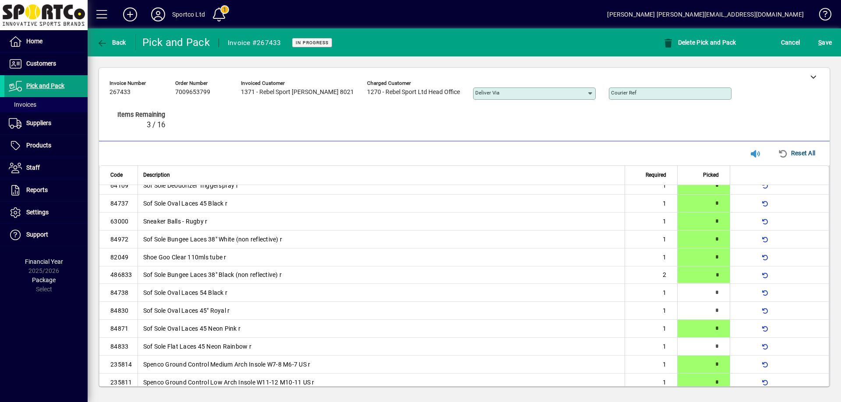
type input "*"
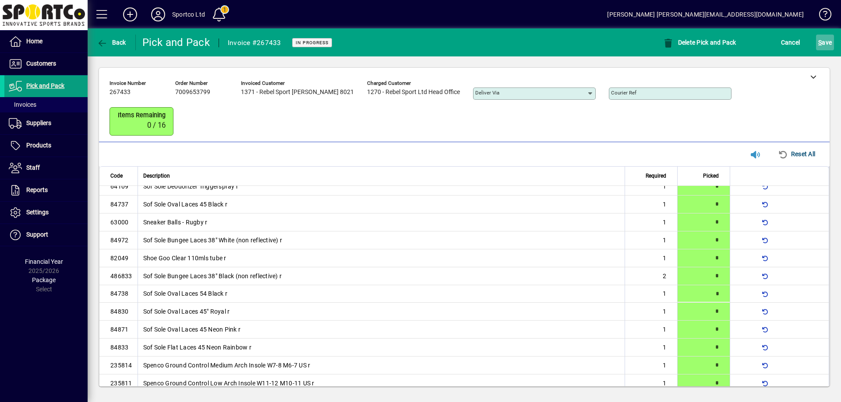
click at [828, 39] on span "S ave" at bounding box center [825, 42] width 14 height 14
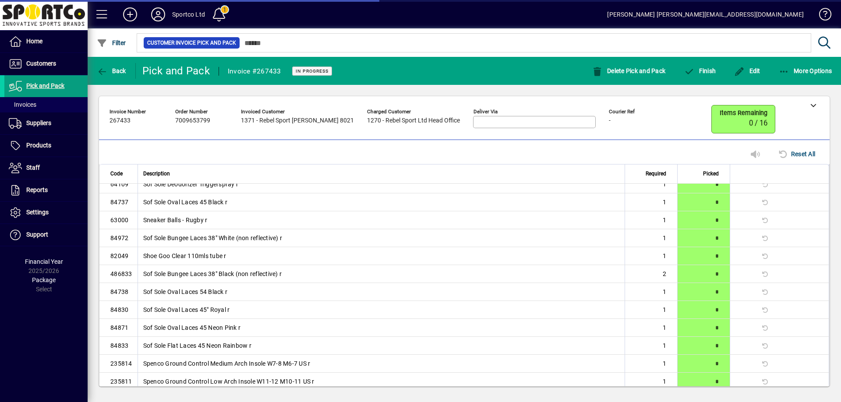
scroll to position [52, 0]
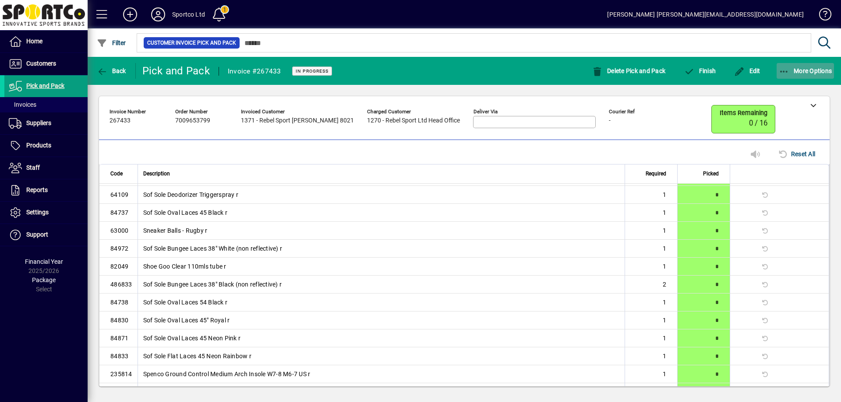
click at [778, 68] on span "button" at bounding box center [805, 70] width 58 height 21
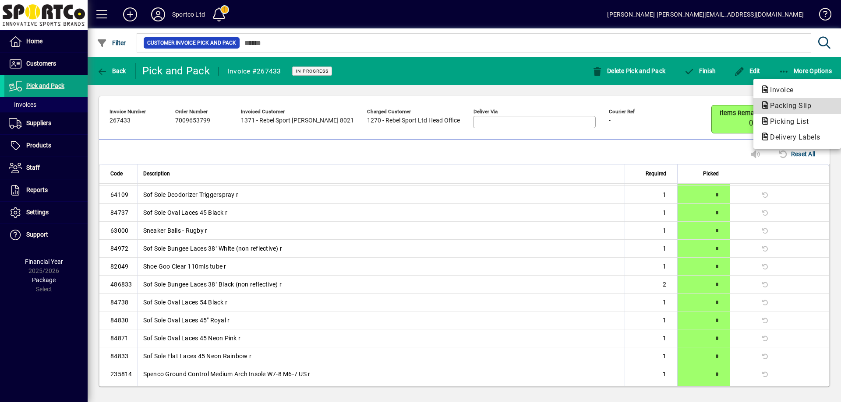
click at [790, 106] on span "Packing Slip" at bounding box center [787, 106] width 55 height 8
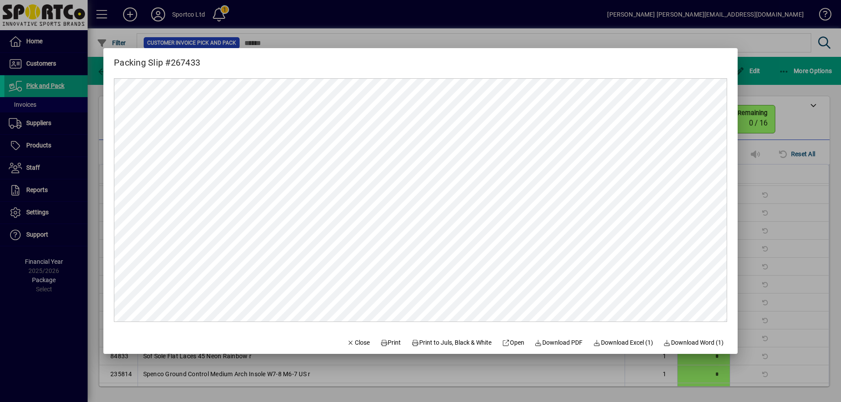
scroll to position [0, 0]
click at [388, 340] on span "Print" at bounding box center [390, 342] width 21 height 9
click at [347, 342] on icon "button" at bounding box center [351, 343] width 8 height 6
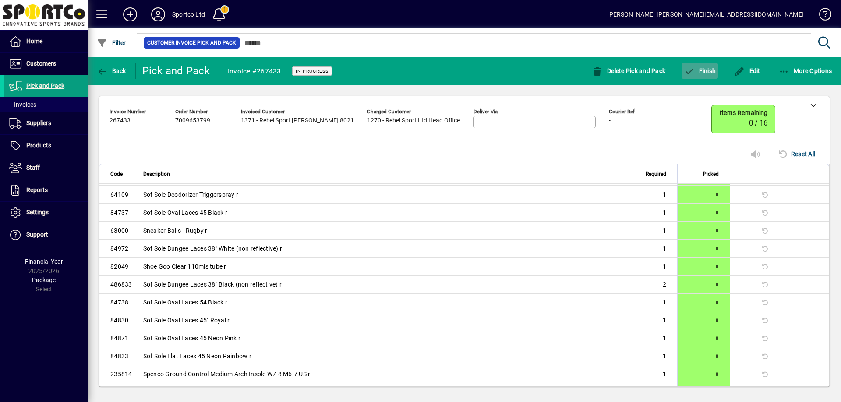
click at [697, 67] on span "Finish" at bounding box center [699, 70] width 32 height 7
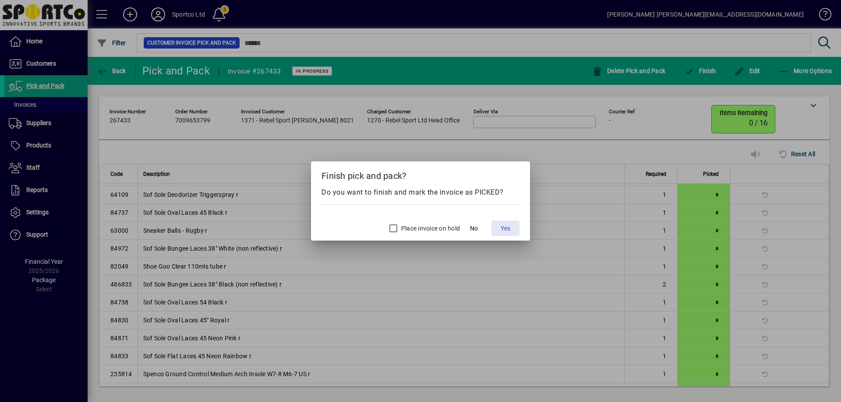
click at [507, 229] on span "Yes" at bounding box center [505, 228] width 10 height 9
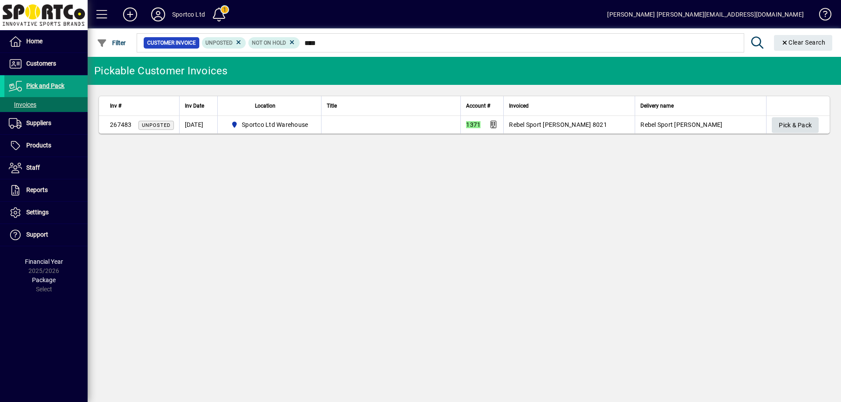
type input "****"
click at [797, 127] on span "Pick & Pack" at bounding box center [795, 125] width 33 height 14
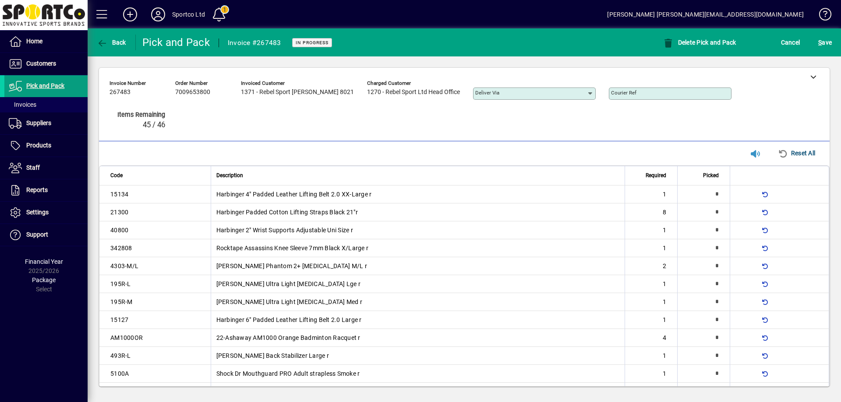
scroll to position [169, 0]
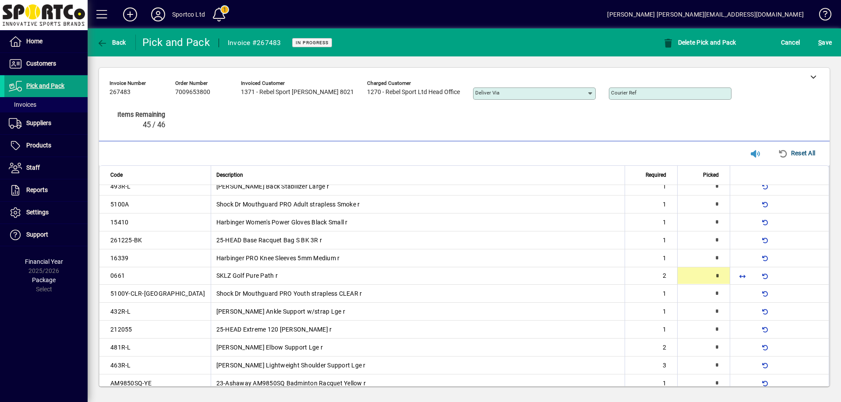
type input "*"
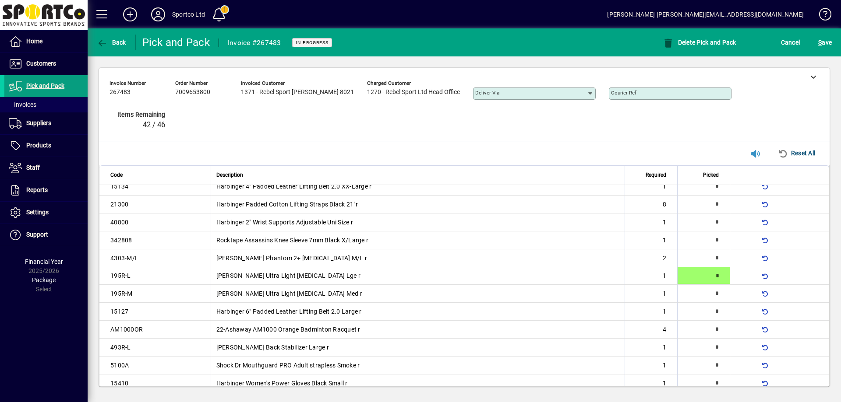
type input "*"
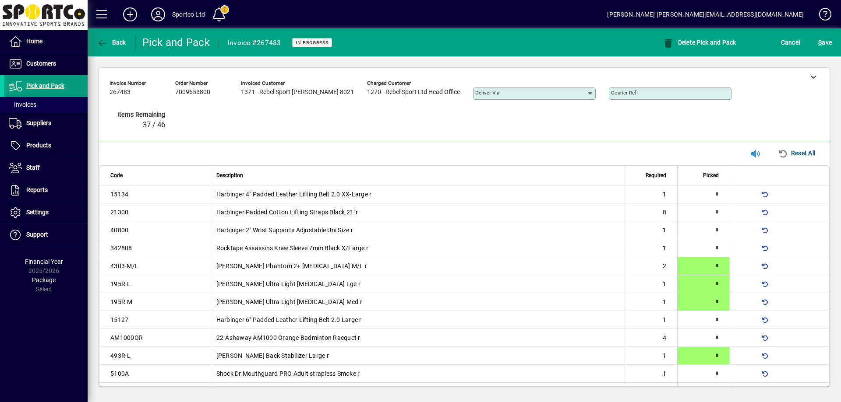
scroll to position [259, 0]
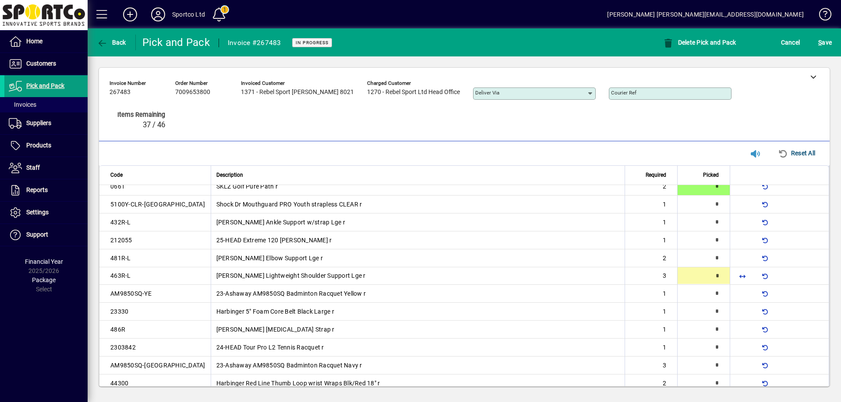
type input "*"
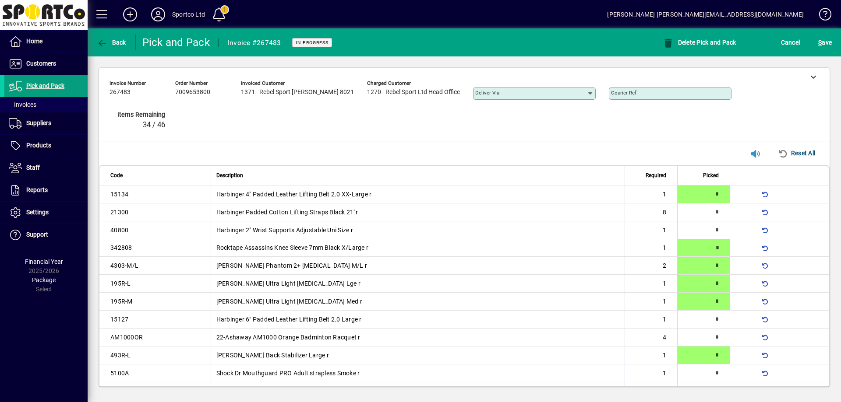
type input "*"
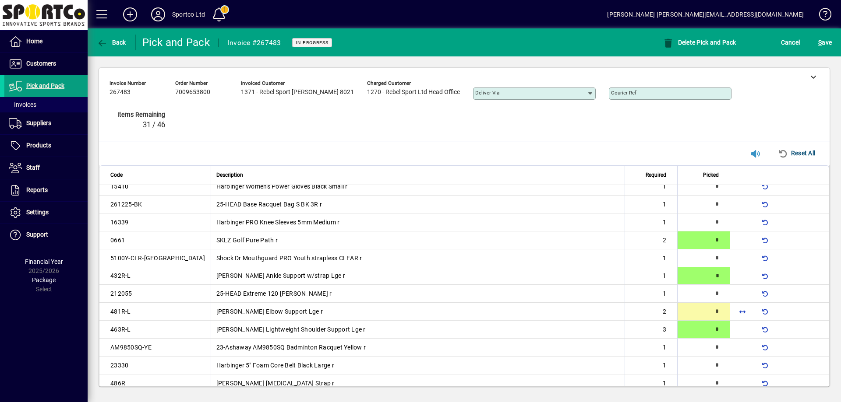
type input "*"
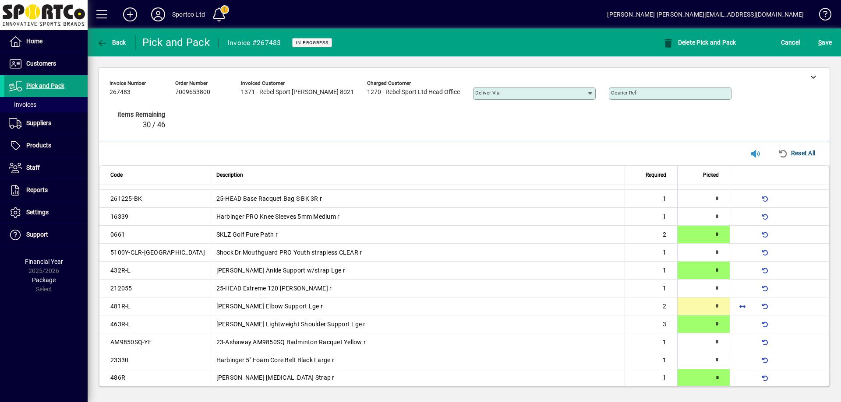
type input "*"
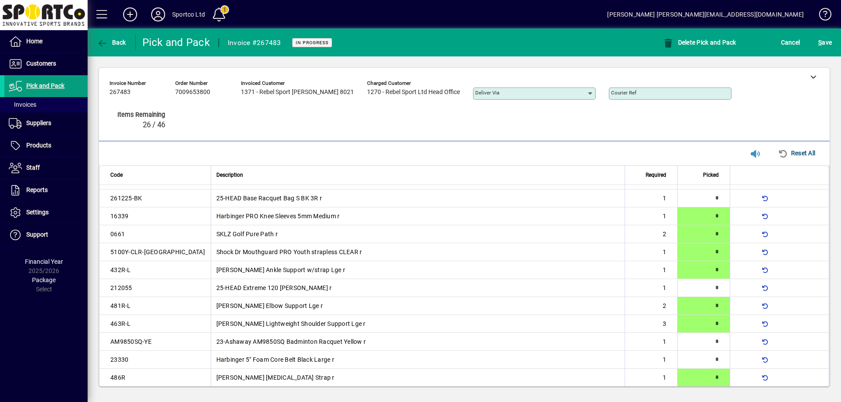
scroll to position [200, 0]
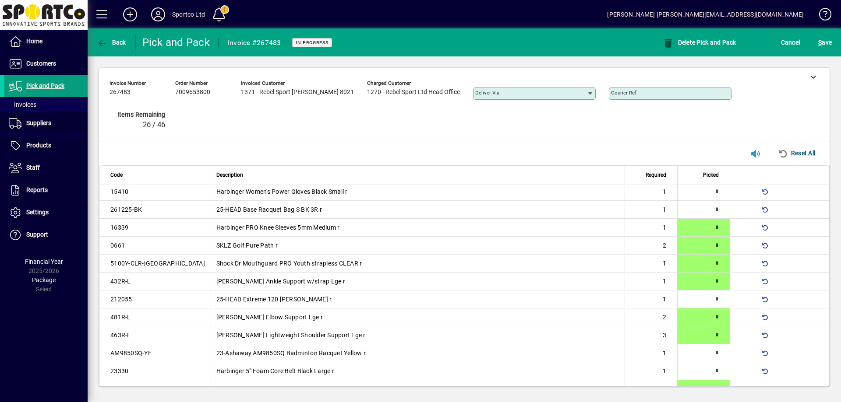
type input "*"
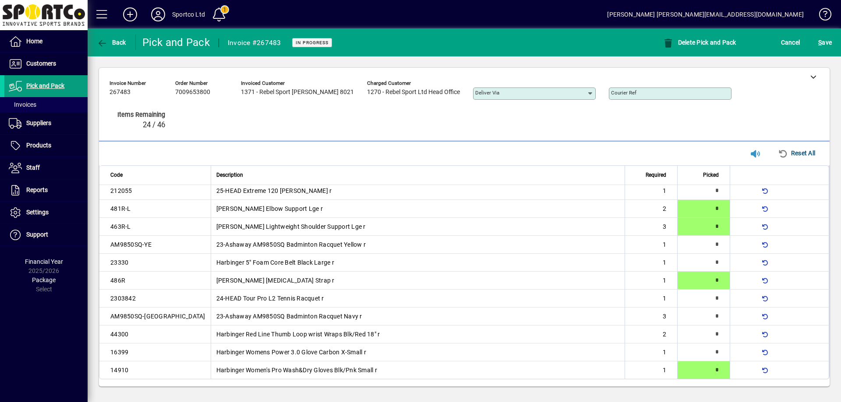
scroll to position [0, 0]
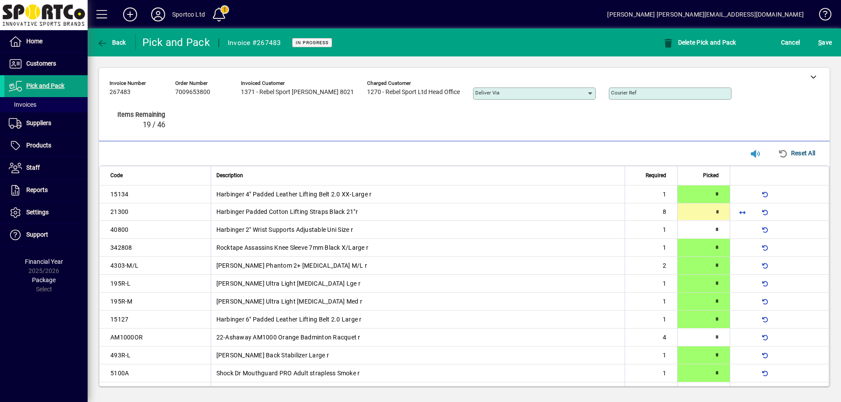
type input "*"
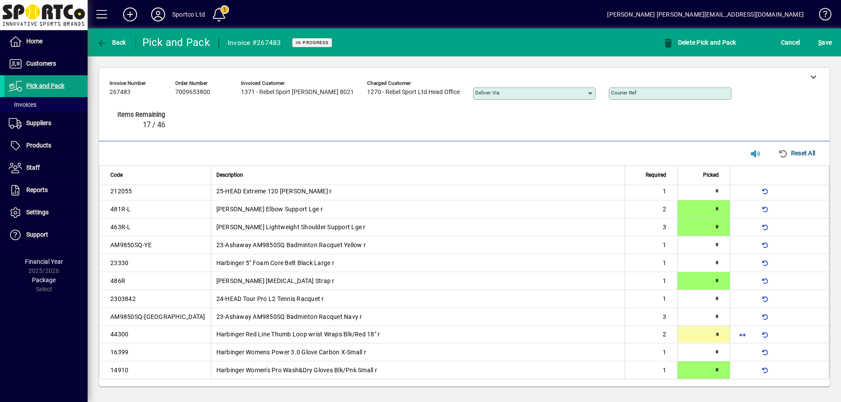
type input "*"
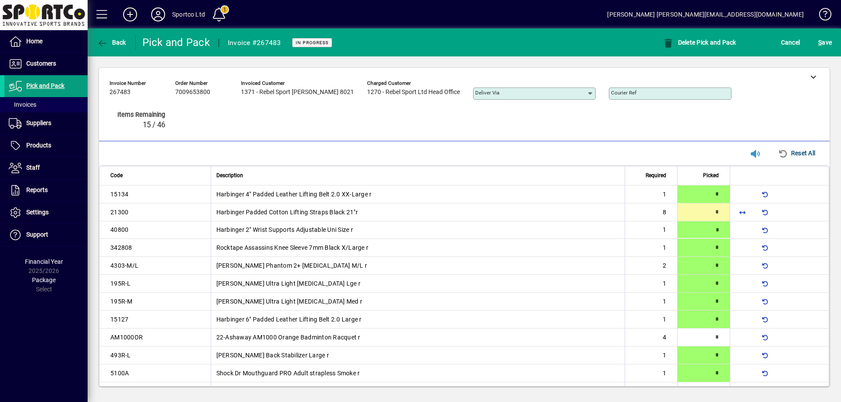
type input "*"
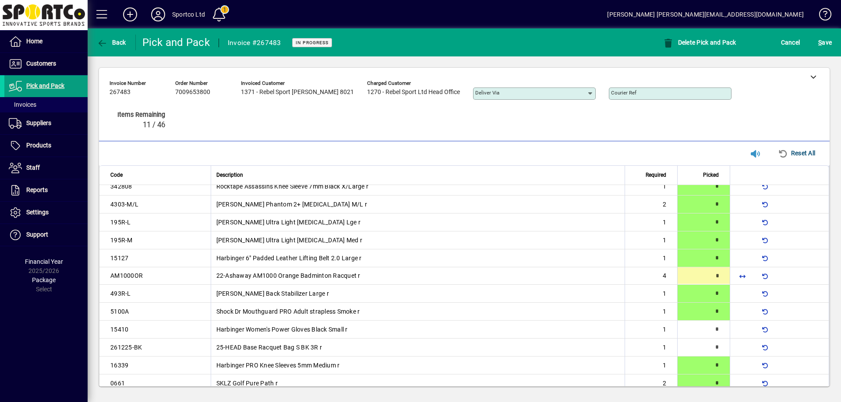
scroll to position [63, 0]
type input "*"
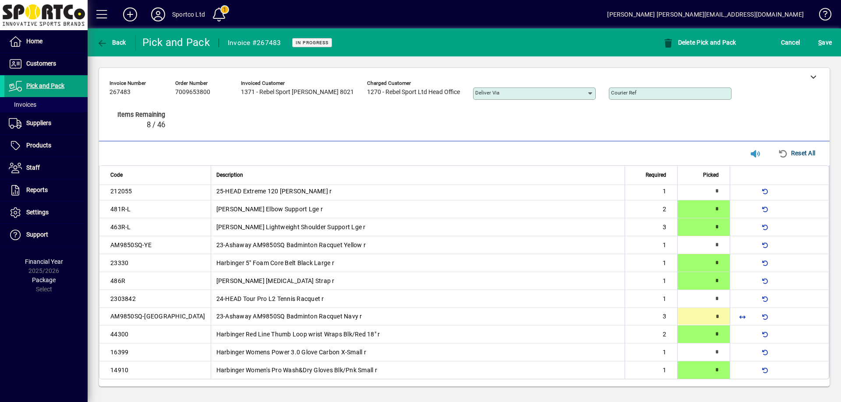
type input "*"
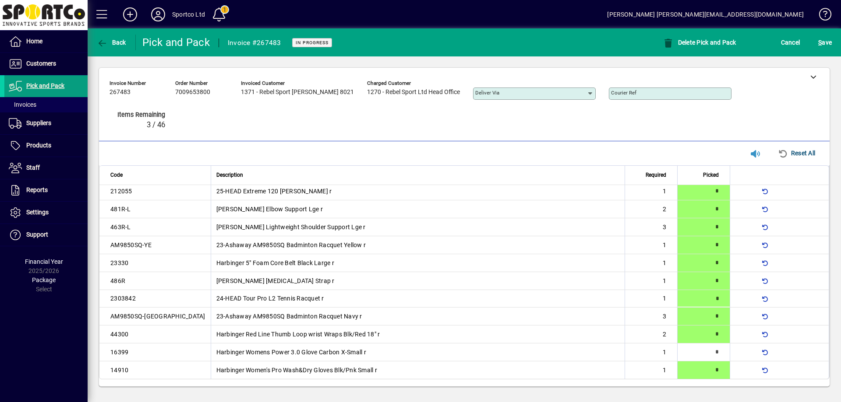
type input "*"
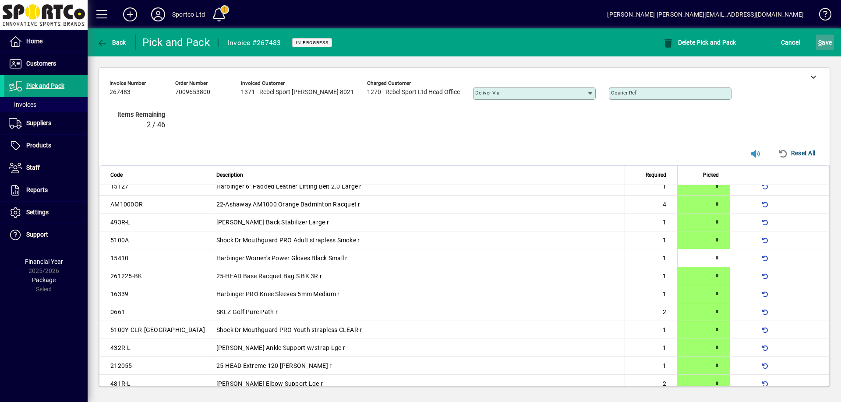
click at [825, 37] on span "S ave" at bounding box center [825, 42] width 14 height 14
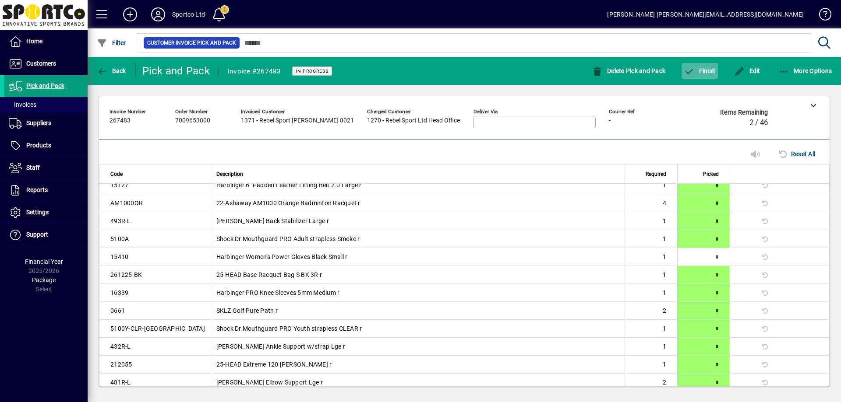
click at [703, 66] on span "button" at bounding box center [699, 70] width 36 height 21
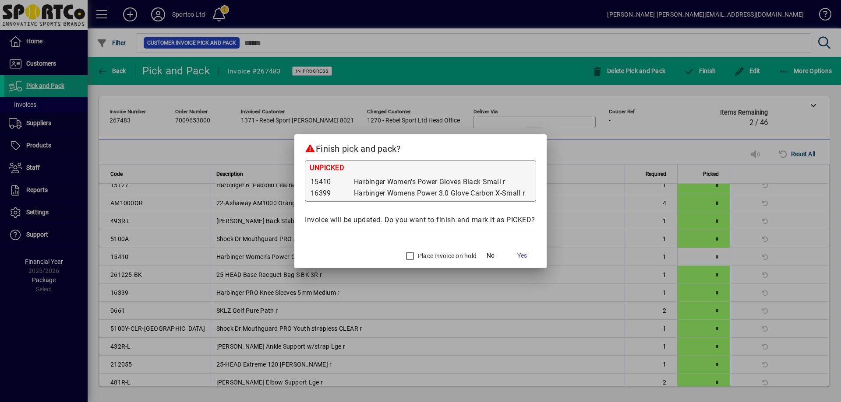
click at [422, 254] on label "Place invoice on hold" at bounding box center [446, 256] width 60 height 9
click at [527, 257] on span "Yes" at bounding box center [522, 255] width 10 height 9
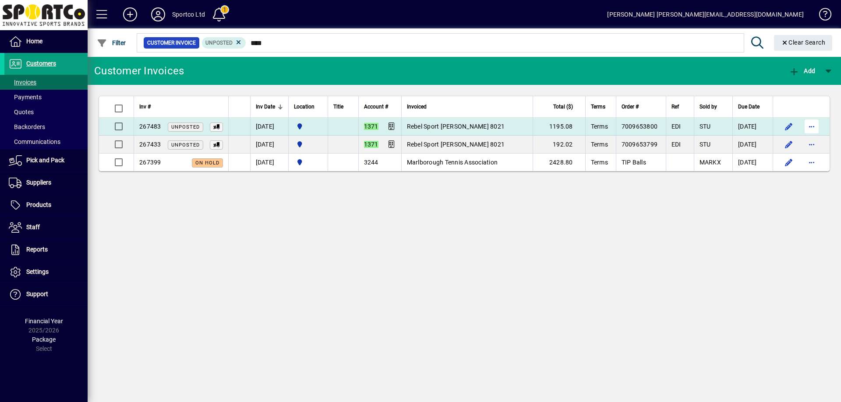
type input "****"
click at [815, 124] on span "button" at bounding box center [811, 126] width 21 height 21
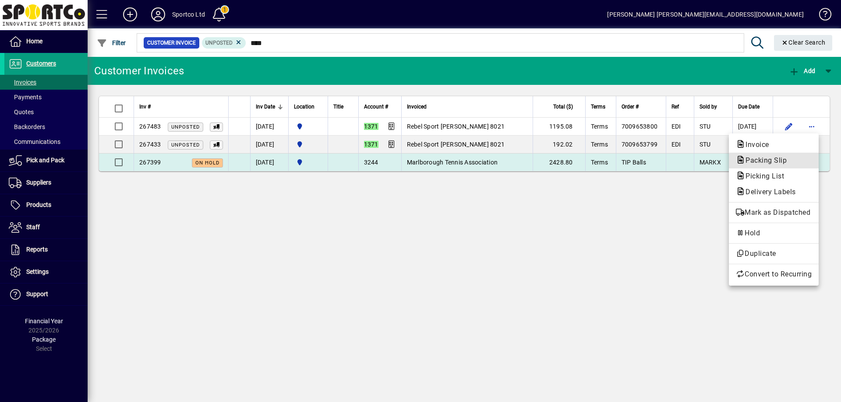
click at [791, 164] on span "Packing Slip" at bounding box center [774, 160] width 76 height 11
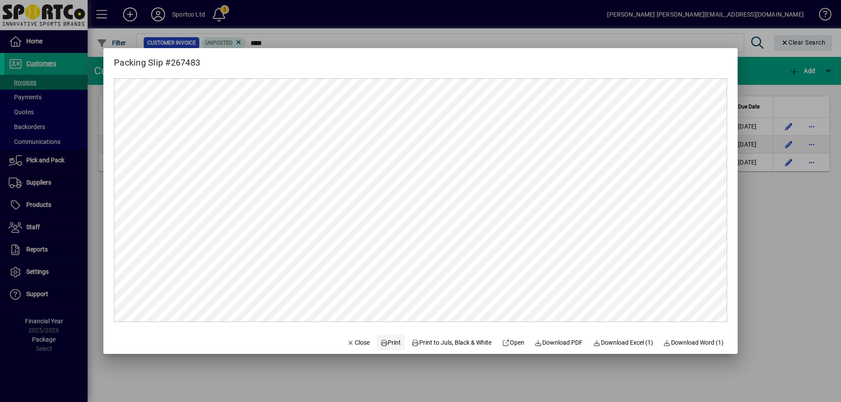
click at [382, 342] on span "Print" at bounding box center [390, 342] width 21 height 9
click at [349, 342] on span "Close" at bounding box center [358, 342] width 23 height 9
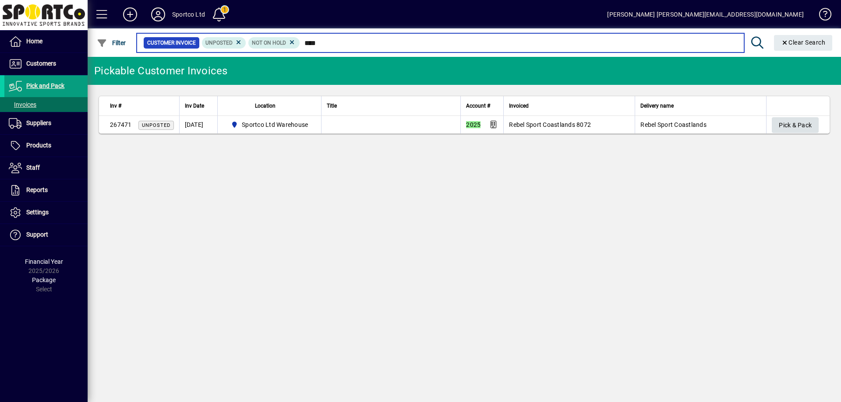
type input "****"
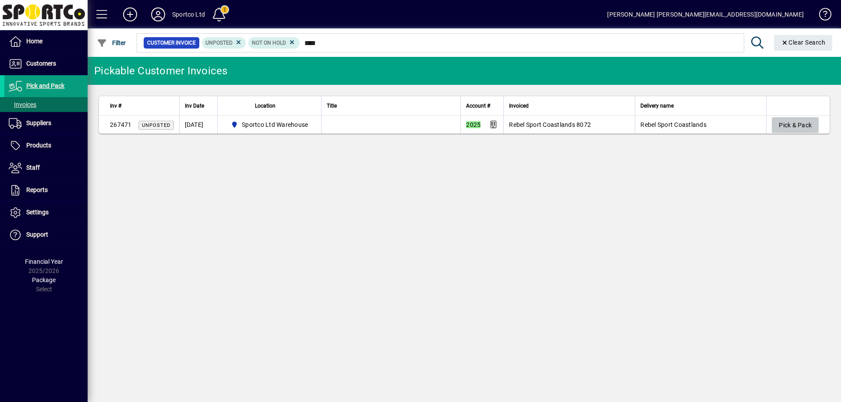
click at [796, 124] on span "Pick & Pack" at bounding box center [795, 125] width 33 height 14
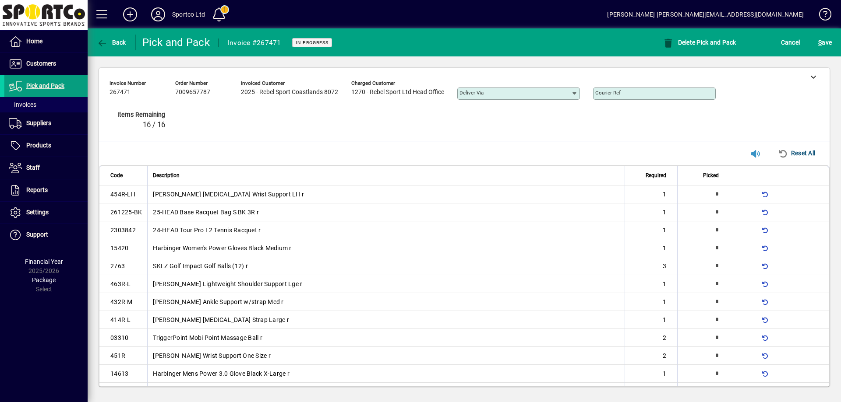
type input "*"
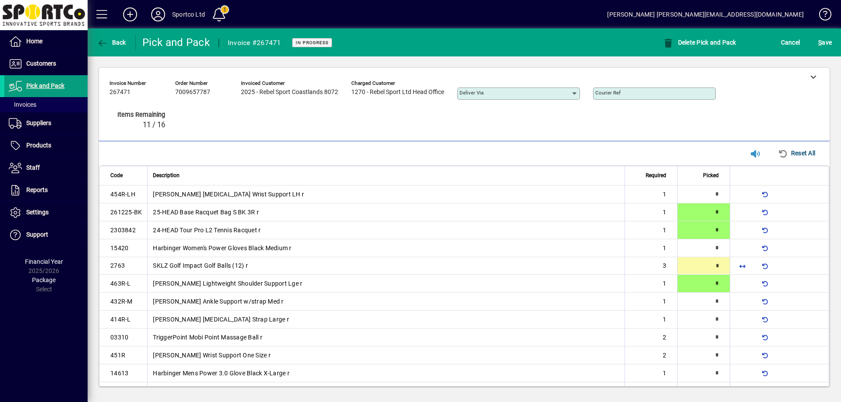
type input "*"
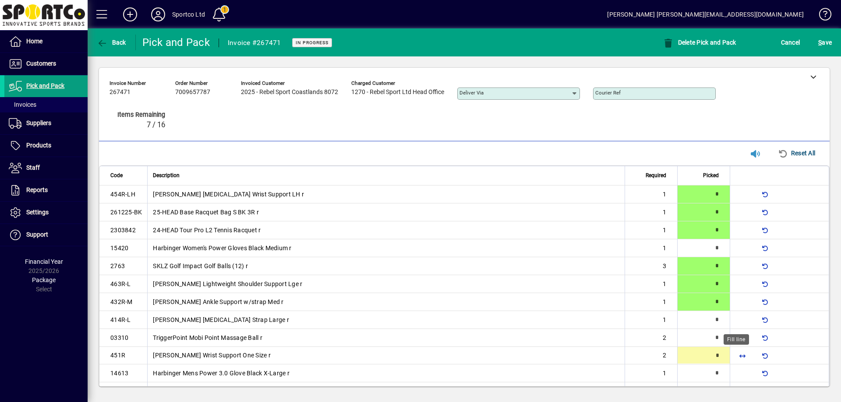
type input "*"
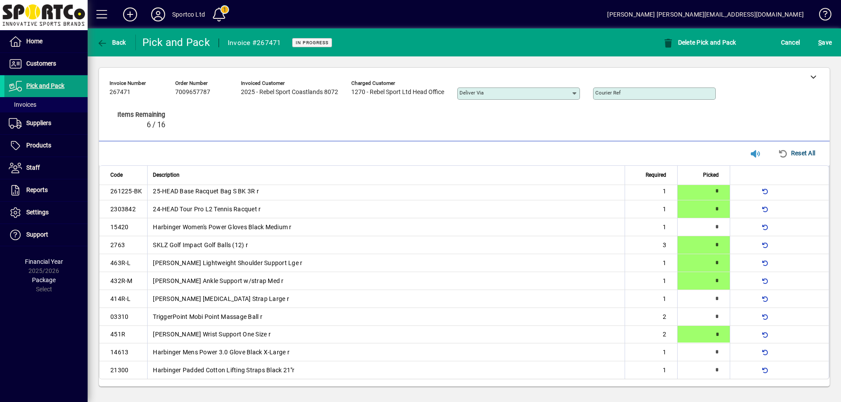
type input "*"
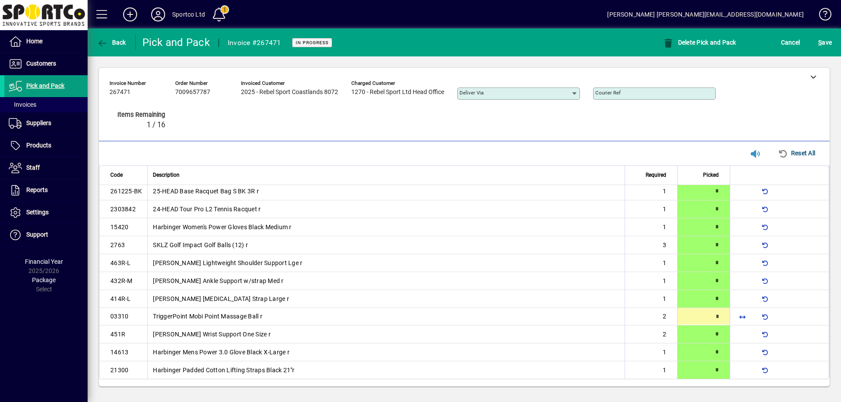
type input "*"
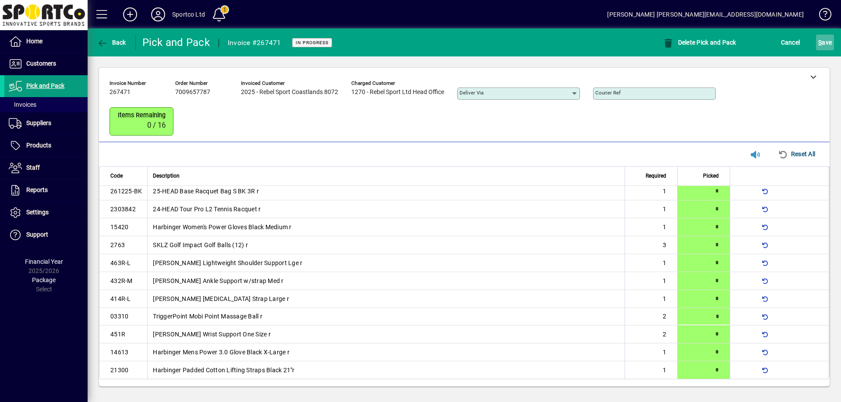
click at [826, 38] on span "S ave" at bounding box center [825, 42] width 14 height 14
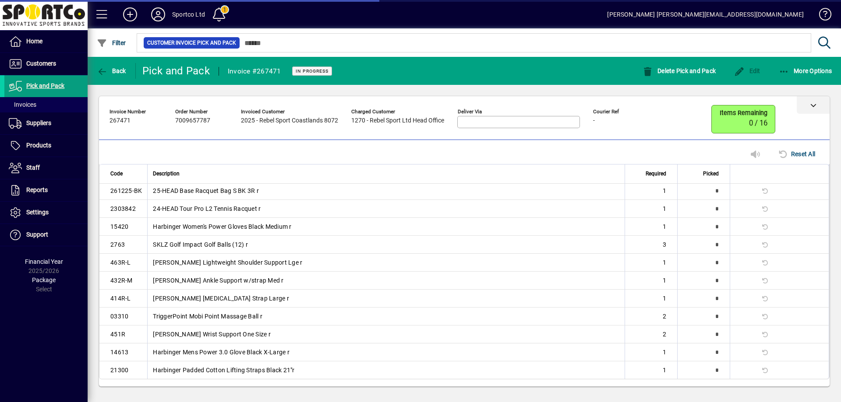
scroll to position [0, 0]
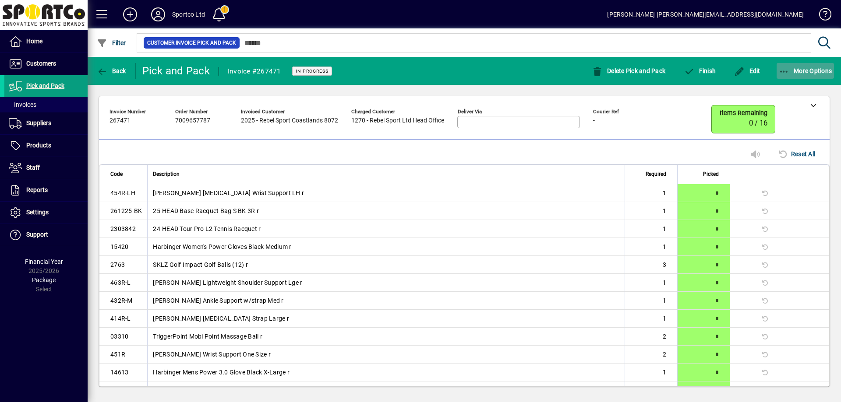
click at [783, 67] on icon "button" at bounding box center [784, 71] width 11 height 9
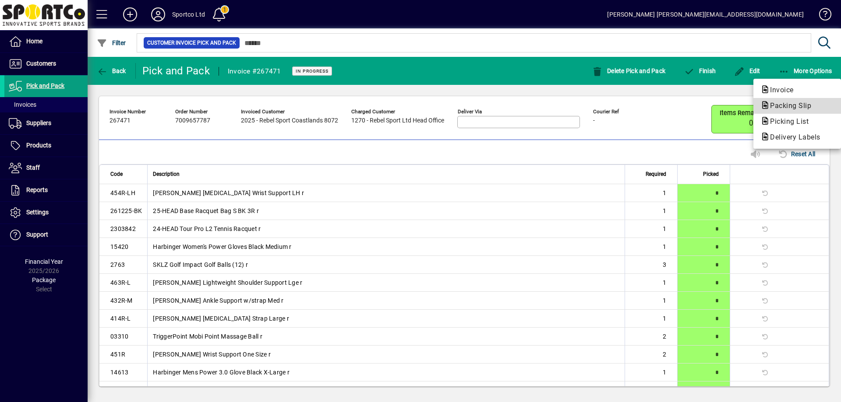
click at [792, 105] on span "Packing Slip" at bounding box center [787, 106] width 55 height 8
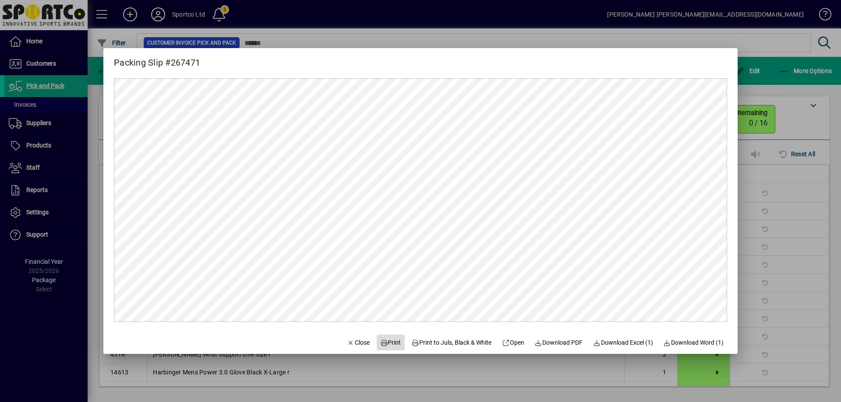
click at [384, 342] on span "Print" at bounding box center [390, 342] width 21 height 9
click at [347, 339] on span "Close" at bounding box center [358, 342] width 23 height 9
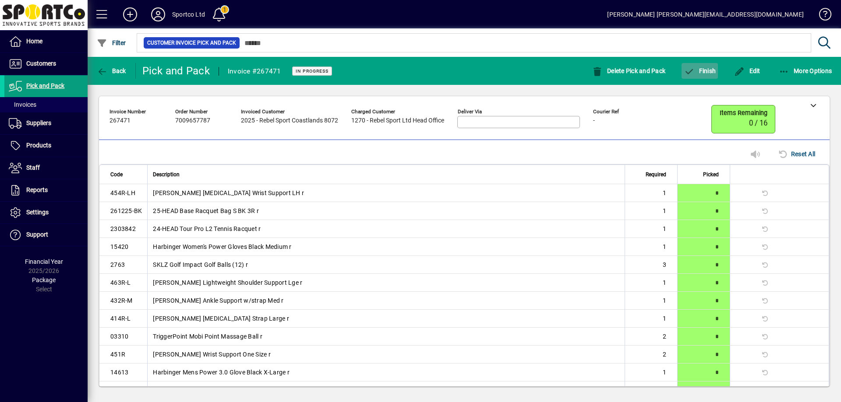
click at [696, 63] on span "button" at bounding box center [699, 70] width 36 height 21
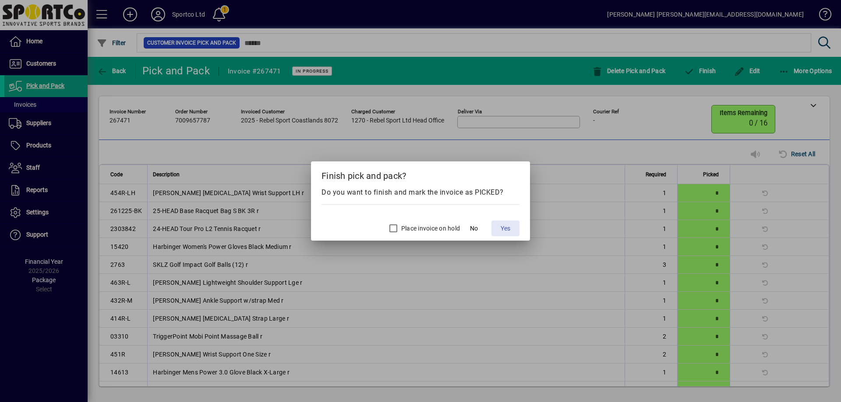
click at [502, 229] on span "Yes" at bounding box center [505, 228] width 10 height 9
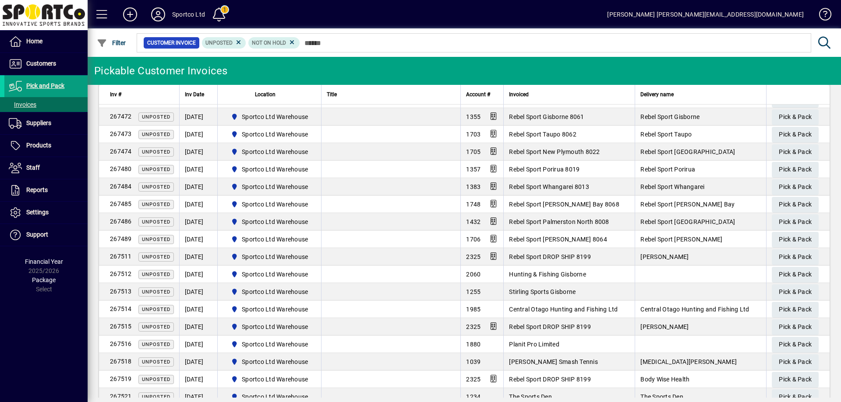
scroll to position [395, 0]
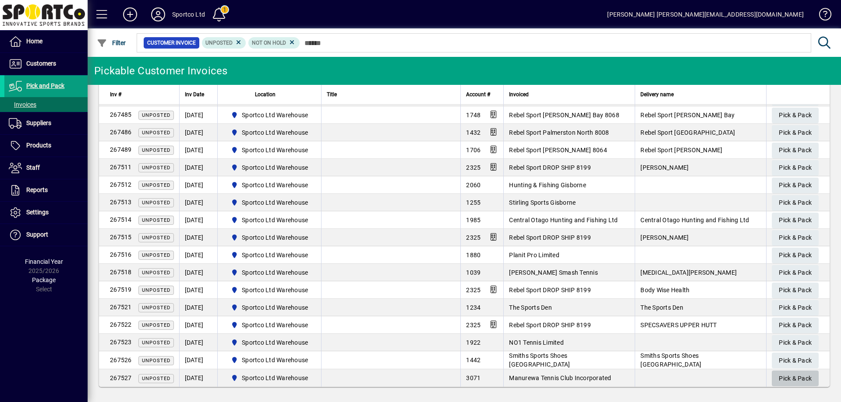
click at [793, 377] on span "Pick & Pack" at bounding box center [795, 379] width 33 height 14
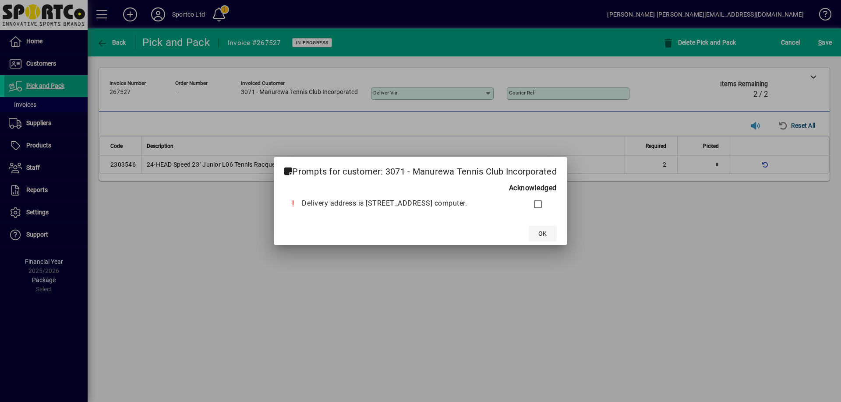
click at [546, 233] on span "OK" at bounding box center [542, 233] width 8 height 9
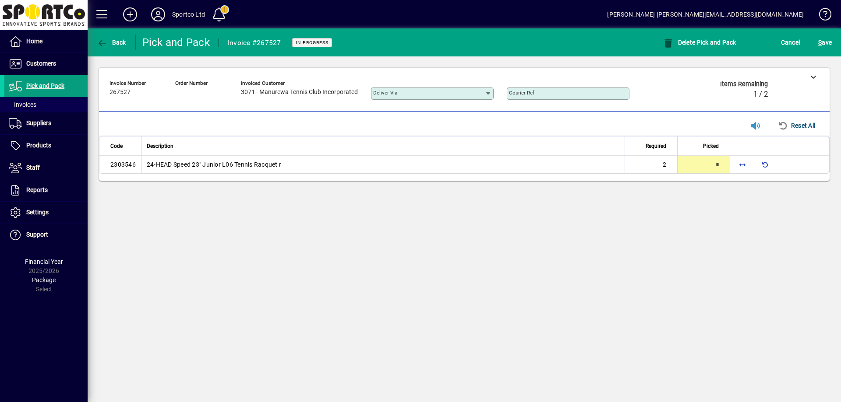
type input "*"
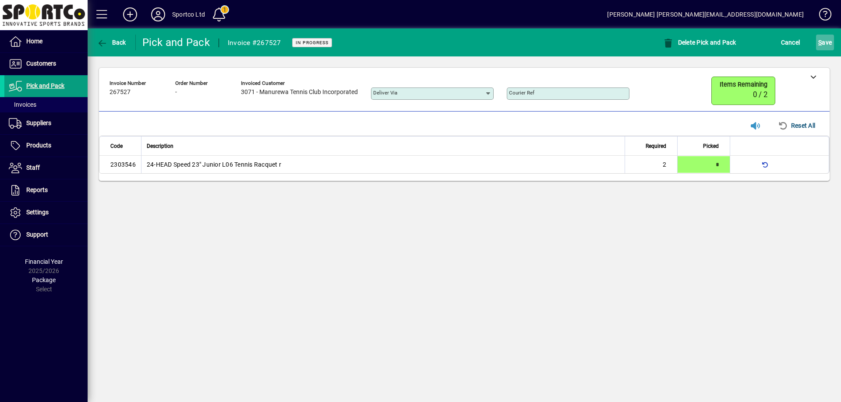
click at [825, 44] on span "S ave" at bounding box center [825, 42] width 14 height 14
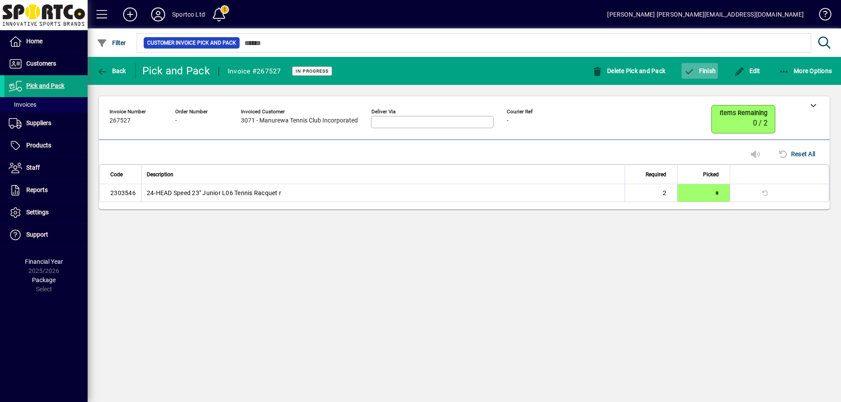
click at [702, 70] on span "Finish" at bounding box center [699, 70] width 32 height 7
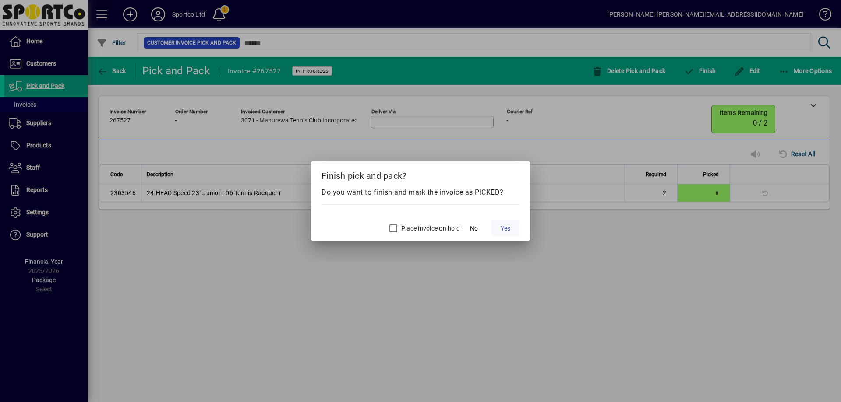
click at [509, 225] on span "Yes" at bounding box center [505, 228] width 10 height 9
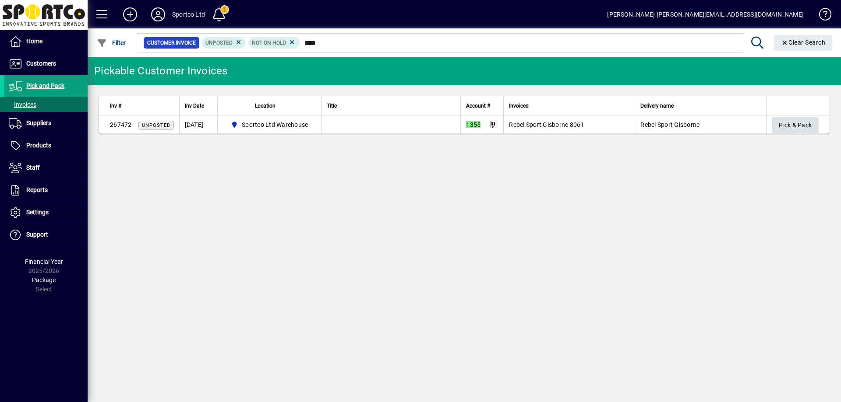
type input "****"
click at [808, 123] on span "Pick & Pack" at bounding box center [795, 125] width 33 height 14
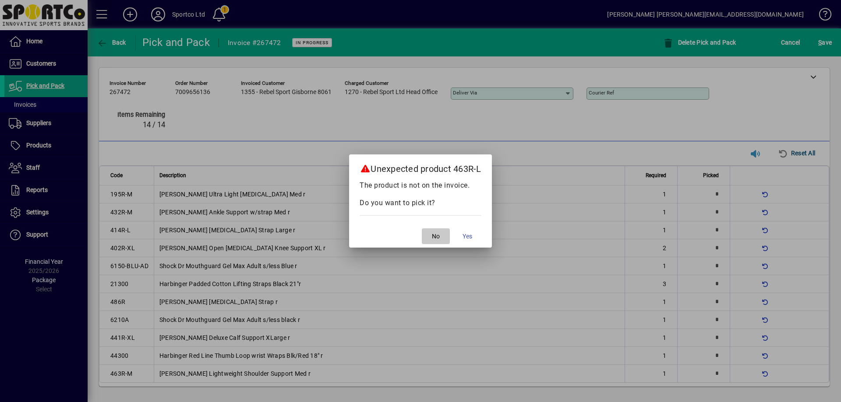
click at [439, 238] on span "No" at bounding box center [436, 236] width 8 height 9
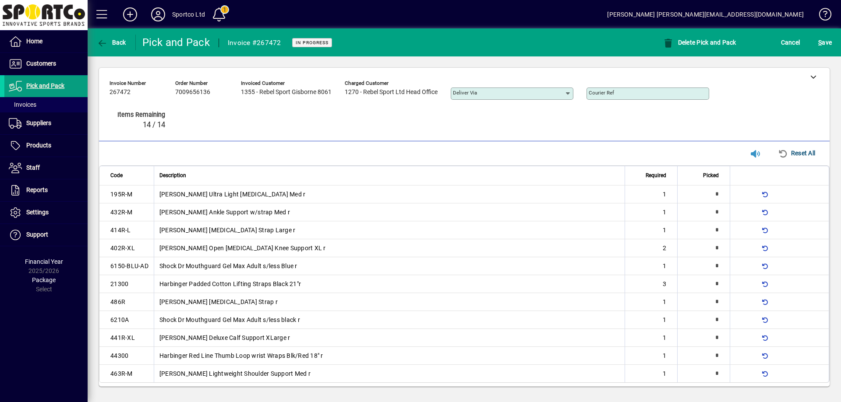
type input "*"
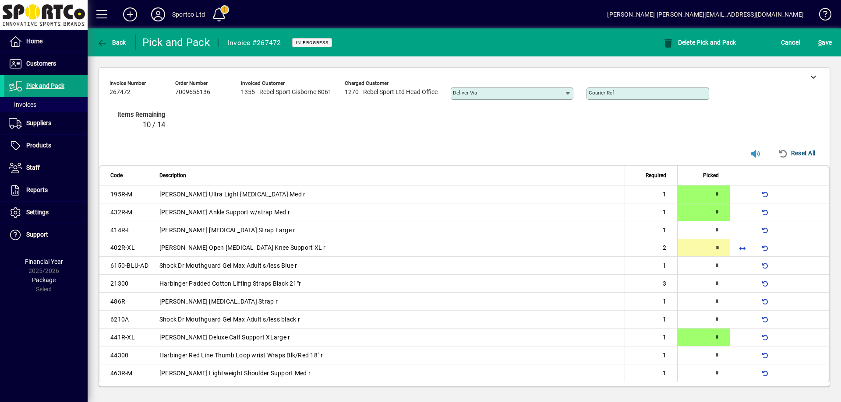
type input "*"
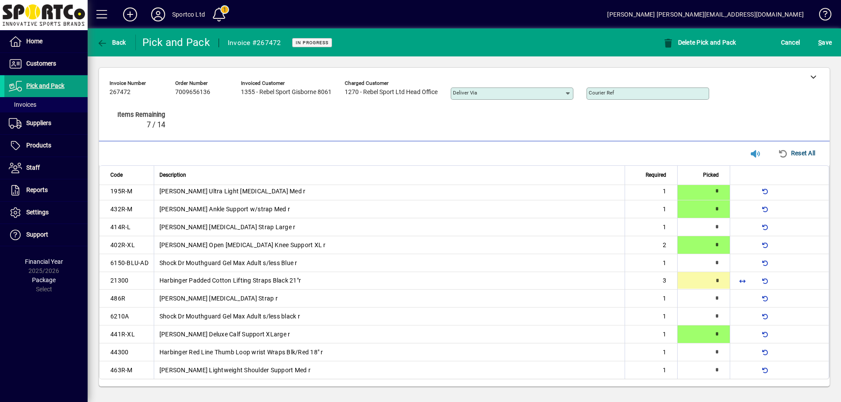
type input "*"
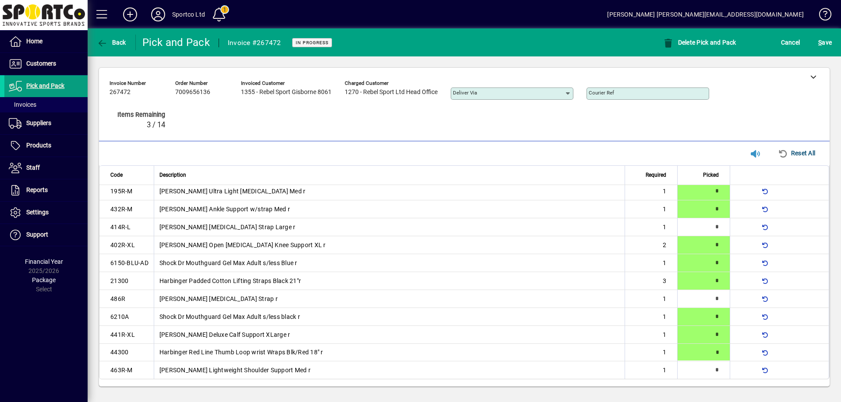
type input "*"
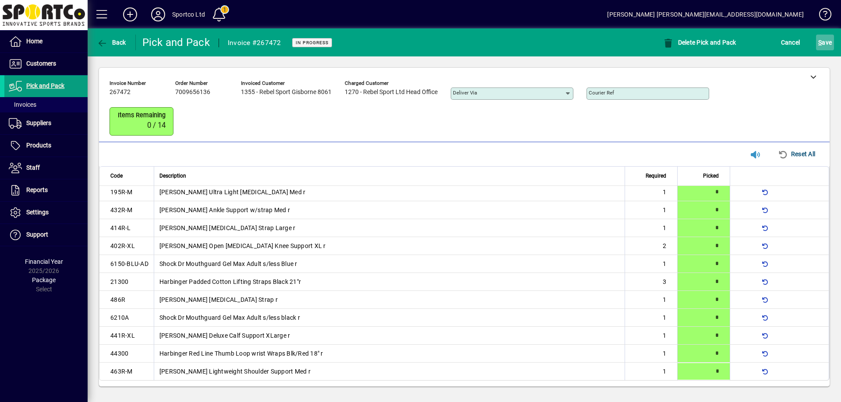
click at [822, 38] on span "S ave" at bounding box center [825, 42] width 14 height 14
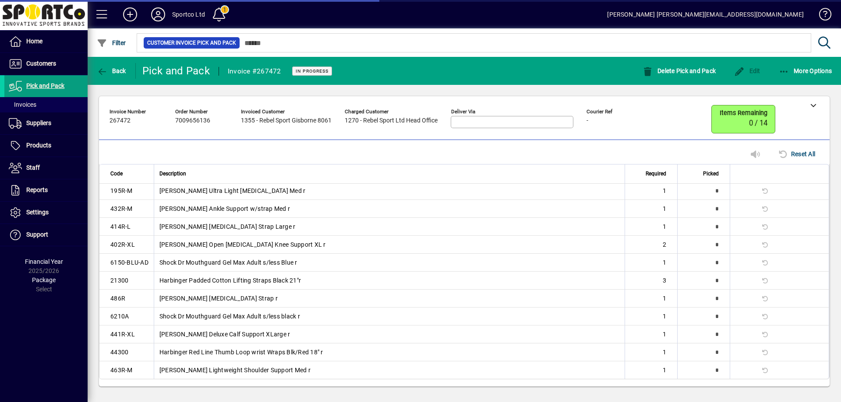
scroll to position [0, 0]
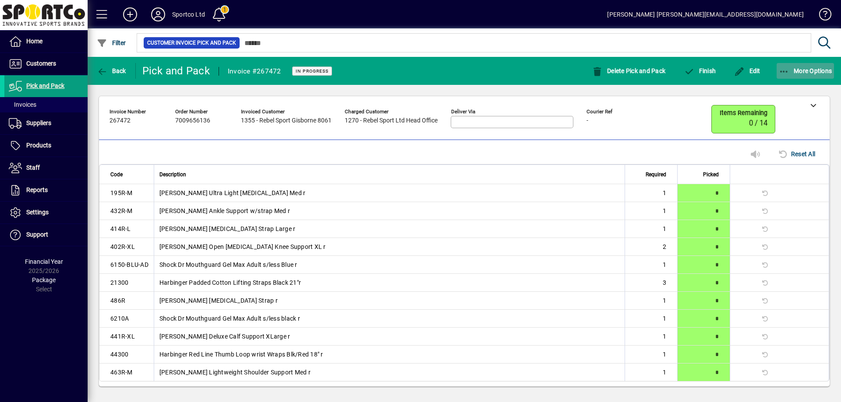
click at [780, 69] on icon "button" at bounding box center [784, 71] width 11 height 9
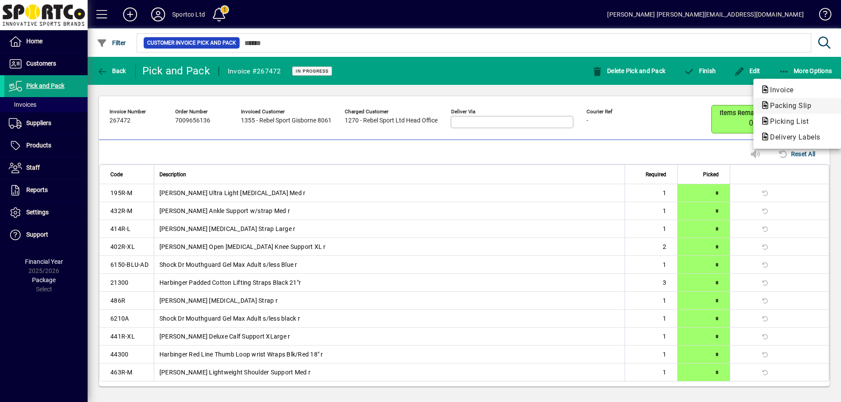
click at [778, 102] on span "Packing Slip" at bounding box center [787, 106] width 55 height 8
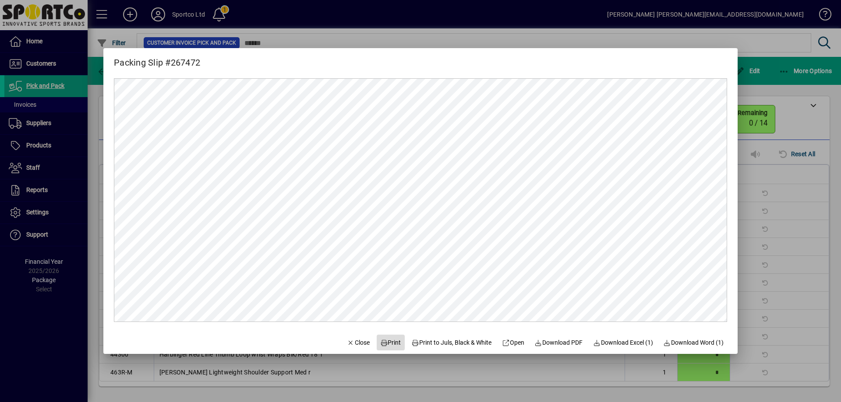
click at [385, 341] on span "Print" at bounding box center [390, 342] width 21 height 9
click at [352, 339] on span "Close" at bounding box center [358, 342] width 23 height 9
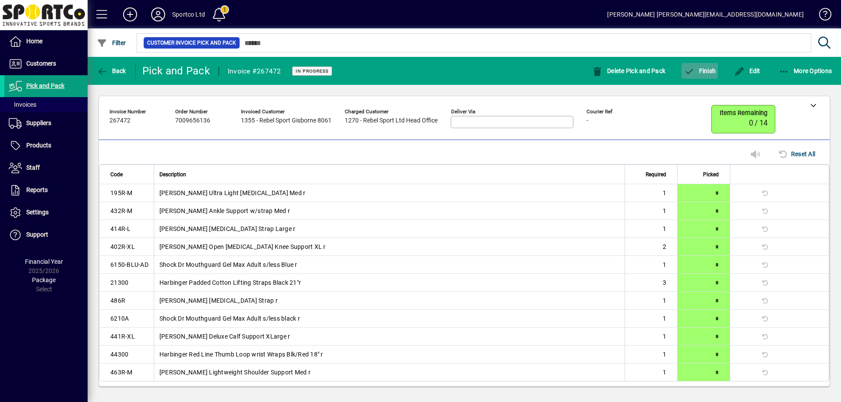
click at [711, 67] on span "Finish" at bounding box center [699, 70] width 32 height 7
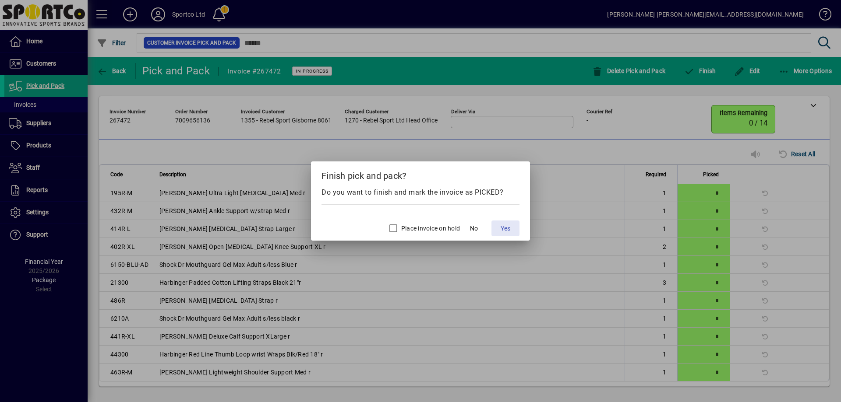
click at [503, 227] on span "Yes" at bounding box center [505, 228] width 10 height 9
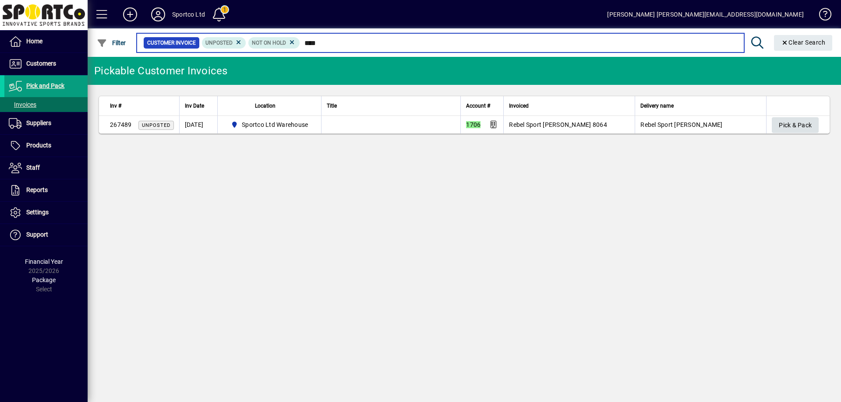
type input "****"
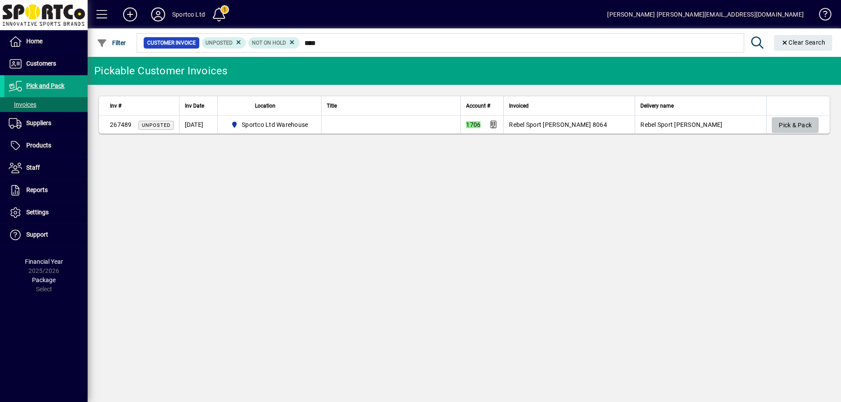
click at [796, 122] on span "Pick & Pack" at bounding box center [795, 125] width 33 height 14
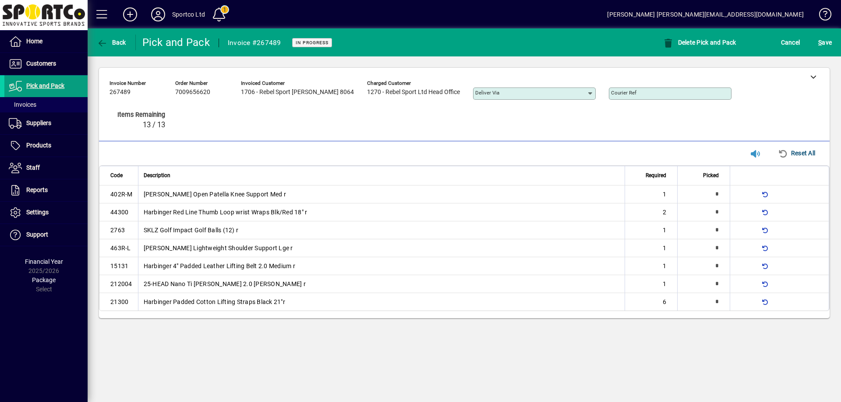
type input "*"
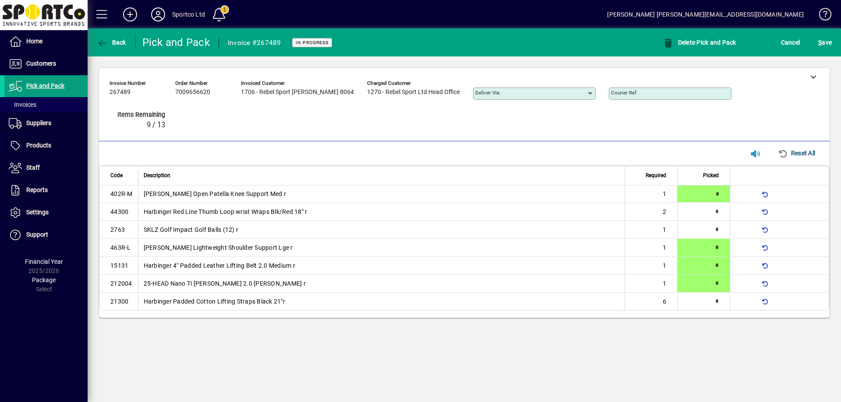
type input "*"
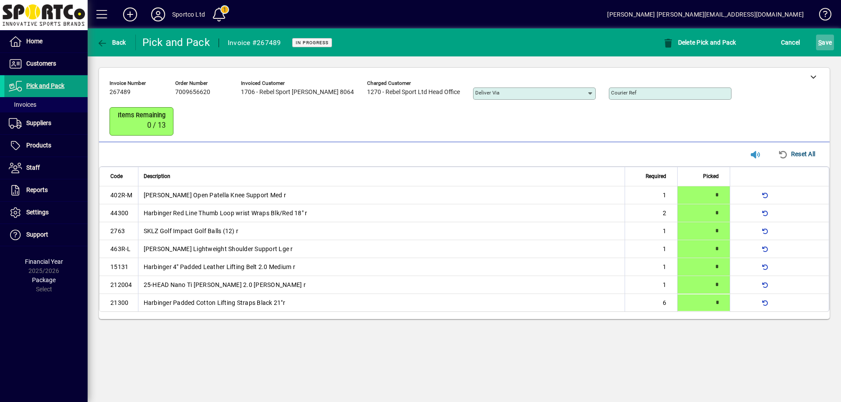
click at [821, 44] on span "S" at bounding box center [820, 42] width 4 height 7
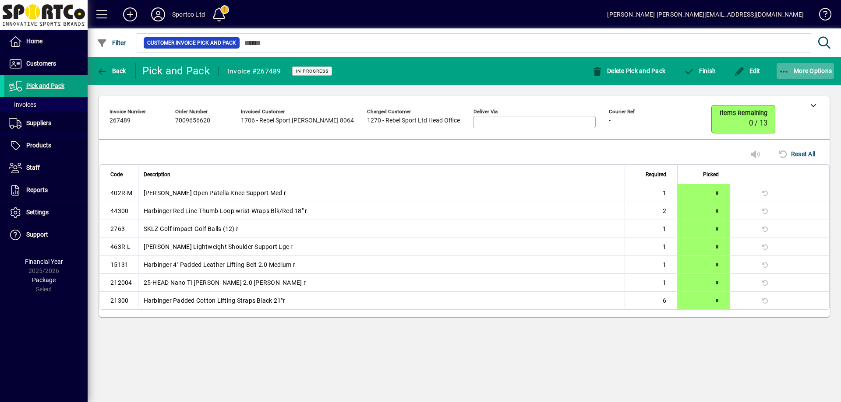
click at [781, 68] on icon "button" at bounding box center [784, 71] width 11 height 9
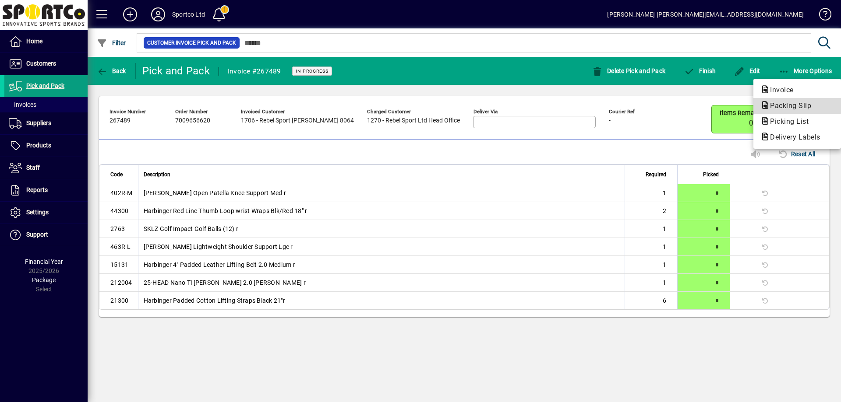
click at [787, 103] on span "Packing Slip" at bounding box center [787, 106] width 55 height 8
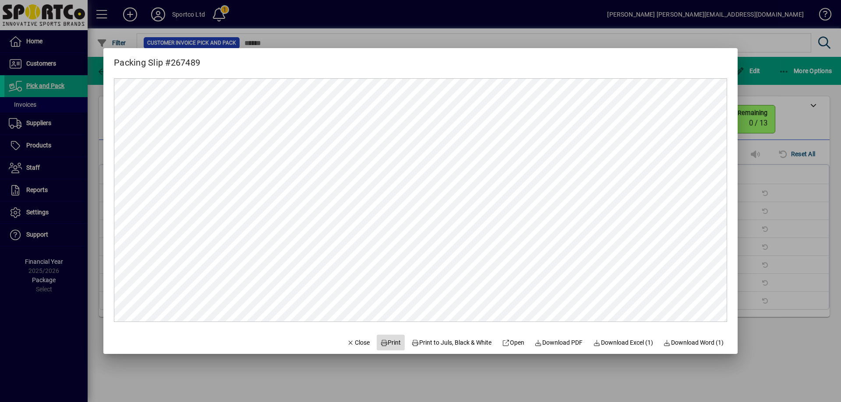
click at [389, 342] on span "Print" at bounding box center [390, 342] width 21 height 9
click at [347, 343] on span "Close" at bounding box center [358, 342] width 23 height 9
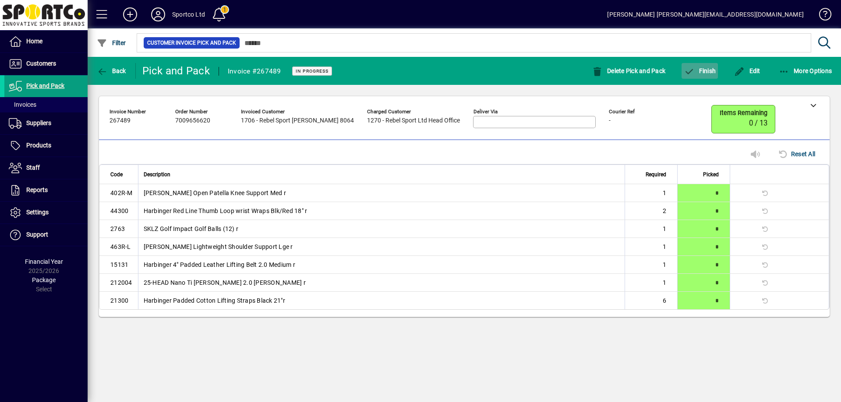
click at [708, 65] on span "button" at bounding box center [699, 70] width 36 height 21
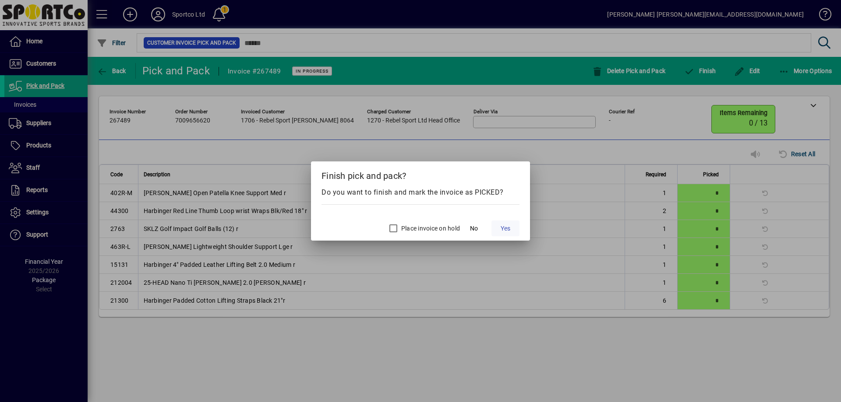
click at [504, 231] on span "Yes" at bounding box center [505, 228] width 10 height 9
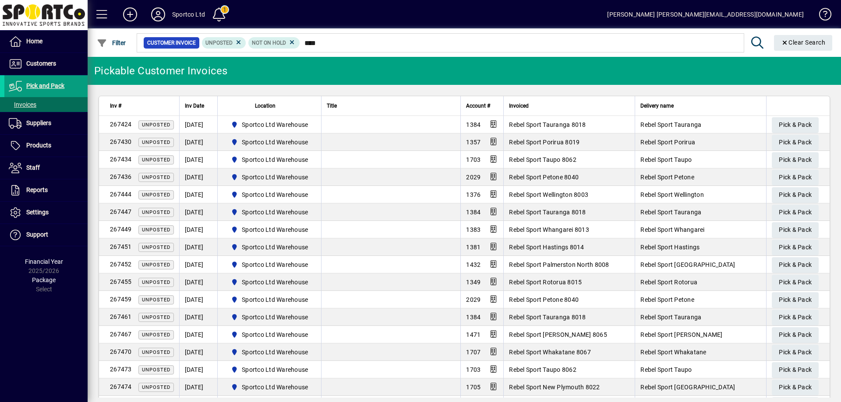
type input "****"
click at [474, 101] on th "Account #" at bounding box center [481, 106] width 43 height 20
click at [51, 88] on span "Pick and Pack" at bounding box center [45, 85] width 38 height 7
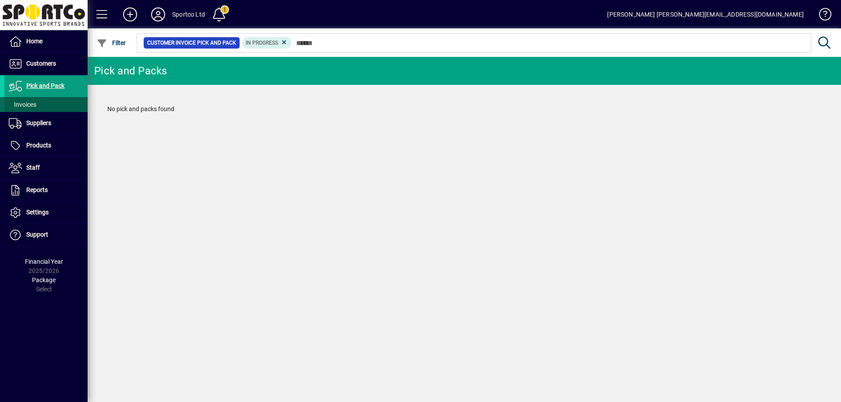
click at [28, 105] on span "Invoices" at bounding box center [23, 104] width 28 height 7
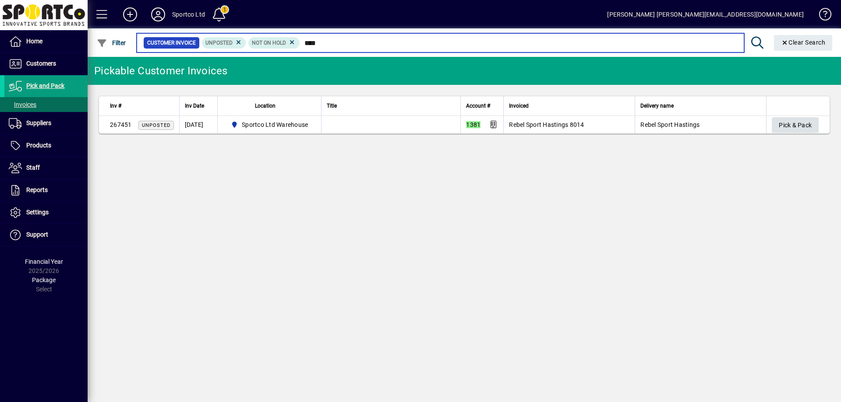
type input "****"
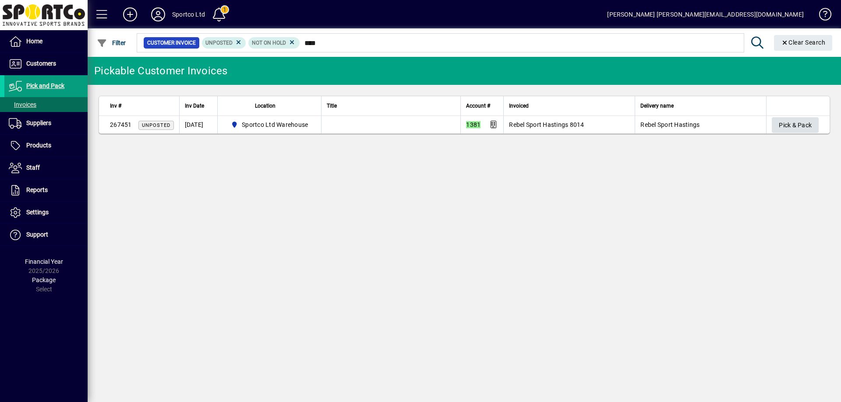
click at [805, 125] on span "Pick & Pack" at bounding box center [795, 125] width 33 height 14
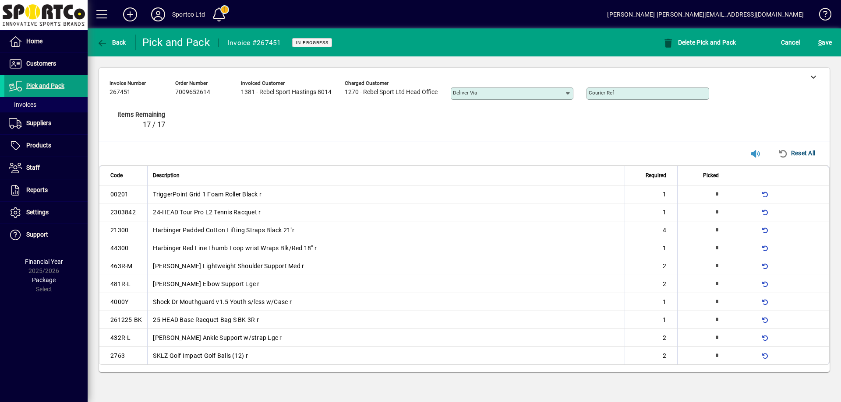
type input "*"
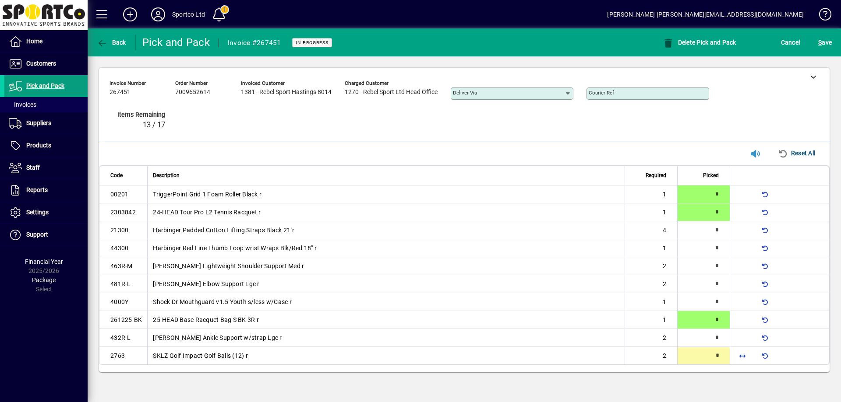
type input "*"
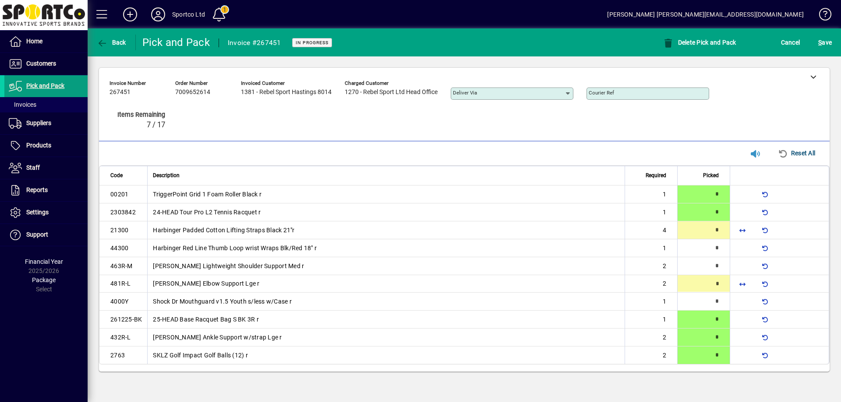
type input "*"
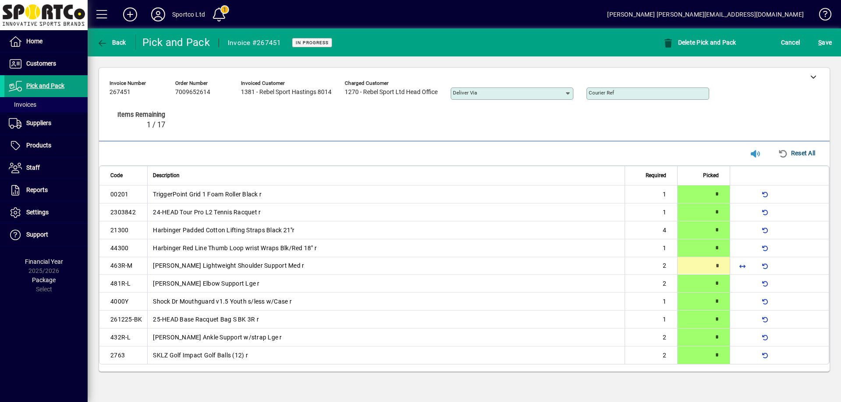
type input "*"
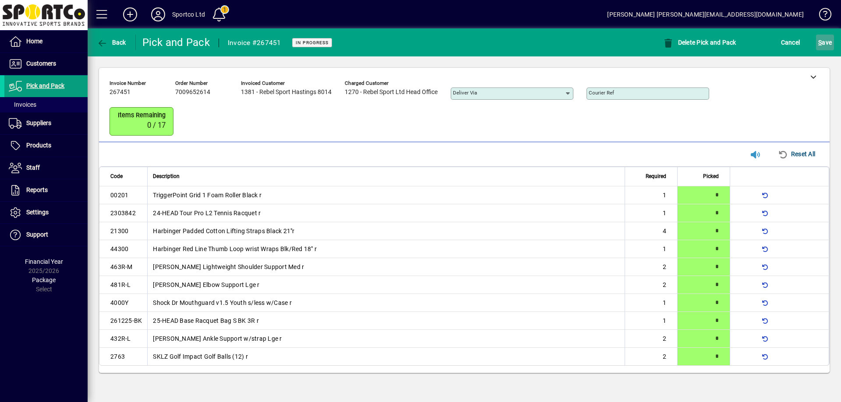
click at [829, 37] on span "S ave" at bounding box center [825, 42] width 14 height 14
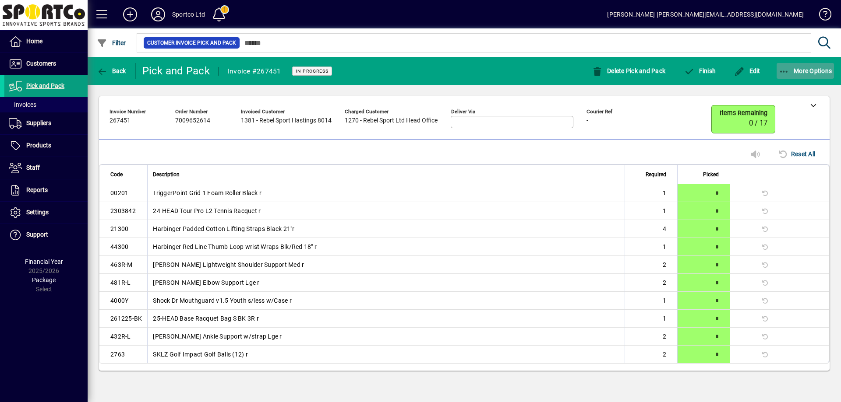
click at [783, 66] on span "button" at bounding box center [805, 70] width 58 height 21
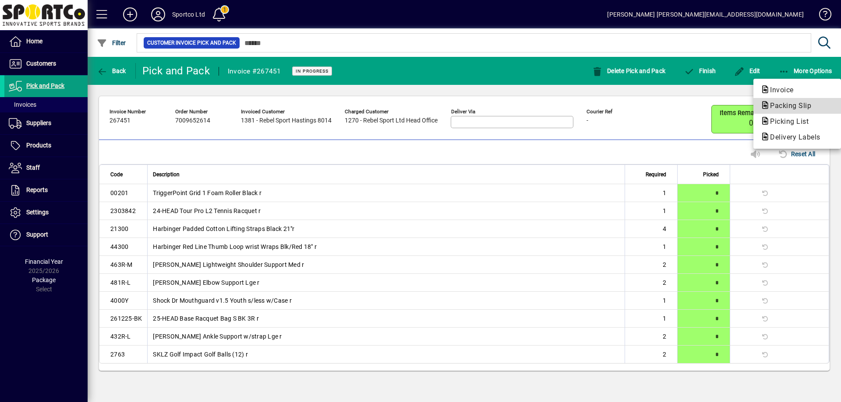
click at [790, 106] on span "Packing Slip" at bounding box center [787, 106] width 55 height 8
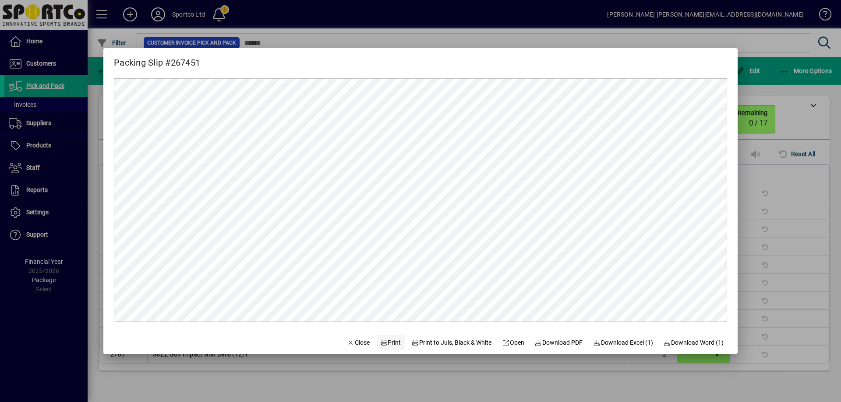
click at [391, 342] on span "Print" at bounding box center [390, 342] width 21 height 9
click at [354, 345] on span "Close" at bounding box center [358, 342] width 23 height 9
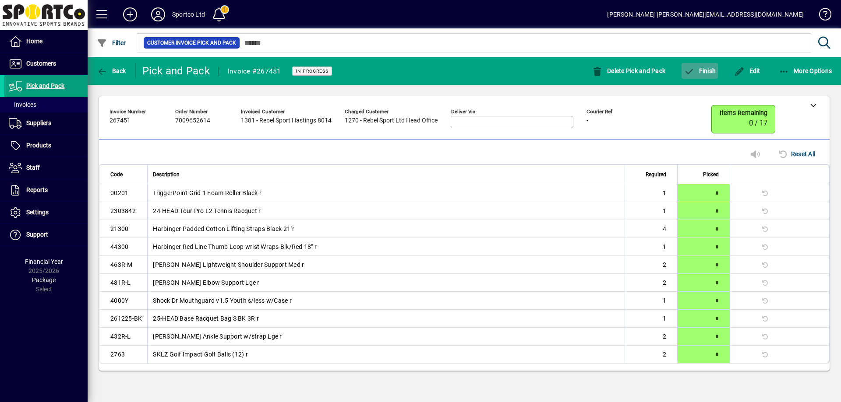
click at [698, 67] on span "button" at bounding box center [699, 70] width 36 height 21
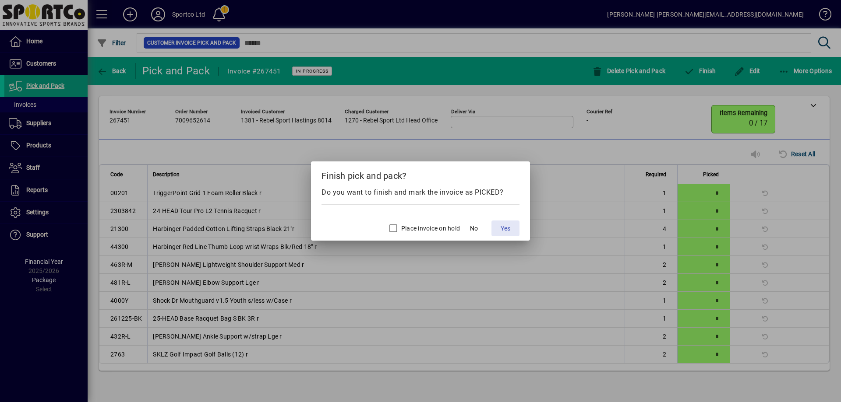
click at [507, 226] on span "Yes" at bounding box center [505, 228] width 10 height 9
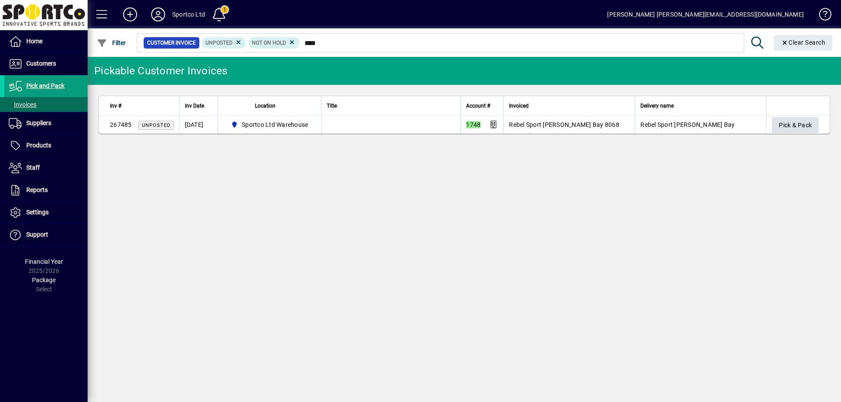
type input "****"
click at [780, 119] on span "Pick & Pack" at bounding box center [795, 125] width 33 height 14
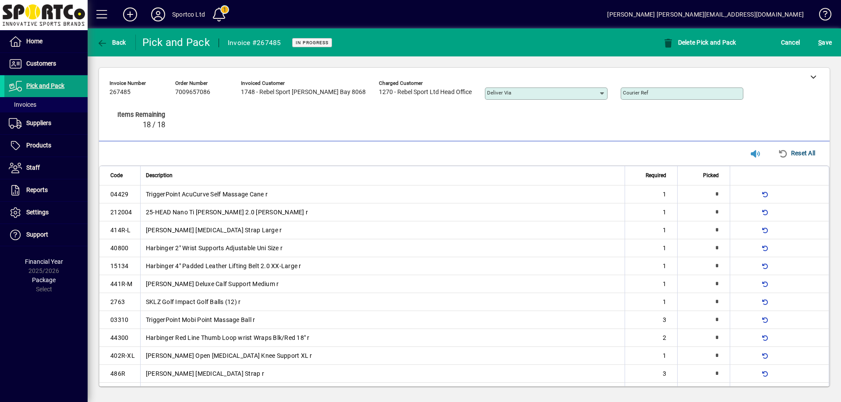
type input "*"
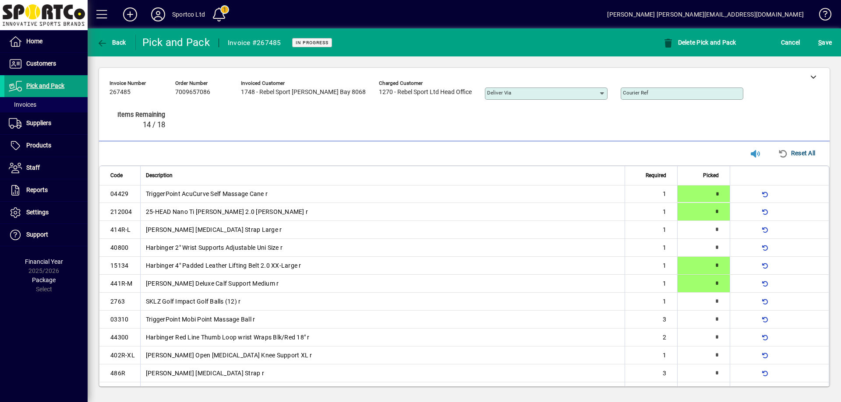
type input "*"
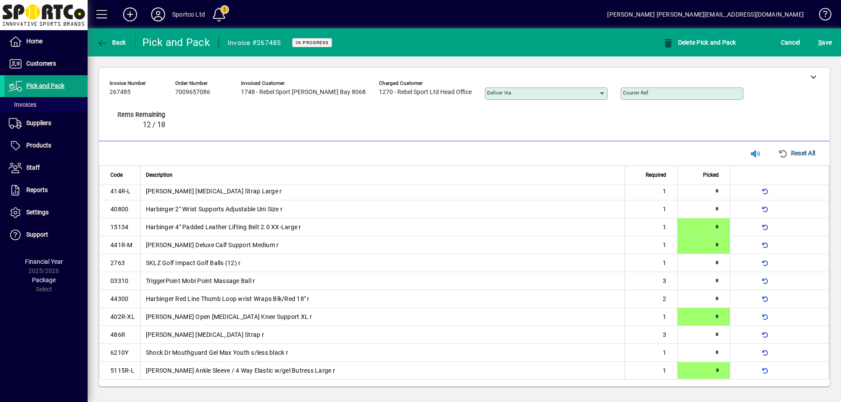
type input "*"
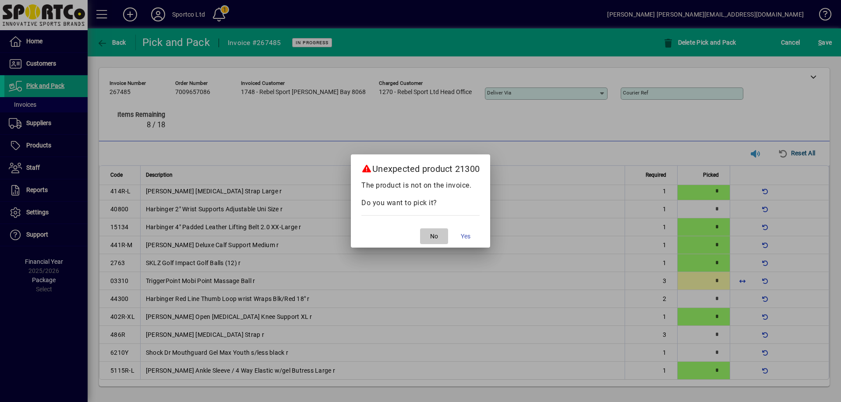
click at [435, 235] on span "No" at bounding box center [434, 236] width 8 height 9
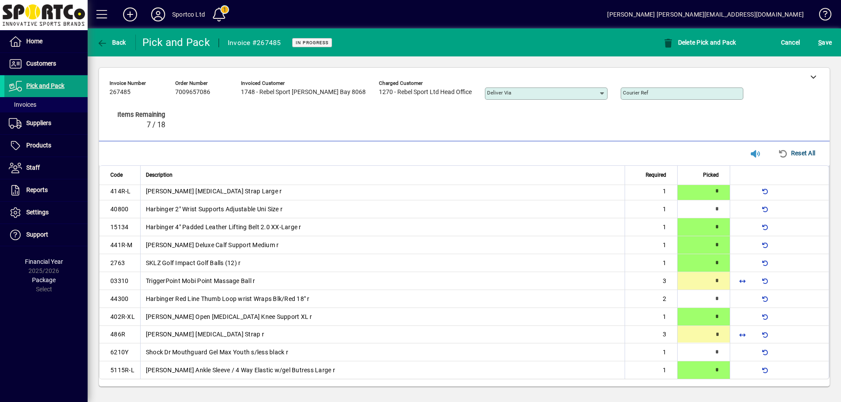
type input "*"
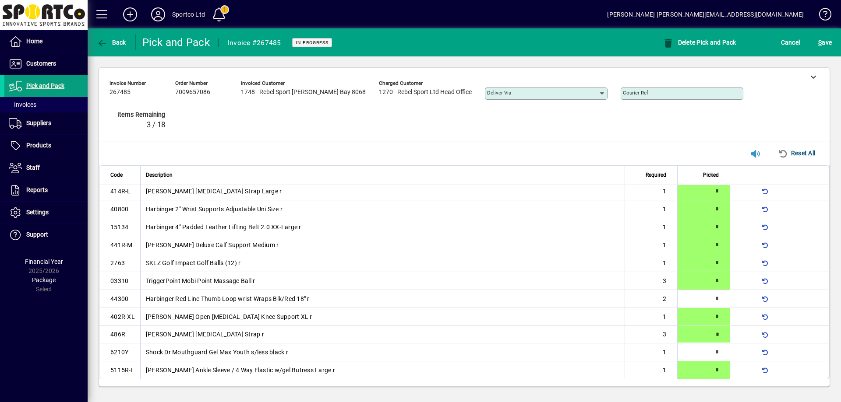
type input "*"
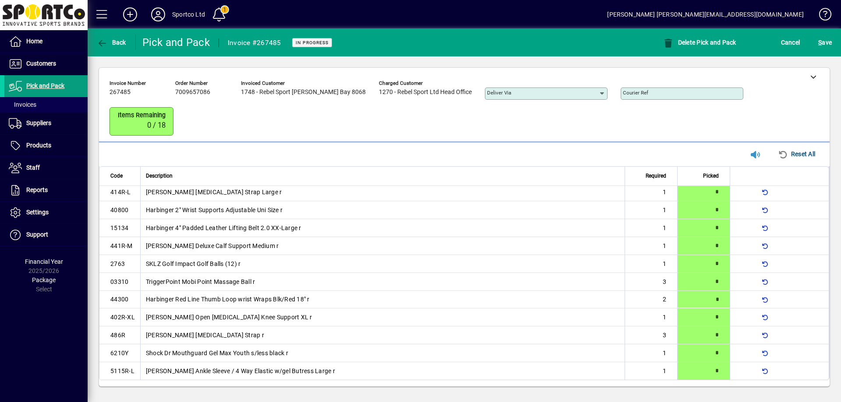
scroll to position [40, 0]
click at [824, 44] on span "S ave" at bounding box center [825, 42] width 14 height 14
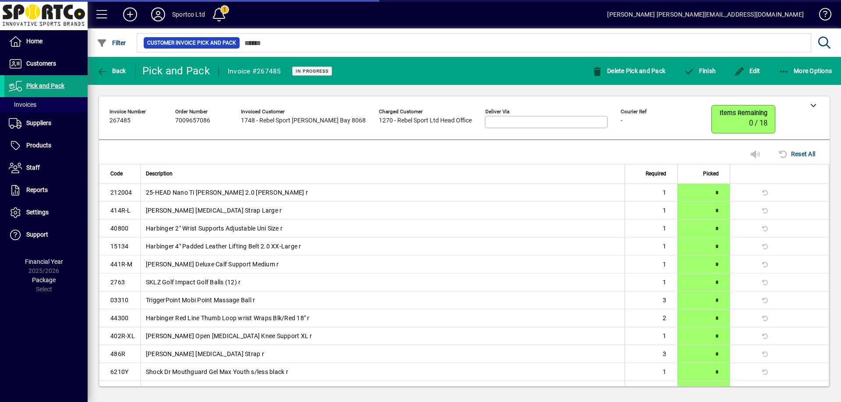
scroll to position [18, 0]
click at [782, 74] on icon "button" at bounding box center [784, 71] width 11 height 9
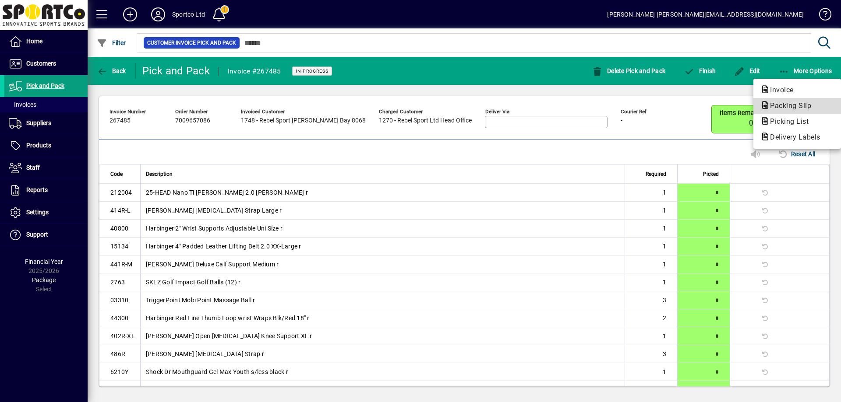
click at [784, 107] on span "Packing Slip" at bounding box center [787, 106] width 55 height 8
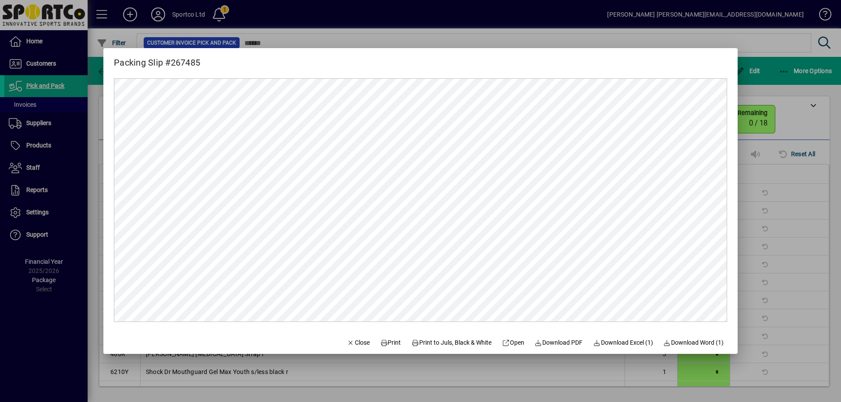
scroll to position [0, 0]
click at [388, 341] on span "Print" at bounding box center [390, 342] width 21 height 9
click at [356, 338] on span "Close" at bounding box center [358, 342] width 23 height 9
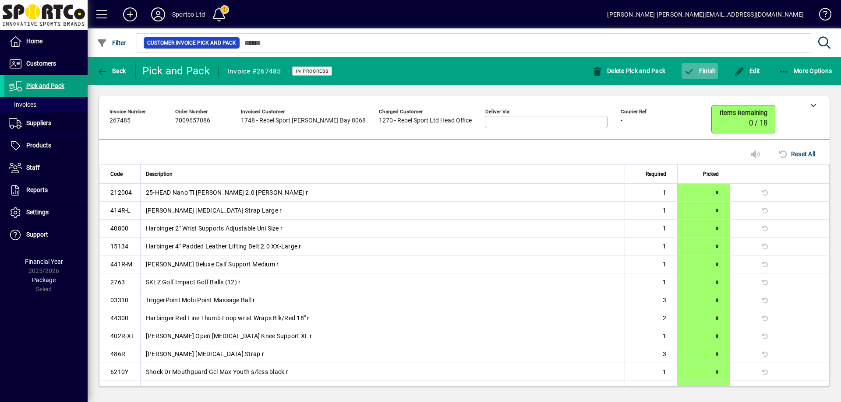
click at [711, 66] on span "button" at bounding box center [699, 70] width 36 height 21
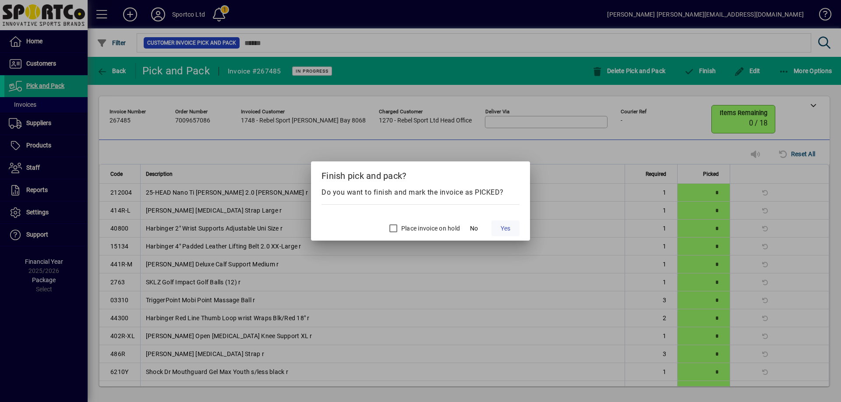
click at [513, 225] on span at bounding box center [505, 228] width 28 height 21
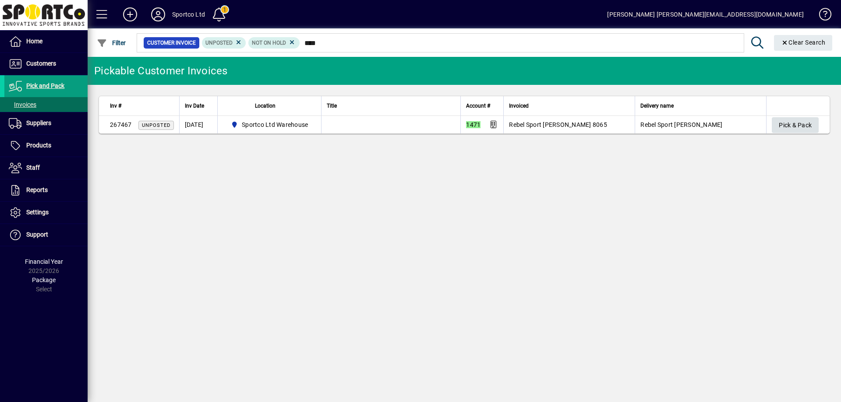
type input "****"
click at [791, 122] on span "Pick & Pack" at bounding box center [795, 125] width 33 height 14
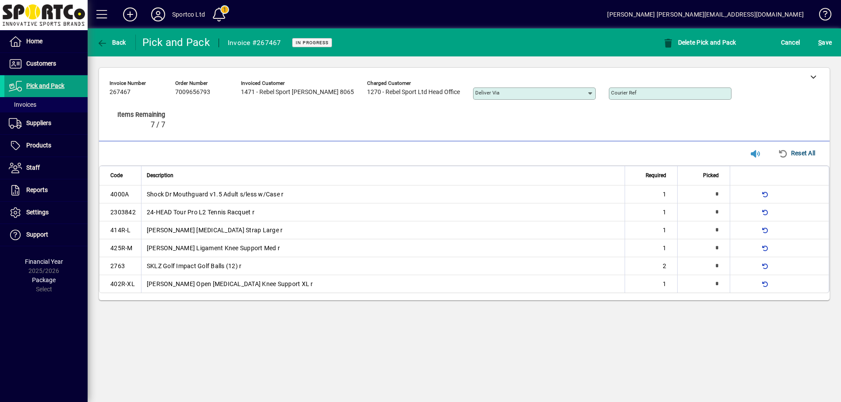
type input "*"
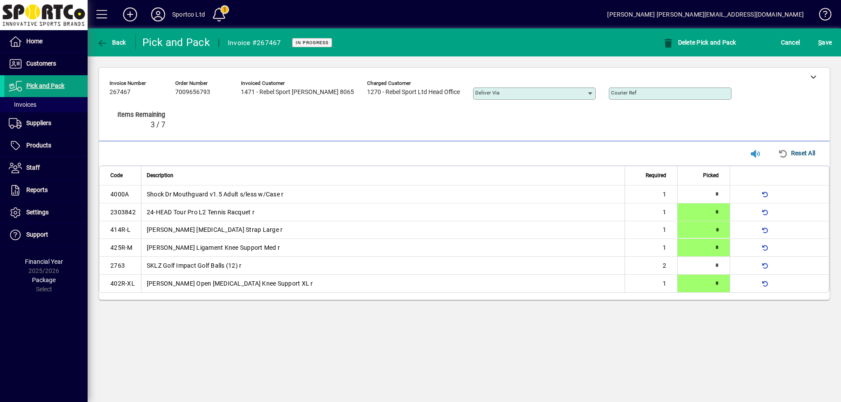
type input "*"
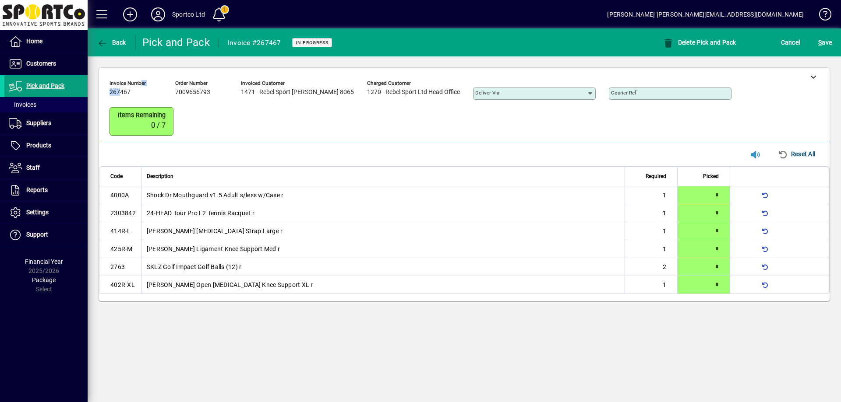
drag, startPoint x: 138, startPoint y: 85, endPoint x: 118, endPoint y: 97, distance: 23.4
click at [117, 95] on div "Invoice number 267467" at bounding box center [135, 91] width 53 height 24
click at [113, 91] on span "267467" at bounding box center [119, 92] width 21 height 7
click at [113, 92] on span "267467" at bounding box center [119, 92] width 21 height 7
click at [120, 93] on span "267467" at bounding box center [119, 92] width 21 height 7
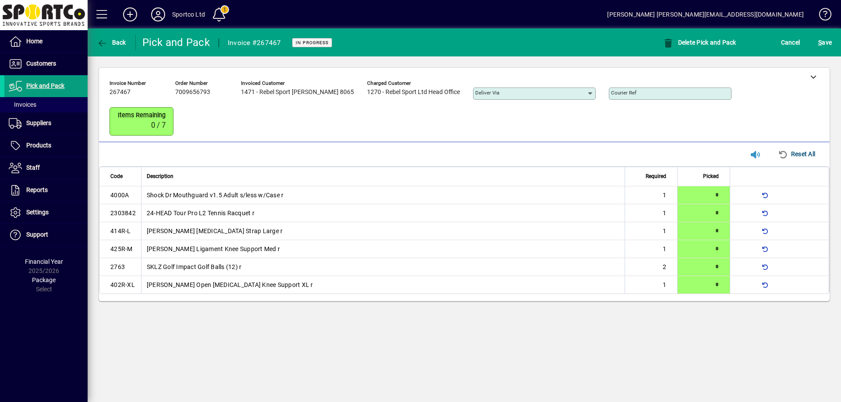
click at [120, 93] on span "267467" at bounding box center [119, 92] width 21 height 7
copy span "267467"
click at [822, 42] on span "S ave" at bounding box center [825, 42] width 14 height 14
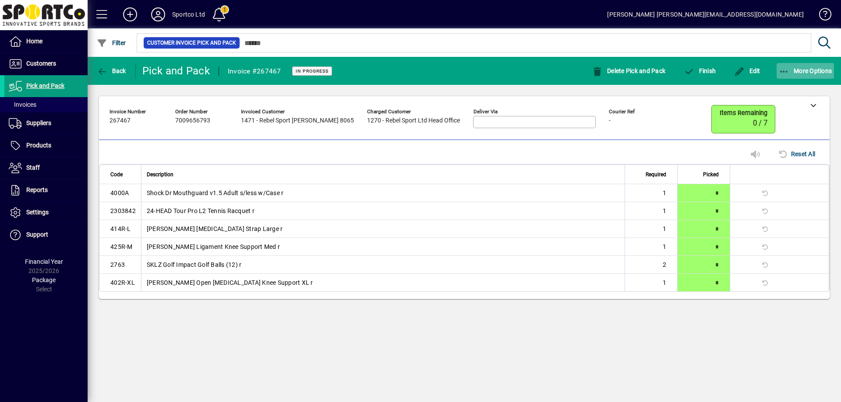
click at [786, 74] on icon "button" at bounding box center [784, 71] width 11 height 9
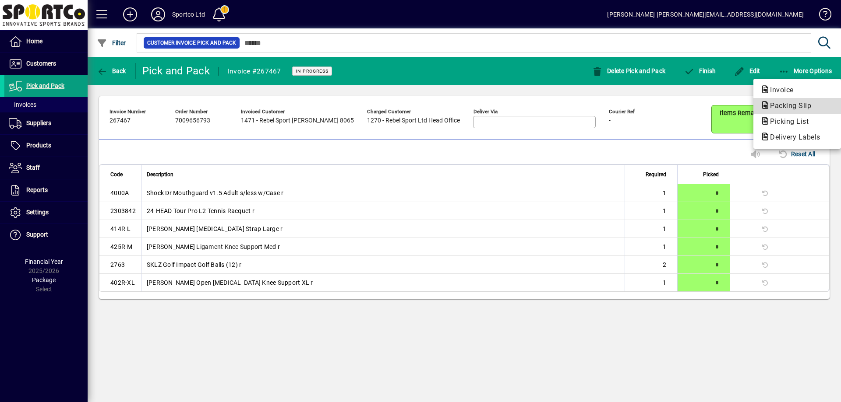
click at [794, 106] on span "Packing Slip" at bounding box center [787, 106] width 55 height 8
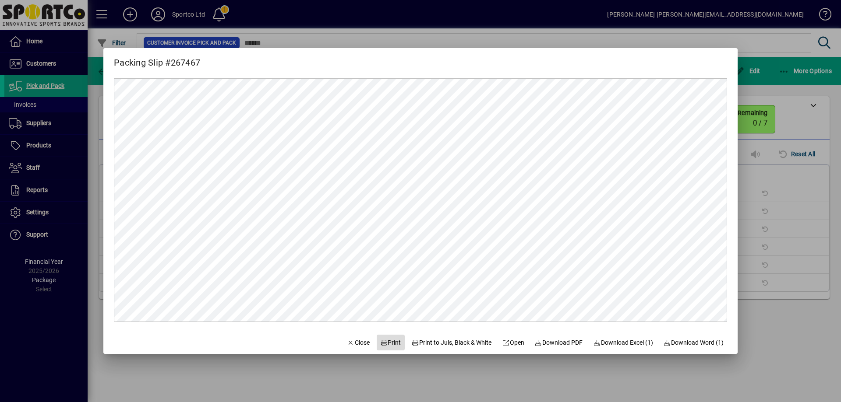
click at [385, 342] on span "Print" at bounding box center [390, 342] width 21 height 9
click at [358, 340] on span "Close" at bounding box center [358, 342] width 23 height 9
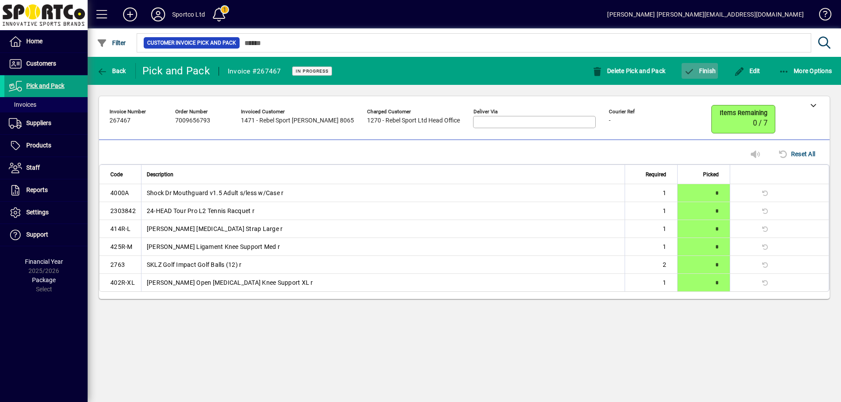
click at [707, 70] on span "Finish" at bounding box center [699, 70] width 32 height 7
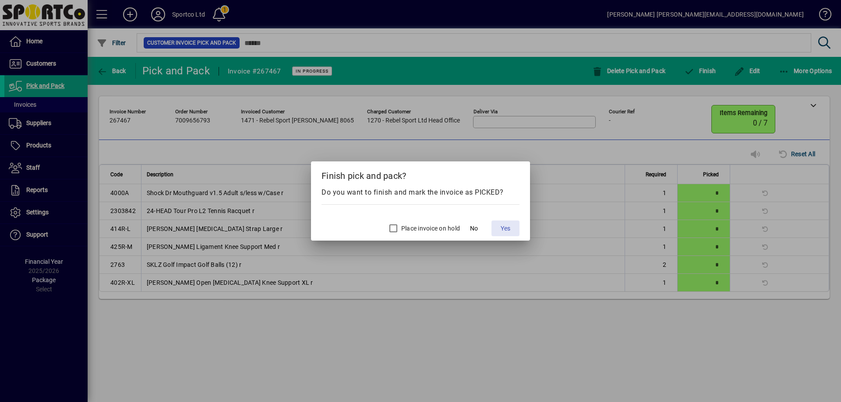
click at [510, 228] on span "Yes" at bounding box center [505, 228] width 10 height 9
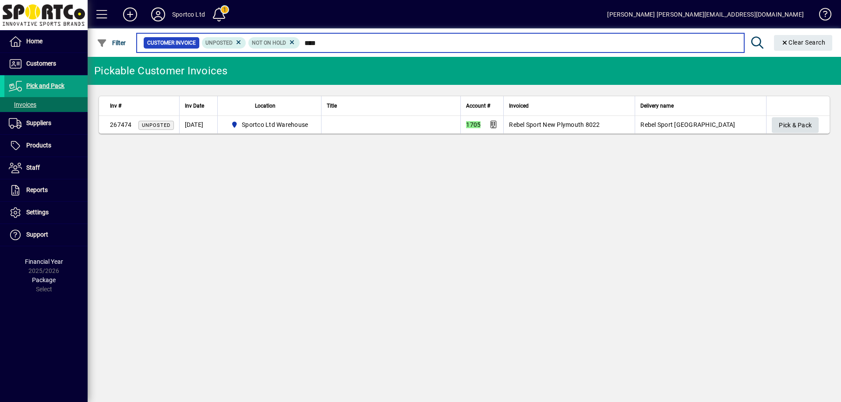
type input "****"
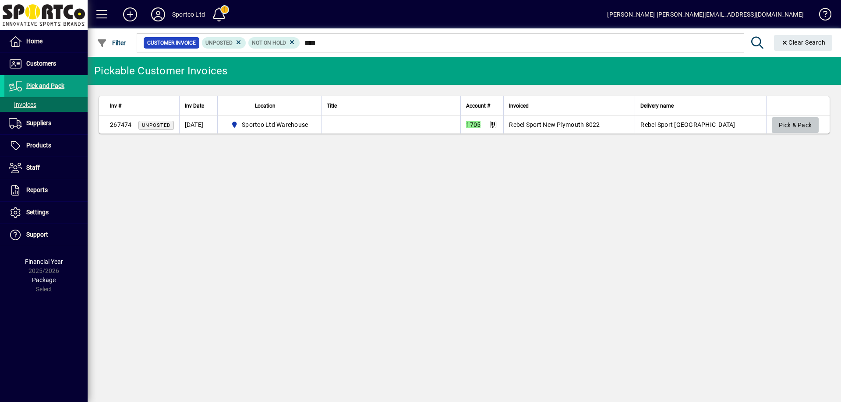
click at [802, 123] on span "Pick & Pack" at bounding box center [795, 125] width 33 height 14
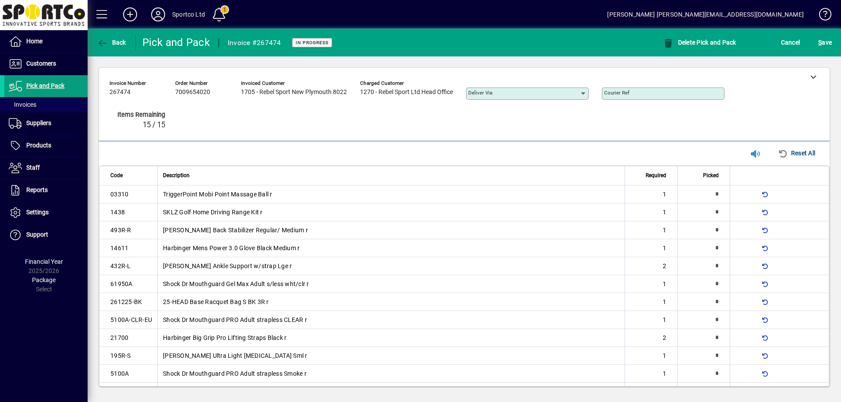
type input "*"
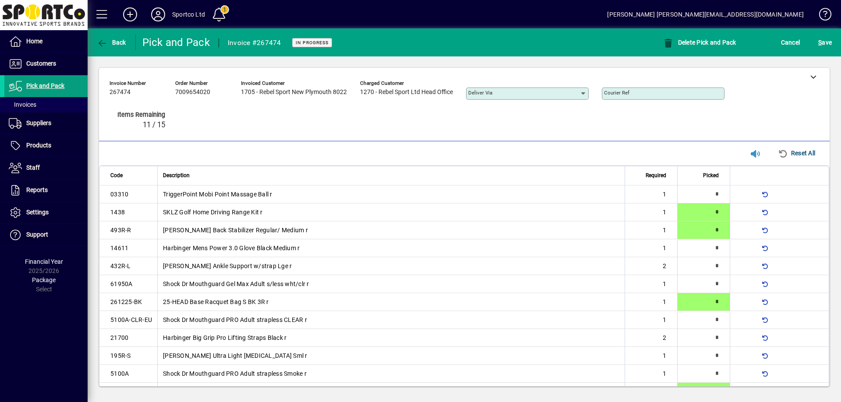
scroll to position [14, 0]
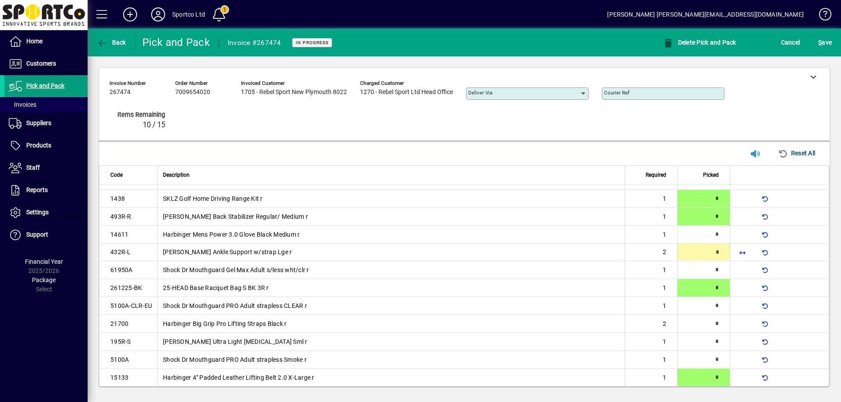
type input "*"
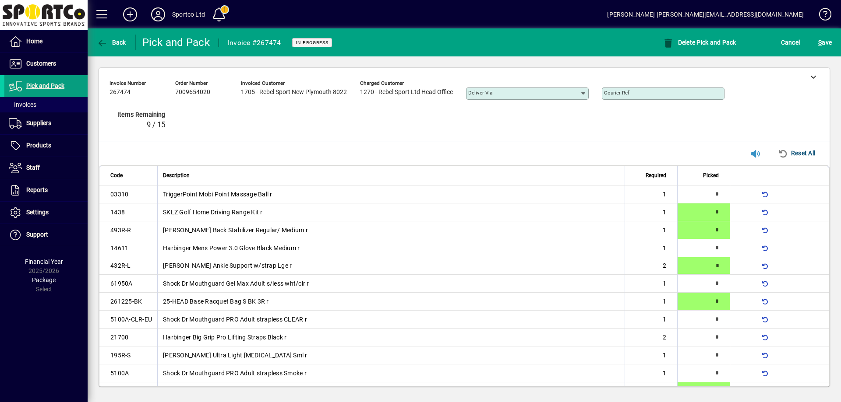
type input "*"
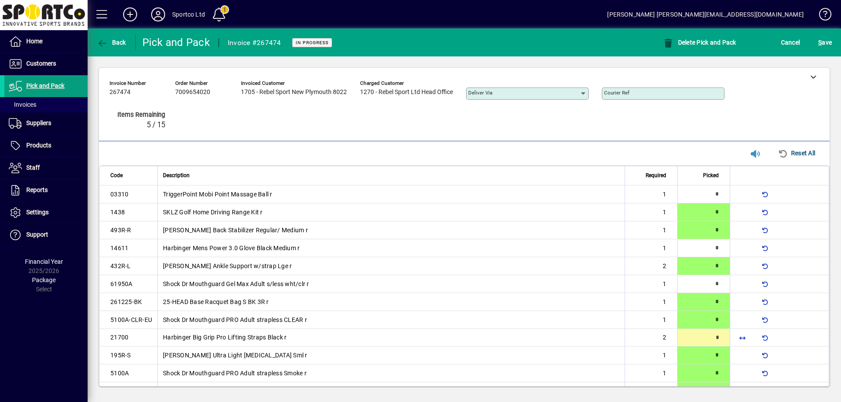
type input "*"
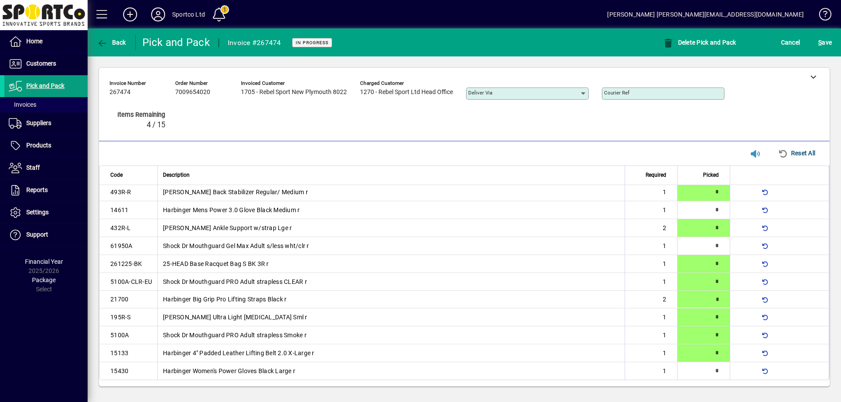
scroll to position [39, 0]
type input "*"
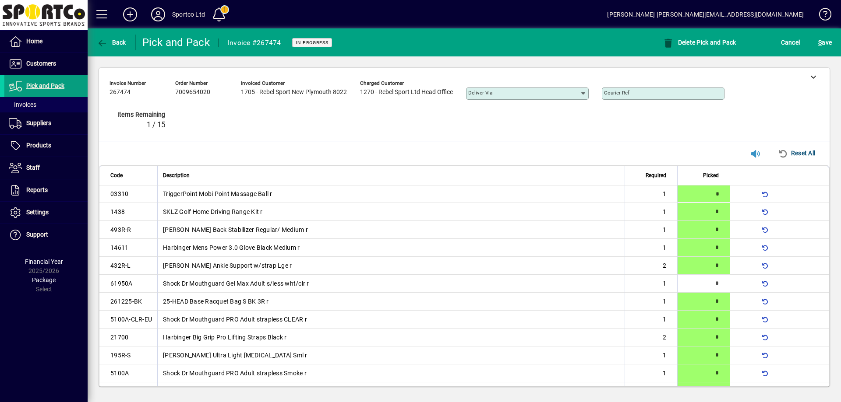
type input "*"
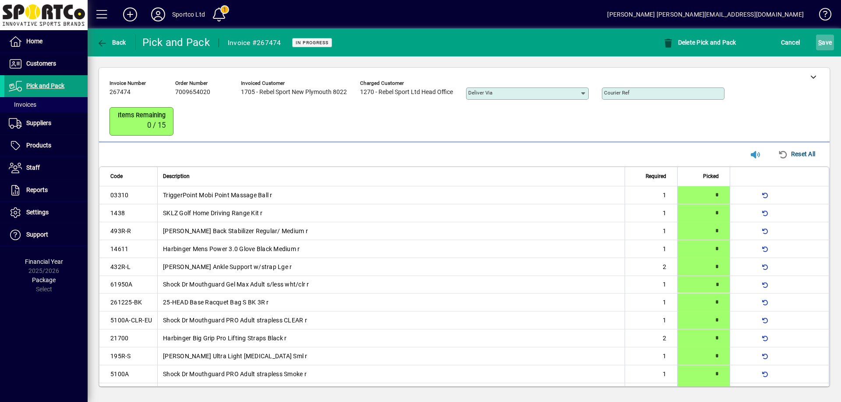
click at [830, 36] on span "S ave" at bounding box center [825, 42] width 14 height 14
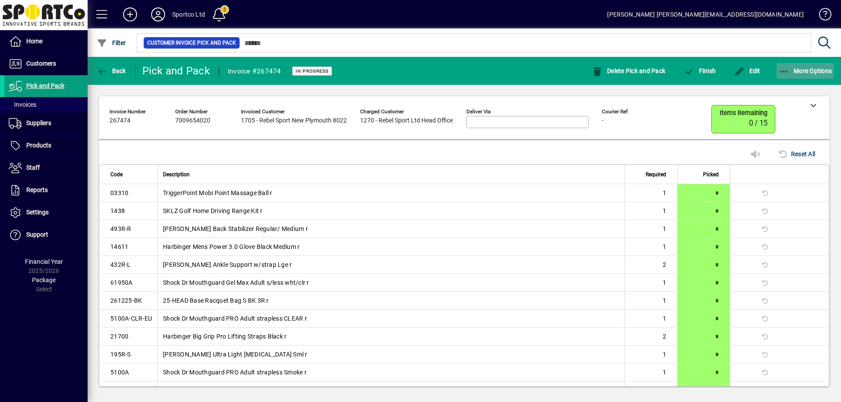
click at [784, 67] on icon "button" at bounding box center [784, 71] width 11 height 9
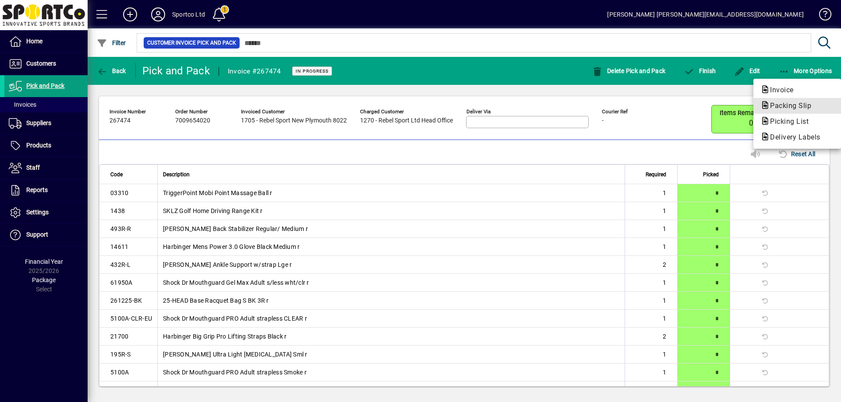
click at [799, 106] on span "Packing Slip" at bounding box center [787, 106] width 55 height 8
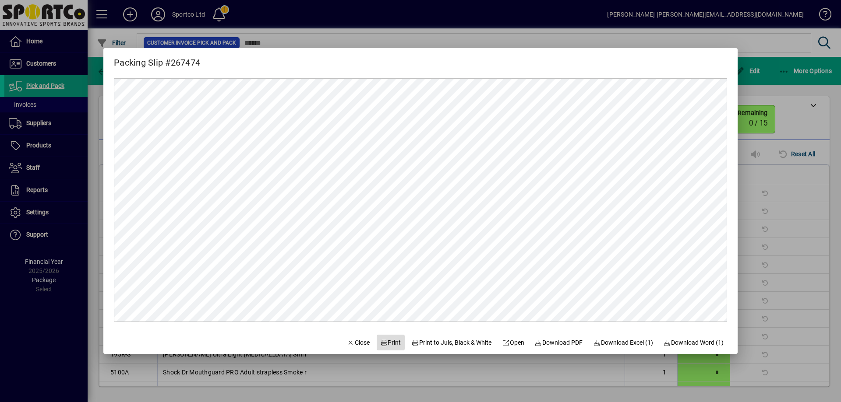
click at [385, 339] on span "Print" at bounding box center [390, 342] width 21 height 9
click at [353, 342] on span "Close" at bounding box center [358, 342] width 23 height 9
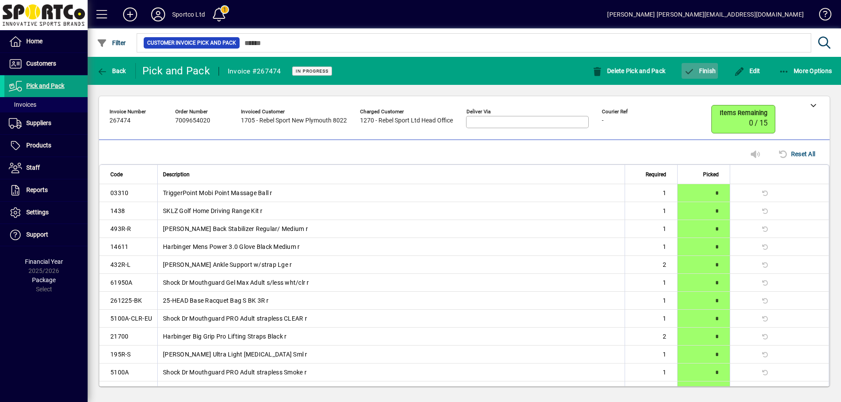
click at [716, 68] on span "button" at bounding box center [699, 70] width 36 height 21
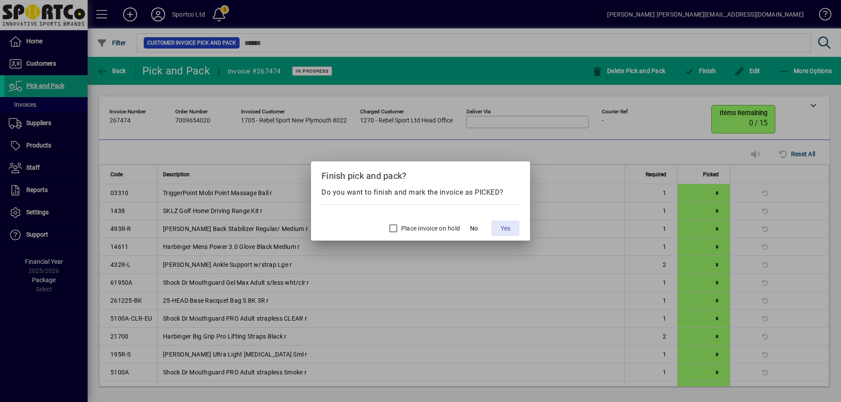
click at [501, 228] on span "Yes" at bounding box center [505, 228] width 10 height 9
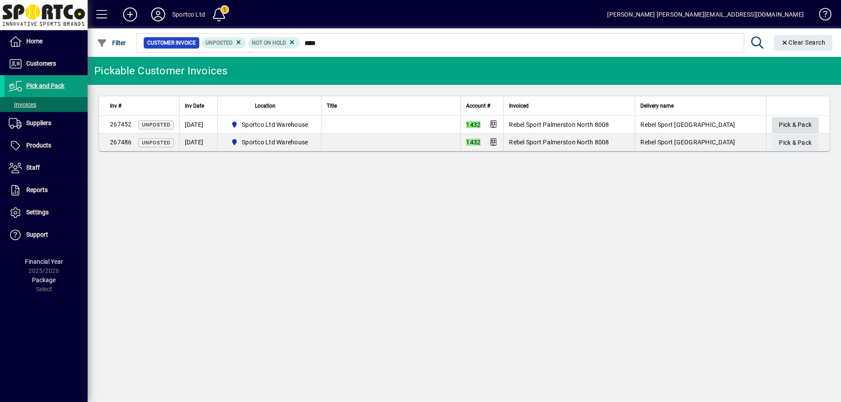
type input "****"
click at [794, 121] on span "Pick & Pack" at bounding box center [795, 125] width 33 height 14
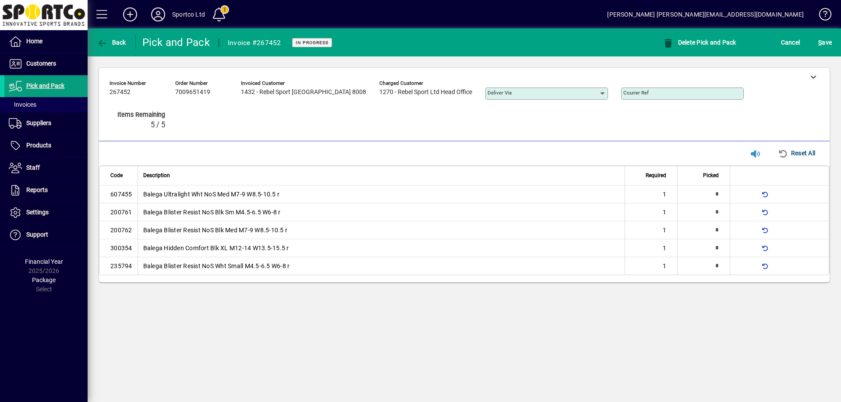
type input "*"
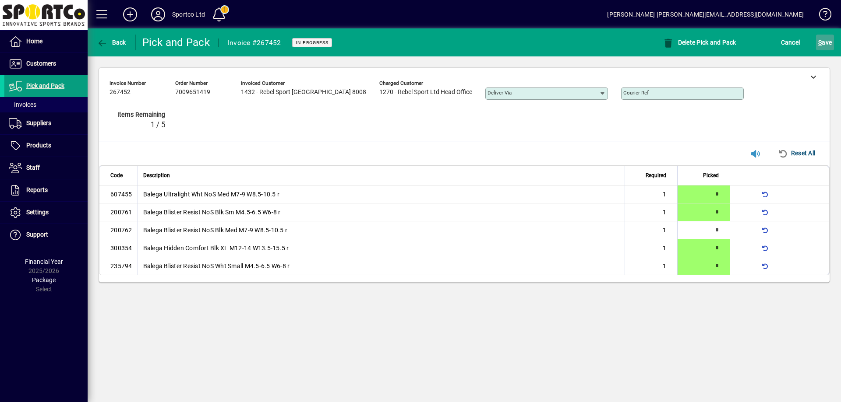
click at [825, 46] on span "S ave" at bounding box center [825, 42] width 14 height 14
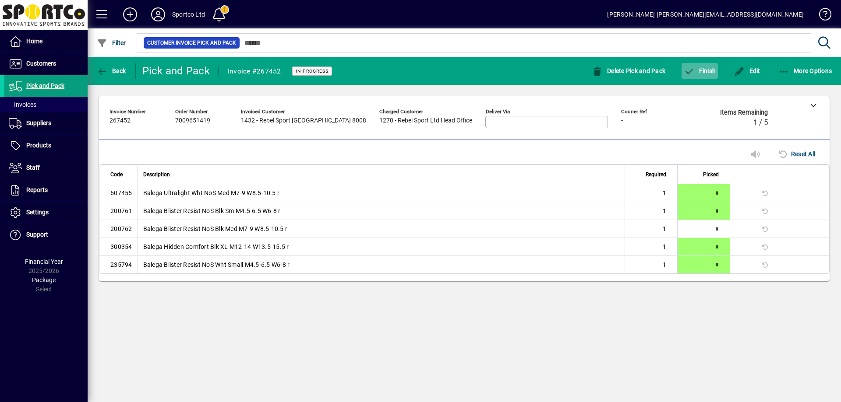
click at [699, 69] on span "Finish" at bounding box center [699, 70] width 32 height 7
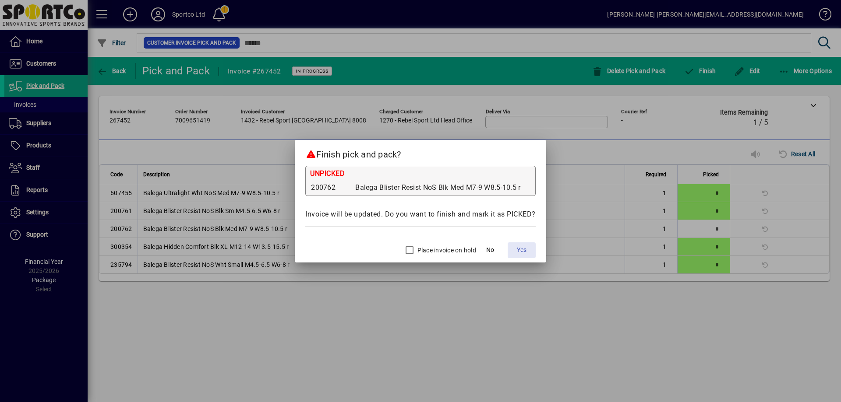
click at [519, 246] on span "Yes" at bounding box center [522, 250] width 10 height 9
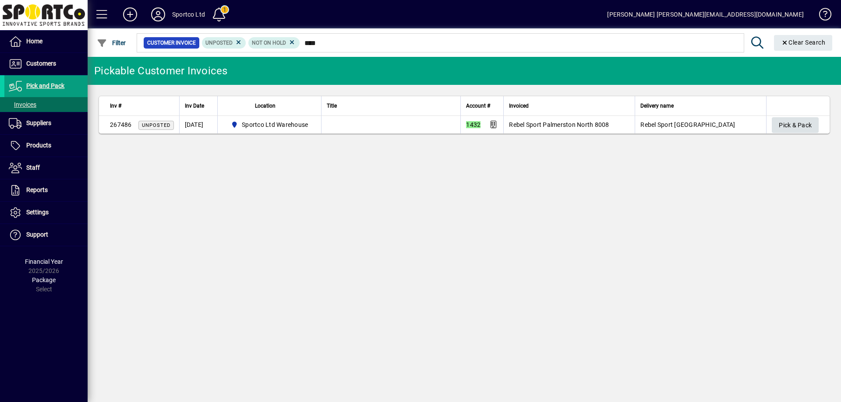
type input "****"
click at [798, 122] on span "Pick & Pack" at bounding box center [795, 125] width 33 height 14
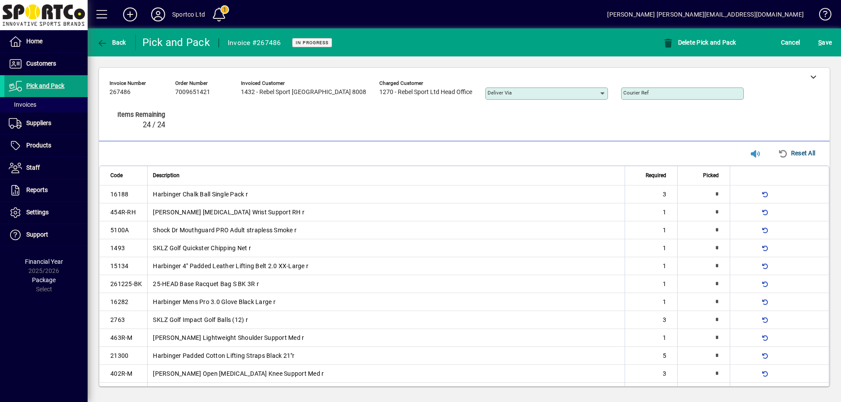
type input "*"
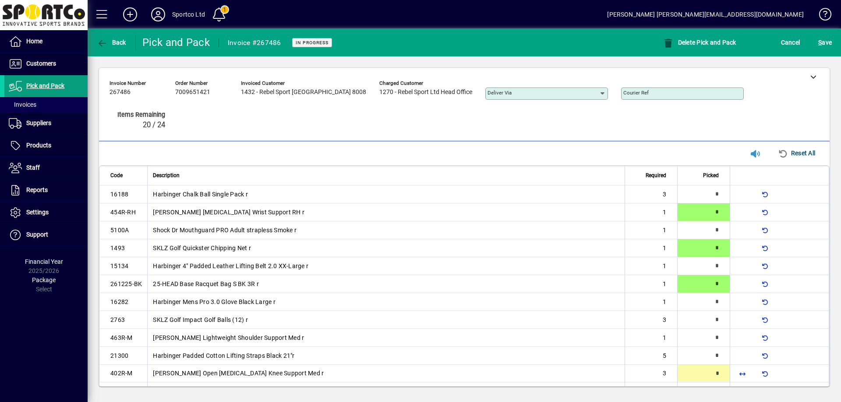
type input "*"
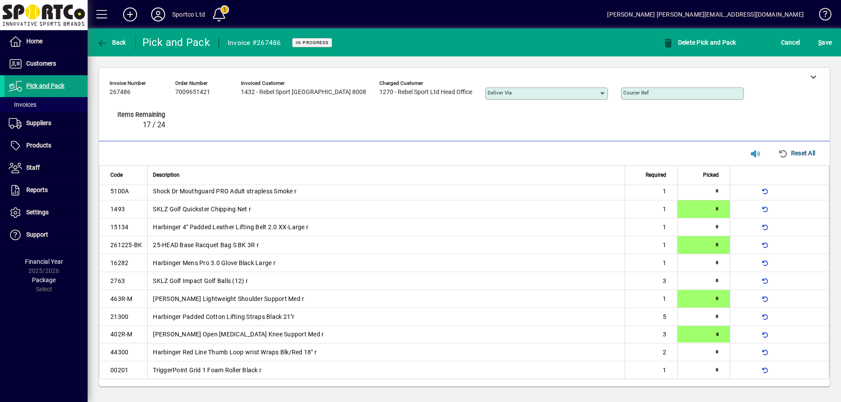
type input "*"
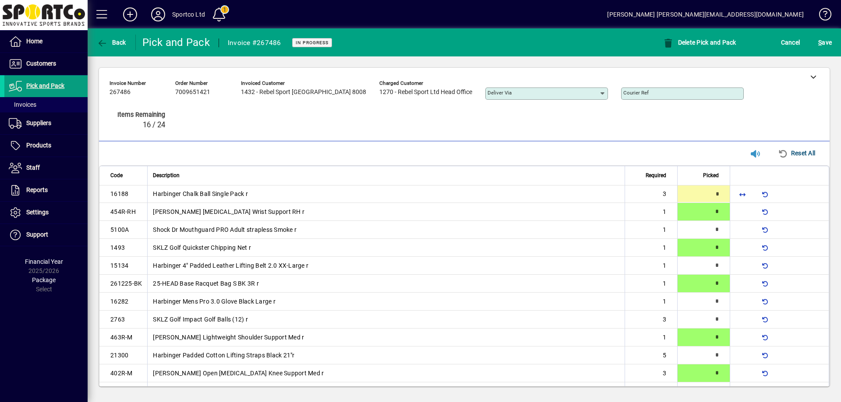
type input "*"
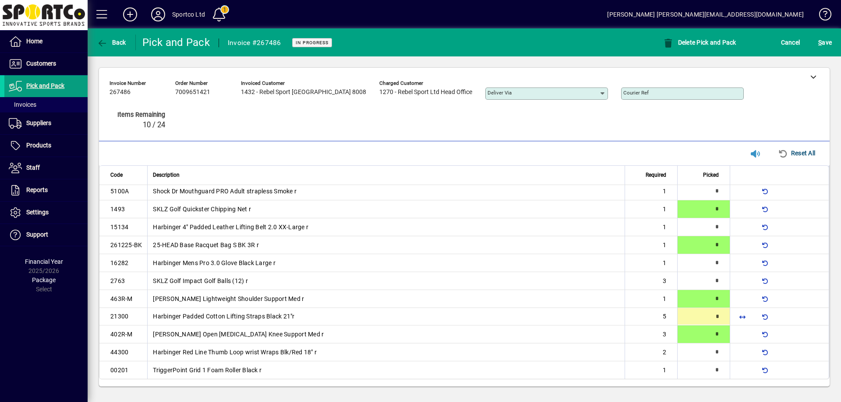
type input "*"
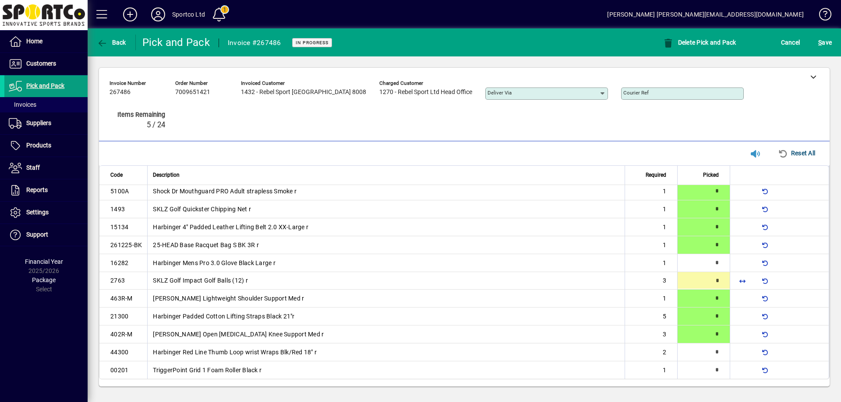
type input "*"
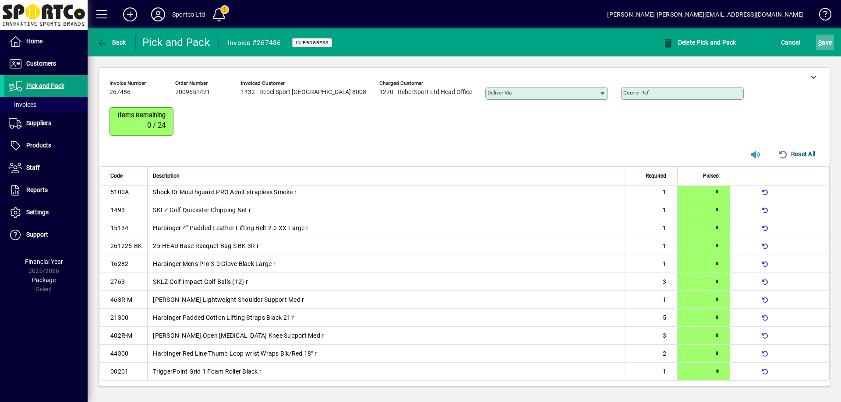
click at [822, 32] on mat-toolbar-row "Back Pick and Pack Invoice #267486 In Progress Delete Pick and Pack Cancel S ave" at bounding box center [464, 42] width 753 height 28
click at [821, 36] on span "S ave" at bounding box center [825, 42] width 14 height 14
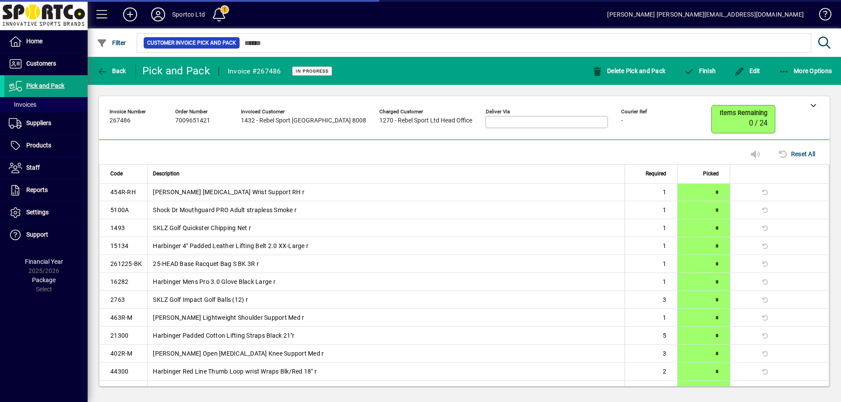
scroll to position [19, 0]
click at [712, 69] on span "Finish" at bounding box center [699, 70] width 32 height 7
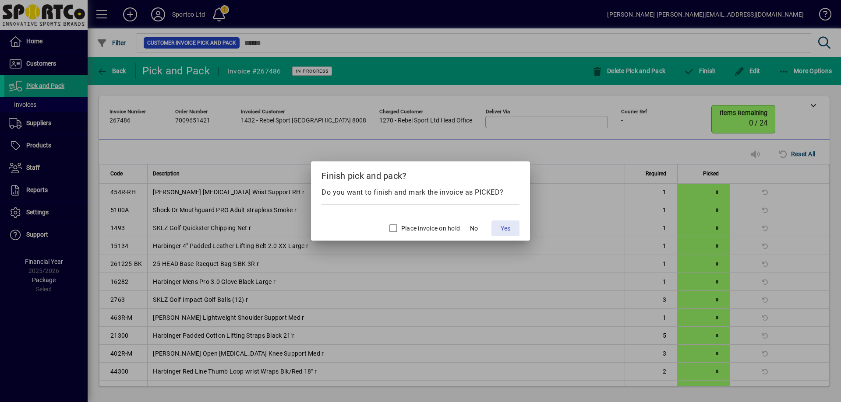
click at [505, 225] on span "Yes" at bounding box center [505, 228] width 10 height 9
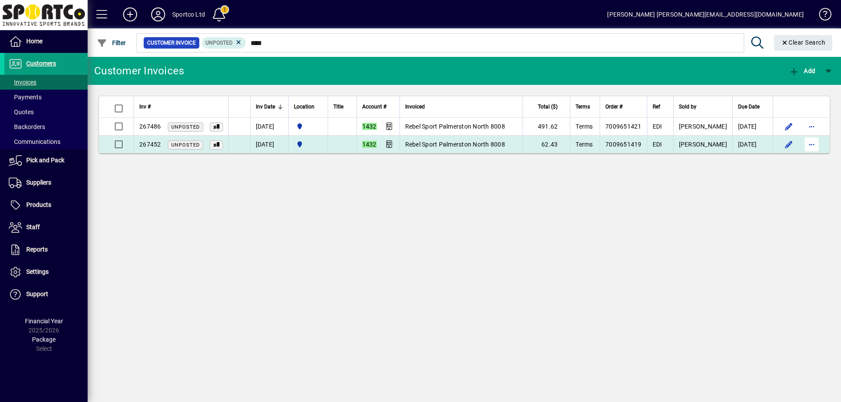
type input "****"
click at [807, 142] on span "button" at bounding box center [811, 144] width 21 height 21
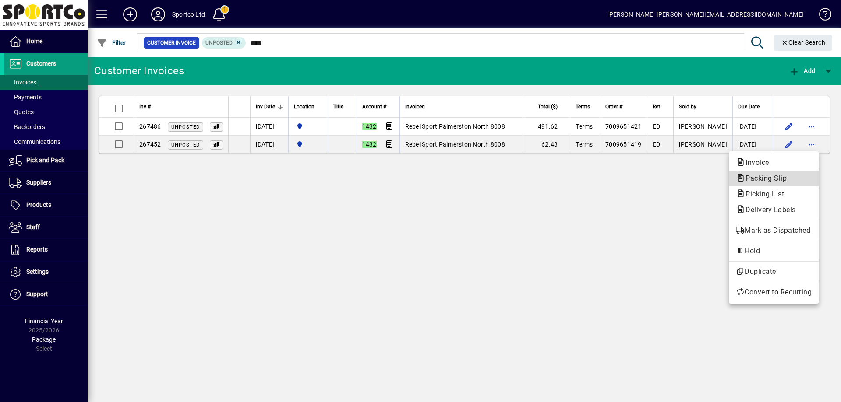
click at [807, 176] on span "Packing Slip" at bounding box center [774, 178] width 76 height 11
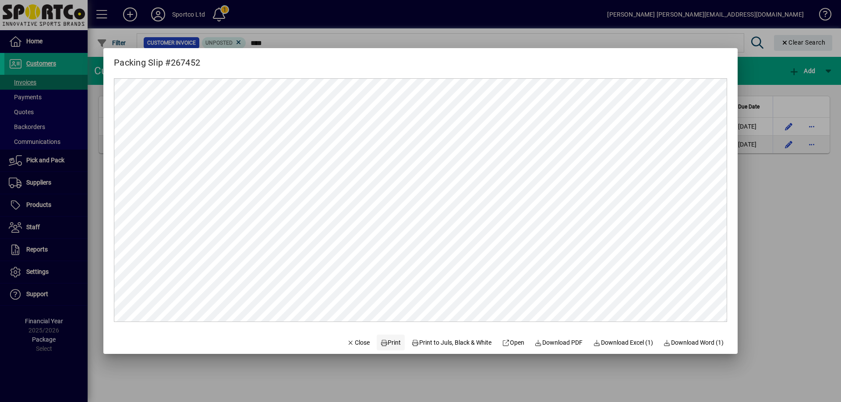
click at [384, 338] on span "Print" at bounding box center [390, 342] width 21 height 9
click at [347, 338] on span "Close" at bounding box center [358, 342] width 23 height 9
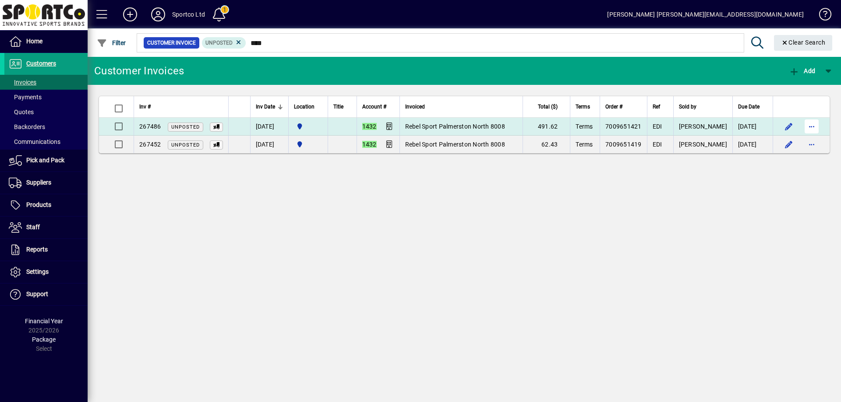
click at [809, 129] on span "button" at bounding box center [811, 126] width 21 height 21
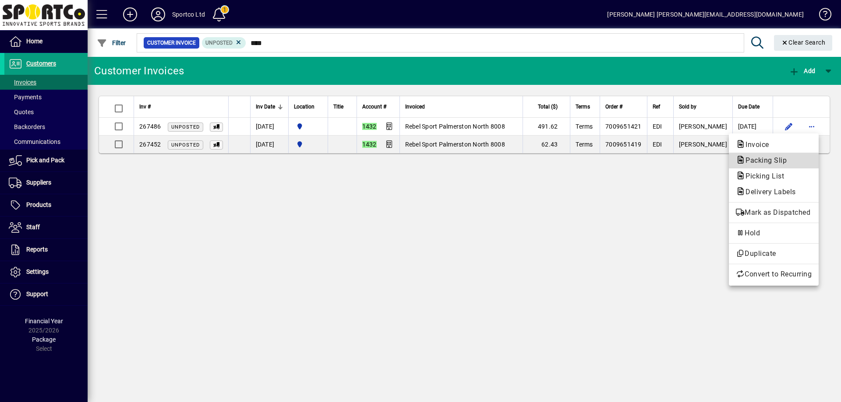
click at [810, 162] on span "Packing Slip" at bounding box center [774, 160] width 76 height 11
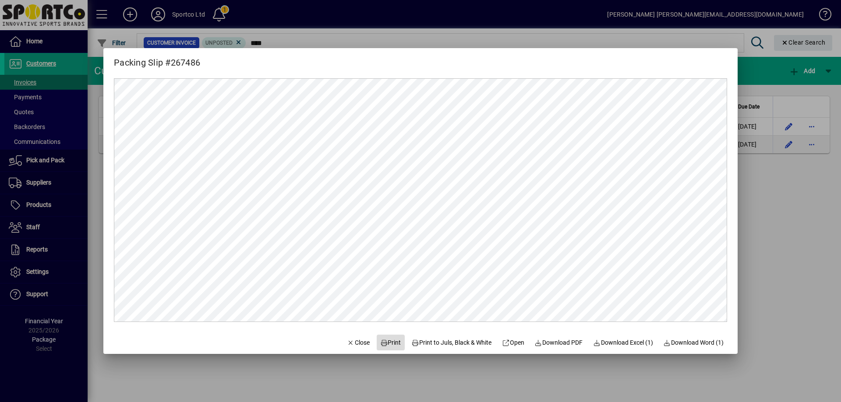
click at [386, 342] on span "Print" at bounding box center [390, 342] width 21 height 9
click at [349, 343] on span "Close" at bounding box center [358, 342] width 23 height 9
